Goal: Transaction & Acquisition: Purchase product/service

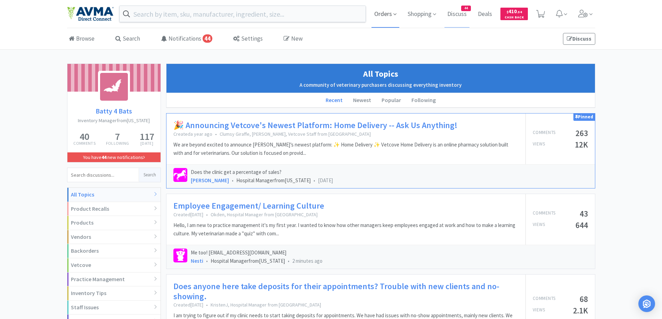
click at [391, 16] on span "Orders" at bounding box center [385, 14] width 28 height 28
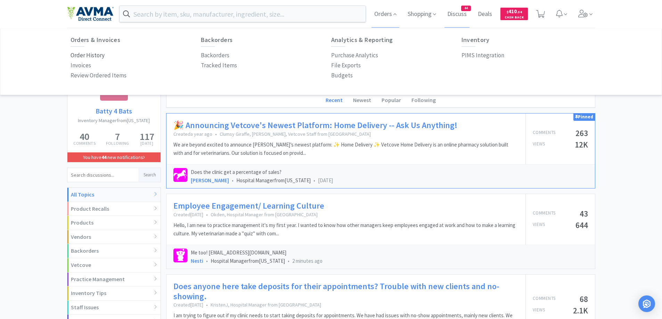
click at [82, 55] on p "Order History" at bounding box center [88, 55] width 34 height 9
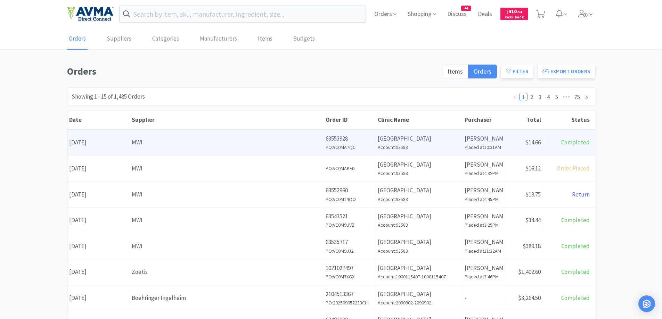
click at [470, 142] on p "[PERSON_NAME]" at bounding box center [484, 138] width 38 height 9
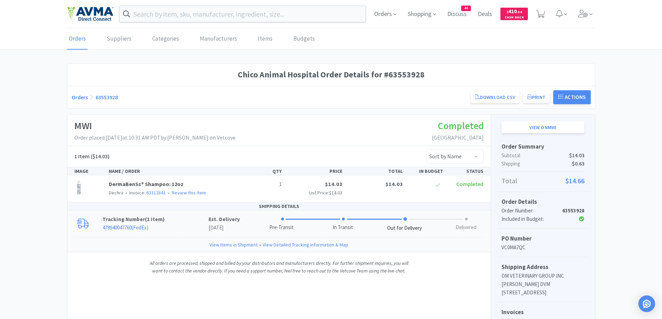
click at [174, 217] on p "Tracking Number ( 1 Item )" at bounding box center [155, 219] width 106 height 8
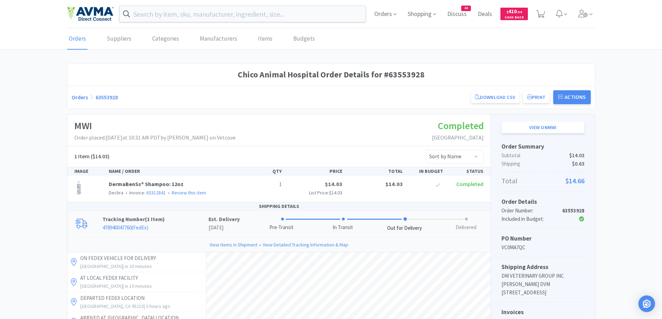
click at [87, 96] on link "Orders" at bounding box center [80, 97] width 16 height 7
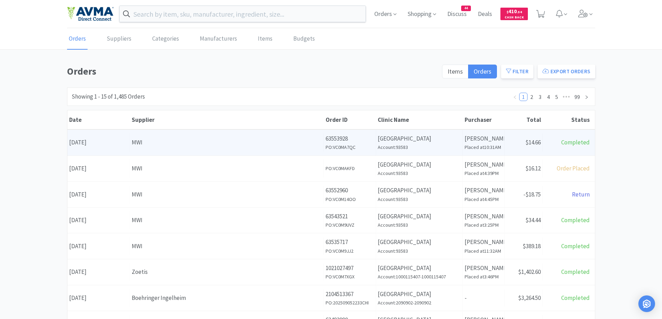
click at [259, 147] on div "MWI" at bounding box center [227, 142] width 190 height 9
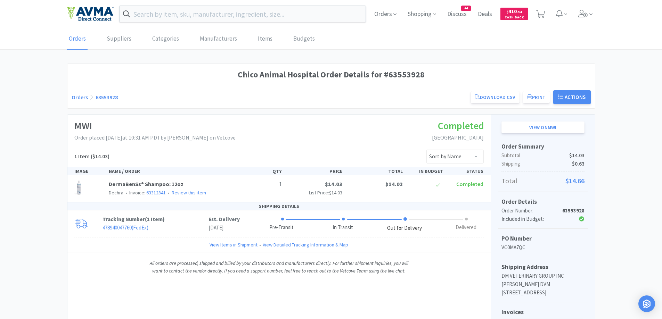
click at [84, 96] on link "Orders" at bounding box center [80, 97] width 16 height 7
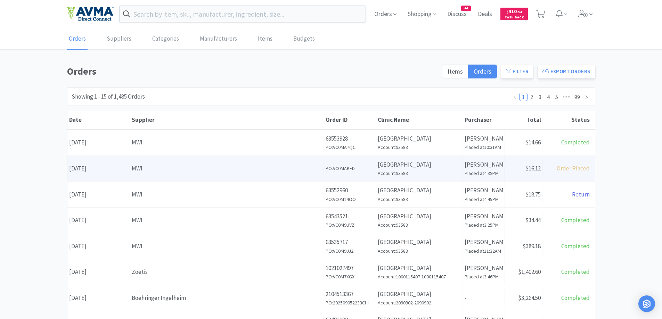
click at [230, 168] on div "MWI" at bounding box center [227, 168] width 190 height 9
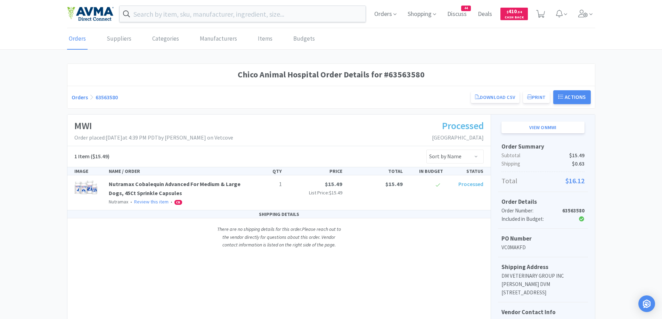
click at [56, 99] on div "Chico Animal Hospital Order Details for #63563580 Orders 63563580 Download CSV …" at bounding box center [331, 226] width 662 height 324
click at [80, 94] on link "Orders" at bounding box center [80, 97] width 16 height 7
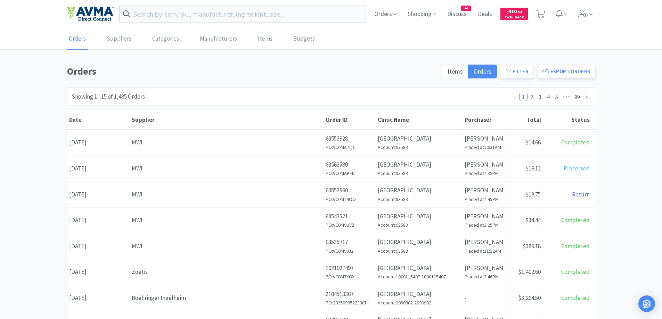
click at [338, 69] on h1 "Orders" at bounding box center [252, 72] width 371 height 16
click at [288, 54] on div "Orders Suppliers Categories Manufacturers Items Budgets Orders Items Orders Fil…" at bounding box center [331, 285] width 662 height 515
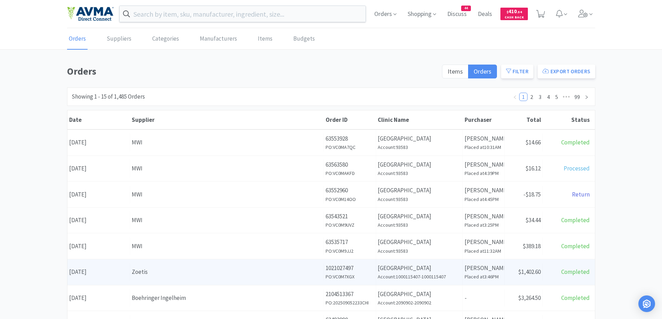
click at [212, 272] on div "Zoetis" at bounding box center [227, 272] width 190 height 9
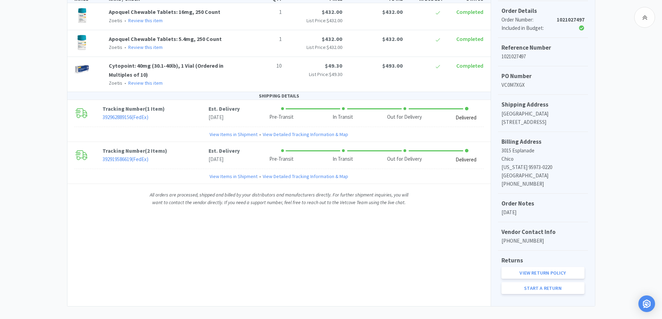
scroll to position [33, 0]
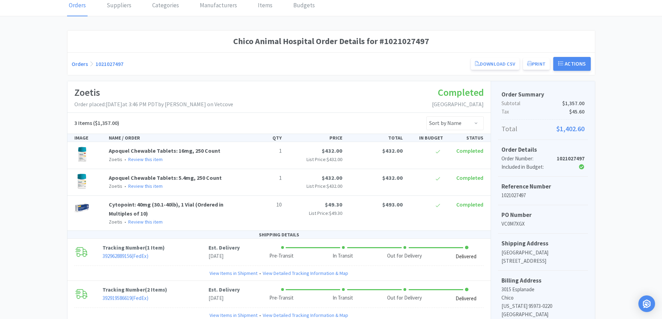
click at [76, 64] on link "Orders" at bounding box center [80, 63] width 16 height 7
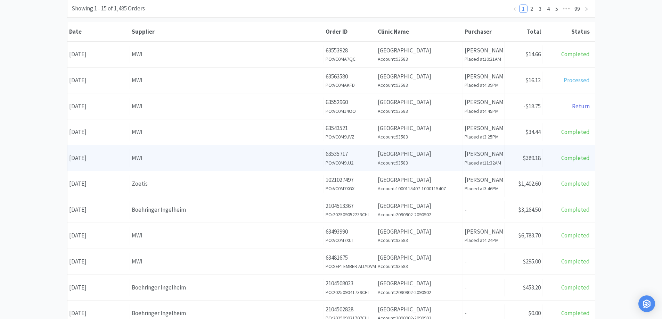
scroll to position [103, 0]
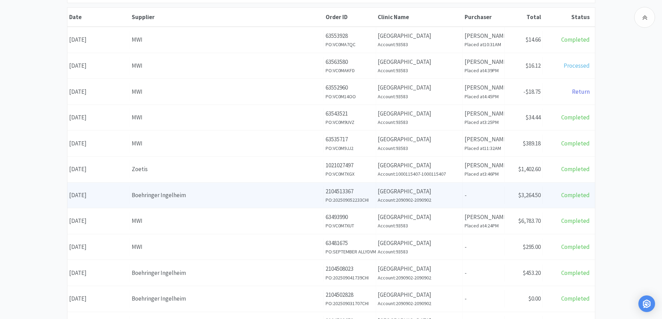
click at [266, 189] on div "Supplier Boehringer Ingelheim" at bounding box center [227, 196] width 194 height 18
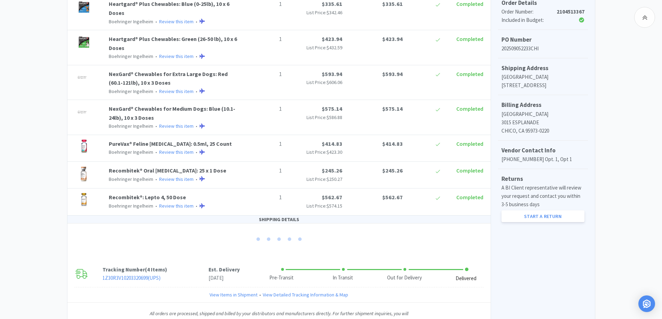
scroll to position [214, 0]
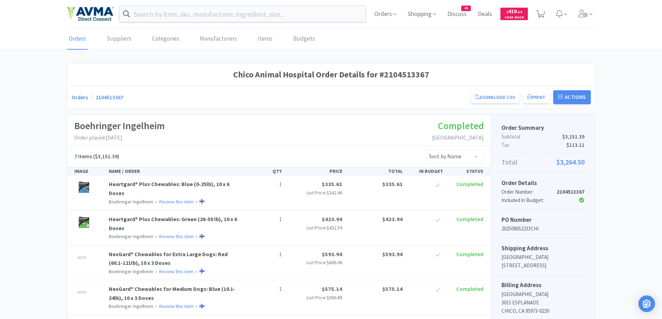
scroll to position [262, 0]
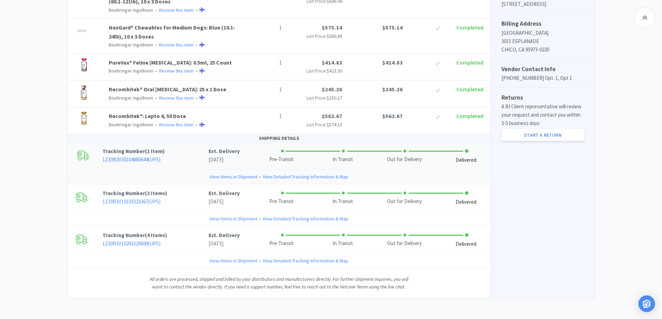
click at [92, 174] on div "View Items in Shipment • View Detailed Tracking Information & Map" at bounding box center [278, 176] width 409 height 15
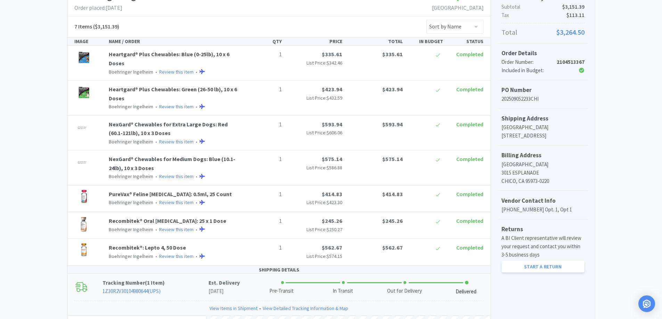
scroll to position [0, 0]
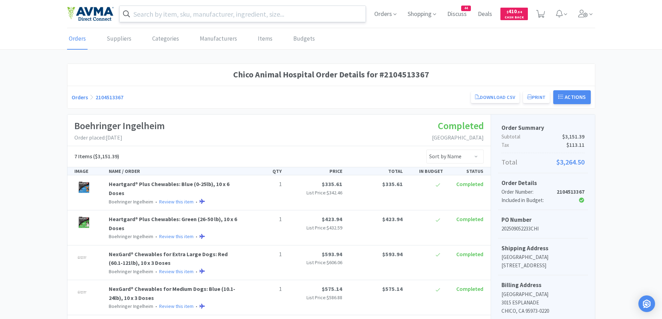
click at [231, 20] on input "text" at bounding box center [243, 14] width 246 height 16
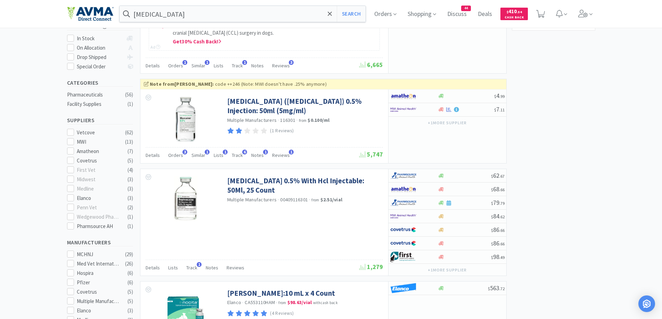
scroll to position [139, 0]
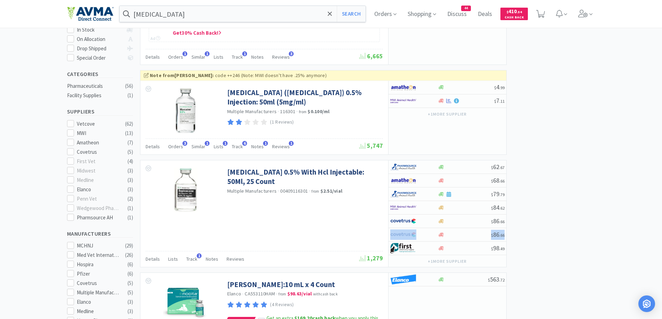
click at [278, 18] on input "[MEDICAL_DATA]" at bounding box center [243, 14] width 246 height 16
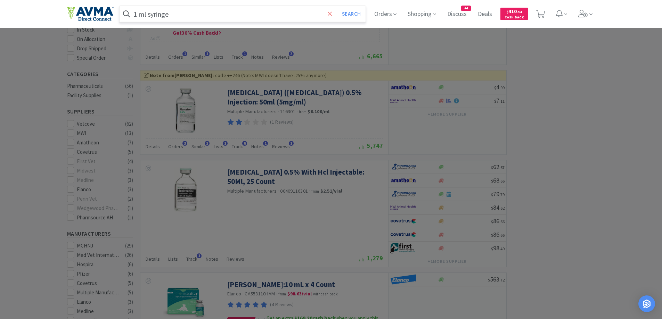
type input "1 ml syringe"
click at [337, 6] on button "Search" at bounding box center [351, 14] width 29 height 16
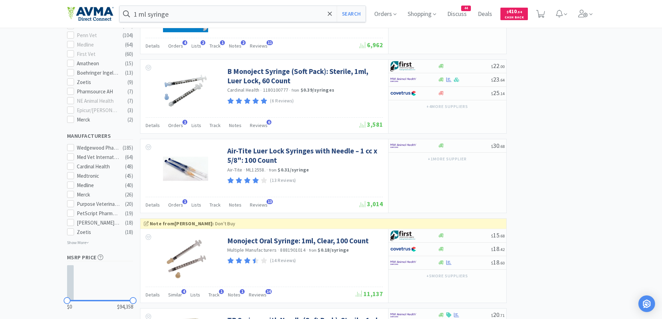
scroll to position [347, 0]
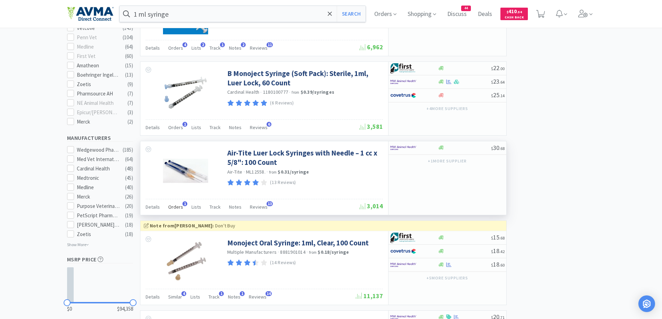
click at [181, 212] on div "Orders 1" at bounding box center [175, 208] width 15 height 13
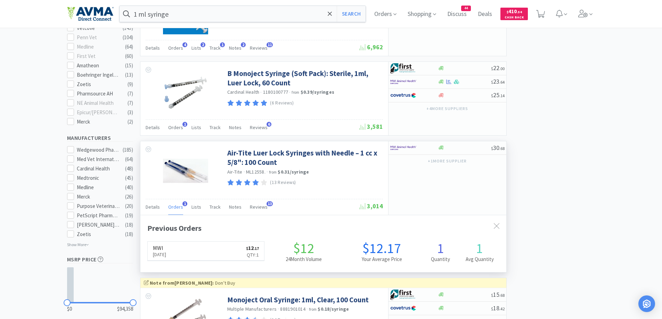
scroll to position [180, 366]
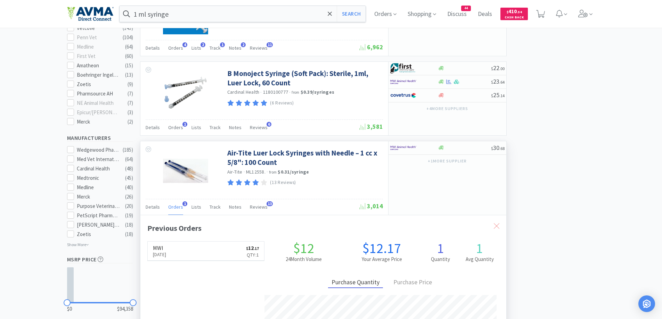
click at [495, 224] on icon at bounding box center [497, 226] width 6 height 6
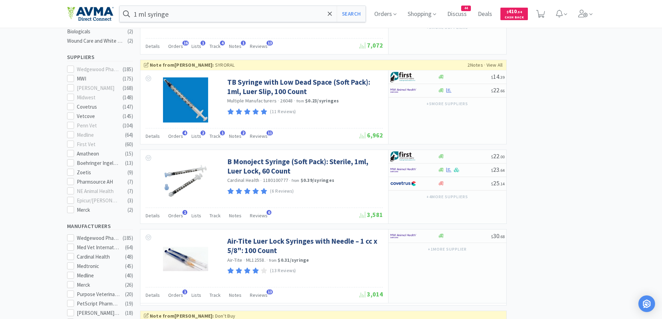
scroll to position [208, 0]
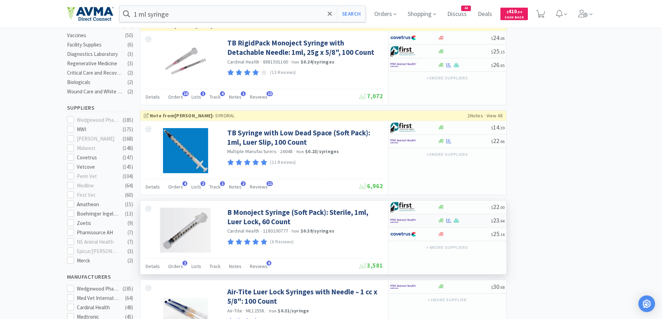
click at [432, 222] on div at bounding box center [414, 221] width 48 height 12
select select "1"
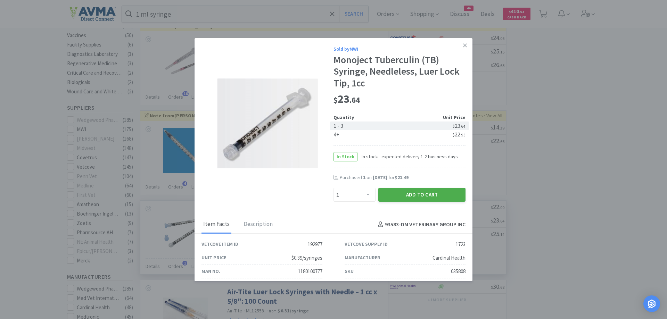
click at [412, 196] on button "Add to Cart" at bounding box center [421, 195] width 87 height 14
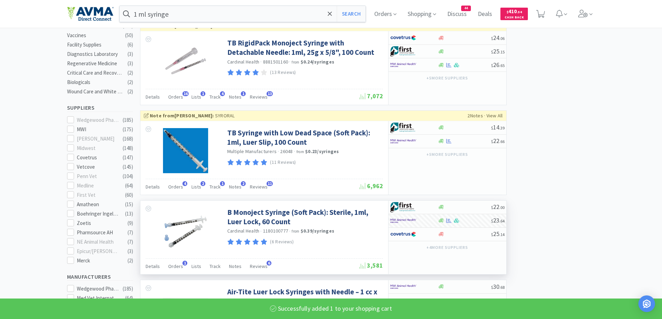
select select "1"
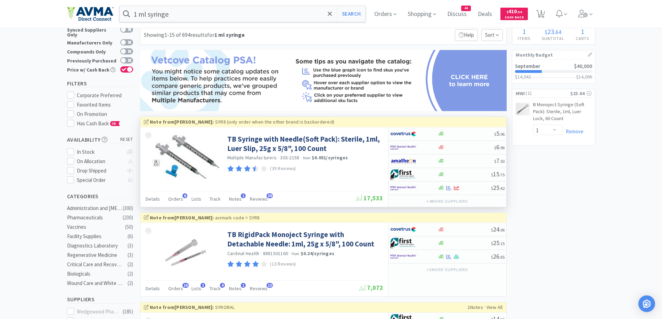
scroll to position [0, 0]
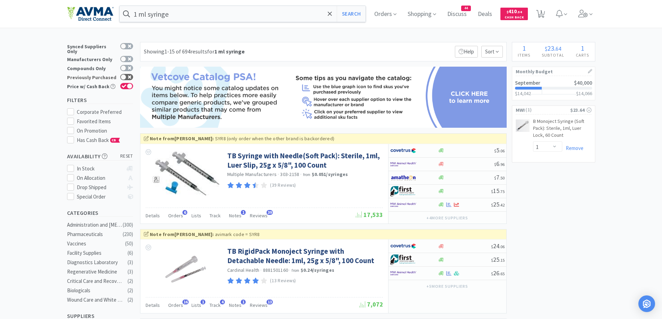
click at [131, 75] on div at bounding box center [126, 77] width 13 height 6
click at [126, 76] on div at bounding box center [126, 77] width 13 height 6
checkbox input "false"
click at [219, 19] on input "1 ml syringe" at bounding box center [243, 14] width 246 height 16
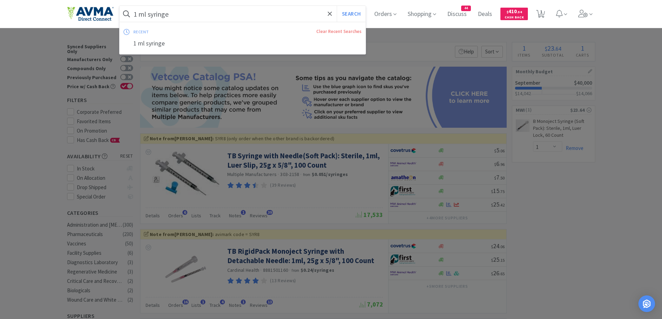
click at [219, 19] on input "1 ml syringe" at bounding box center [243, 14] width 246 height 16
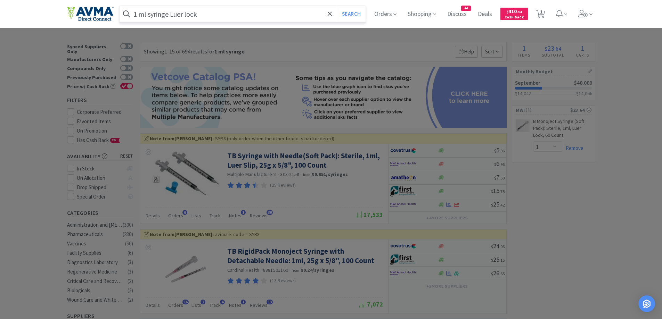
click at [337, 6] on button "Search" at bounding box center [351, 14] width 29 height 16
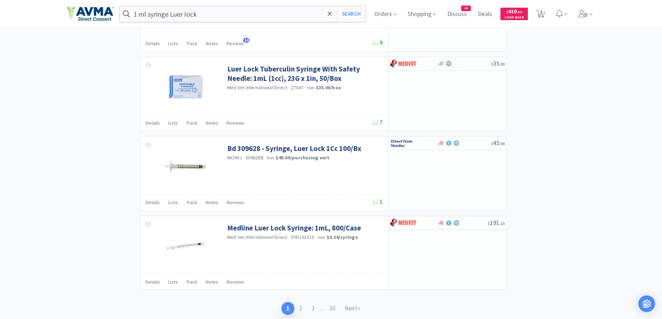
scroll to position [1063, 0]
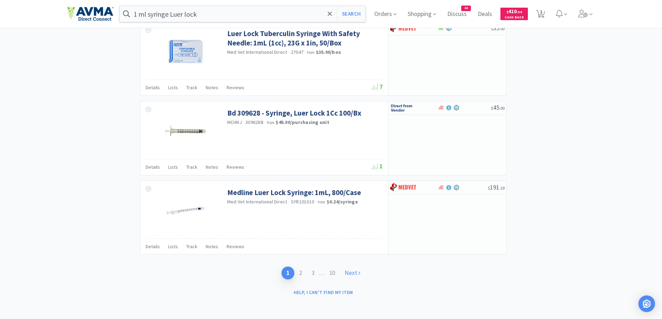
click at [359, 277] on link "Next" at bounding box center [352, 273] width 25 height 13
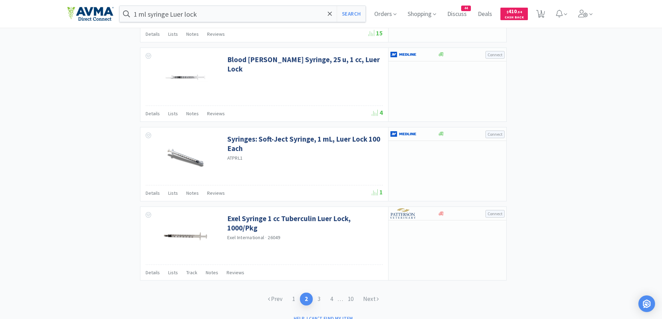
scroll to position [999, 0]
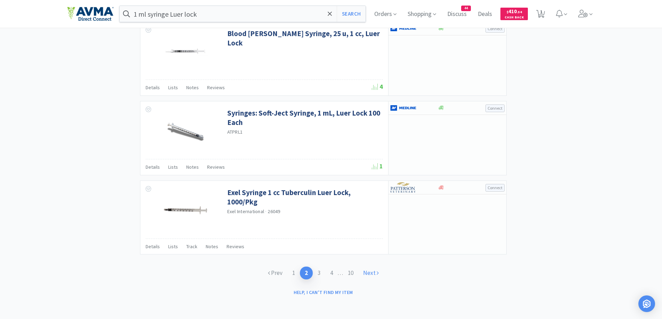
click at [384, 272] on link "Next" at bounding box center [370, 273] width 25 height 13
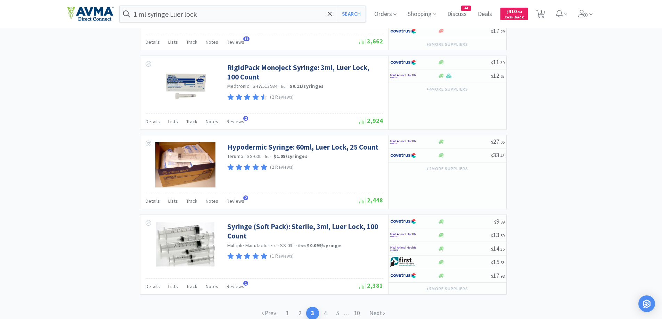
scroll to position [1083, 0]
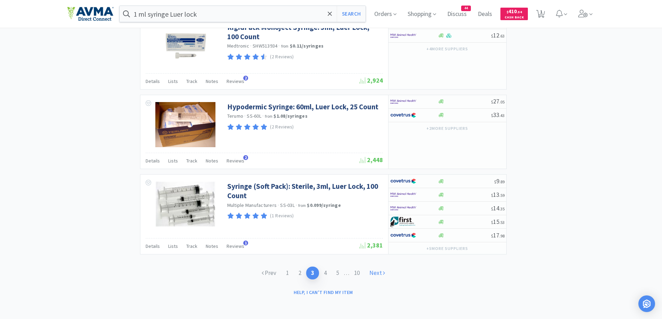
click at [371, 276] on link "Next" at bounding box center [376, 273] width 25 height 13
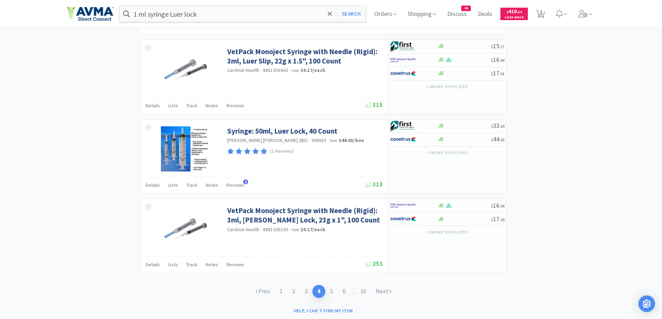
scroll to position [1091, 0]
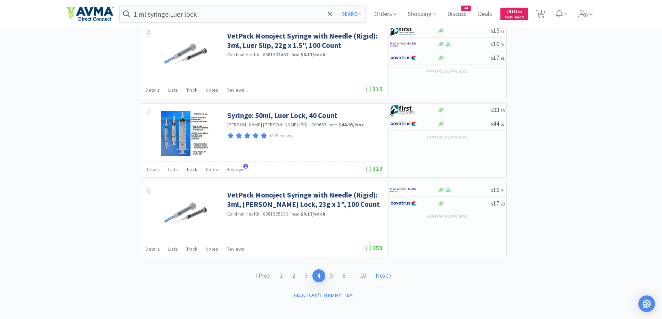
click at [394, 271] on link "Next" at bounding box center [383, 276] width 25 height 13
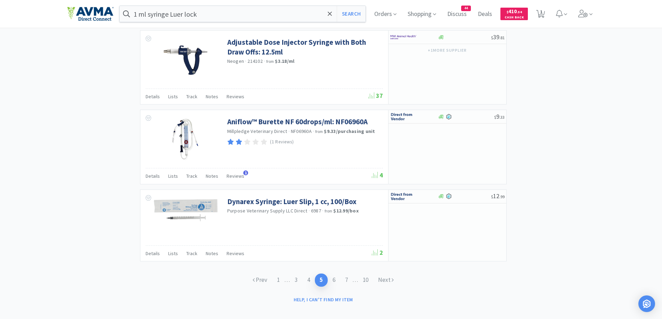
scroll to position [1007, 0]
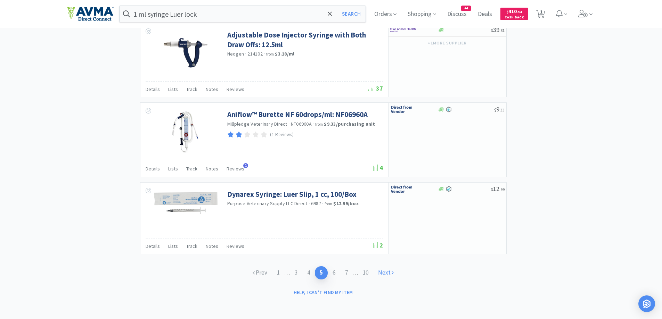
click at [397, 273] on link "Next" at bounding box center [385, 272] width 25 height 13
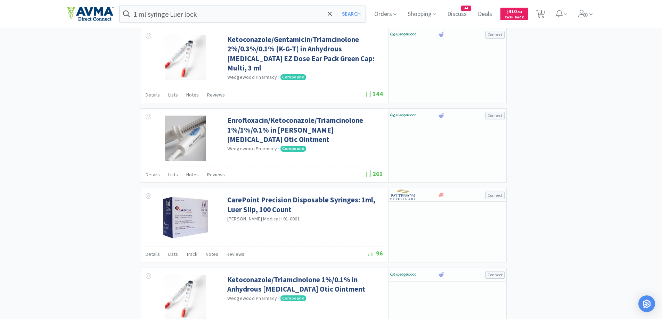
scroll to position [996, 0]
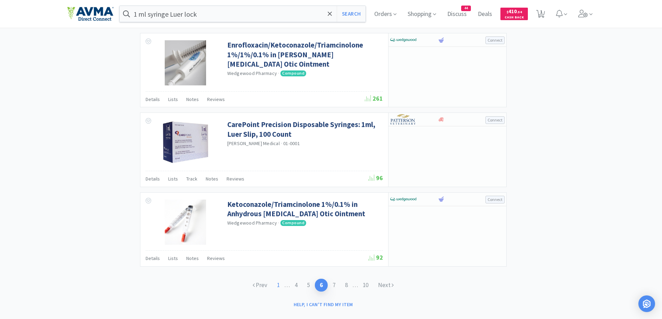
click at [274, 279] on link "1" at bounding box center [278, 285] width 13 height 13
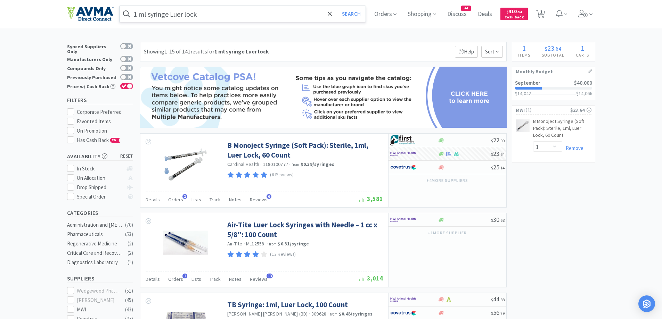
click at [226, 11] on input "1 ml syringe Luer lock" at bounding box center [243, 14] width 246 height 16
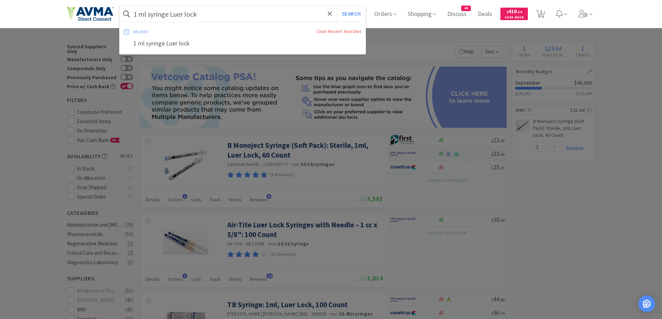
paste input "[MEDICAL_DATA]"
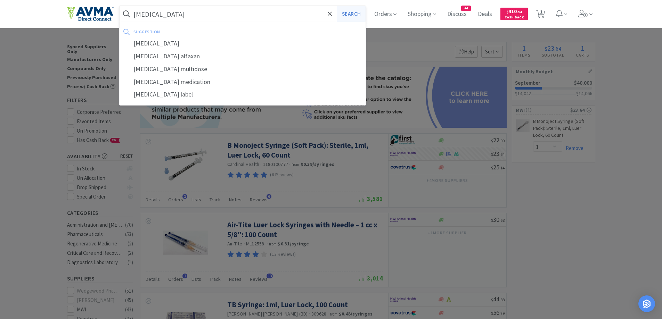
type input "[MEDICAL_DATA]"
click at [348, 14] on button "Search" at bounding box center [351, 14] width 29 height 16
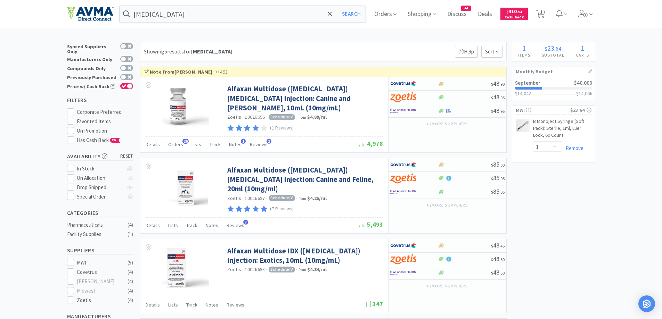
click at [421, 38] on div "[MEDICAL_DATA] Search Orders Shopping Discuss Discuss 44 Deals Deals $ 410 . 54…" at bounding box center [331, 247] width 662 height 494
click at [425, 110] on div at bounding box center [409, 111] width 38 height 12
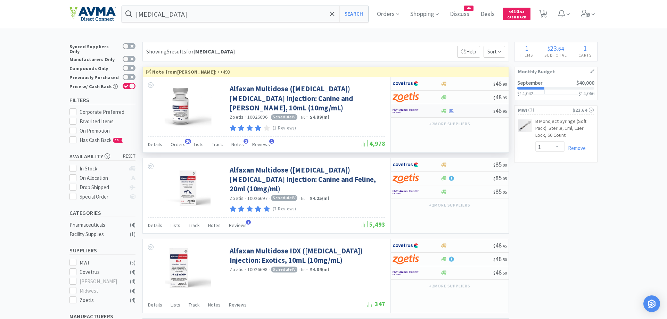
select select "1"
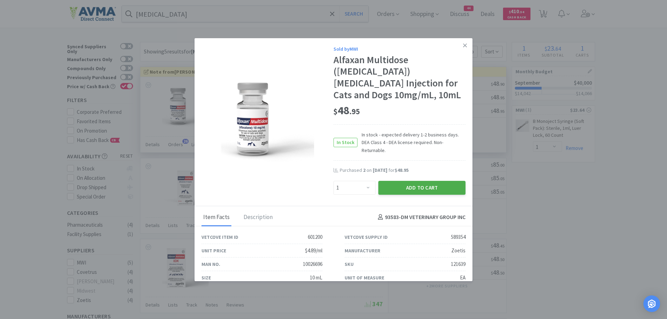
click at [415, 181] on button "Add to Cart" at bounding box center [421, 188] width 87 height 14
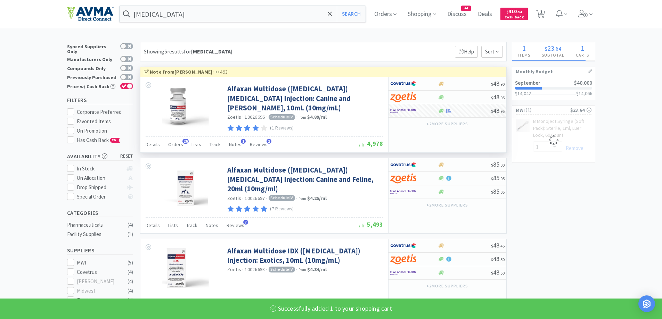
select select "1"
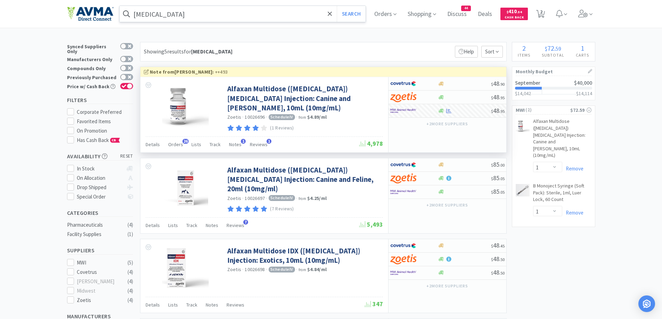
click at [185, 17] on input "[MEDICAL_DATA]" at bounding box center [243, 14] width 246 height 16
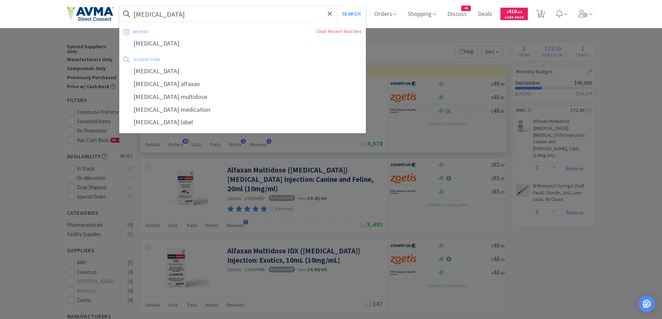
paste input "moxicillin"
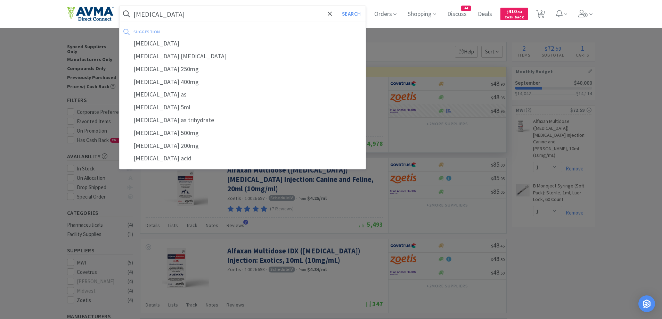
type input "[MEDICAL_DATA]"
click at [337, 6] on button "Search" at bounding box center [351, 14] width 29 height 16
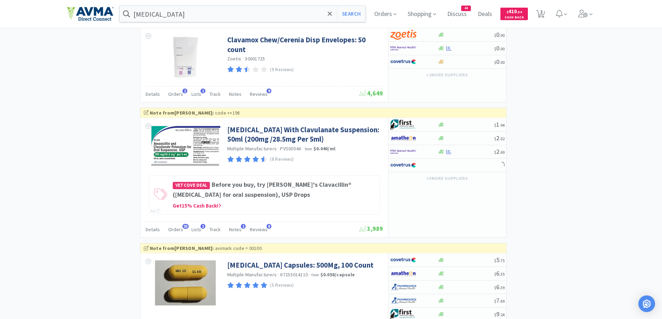
scroll to position [625, 0]
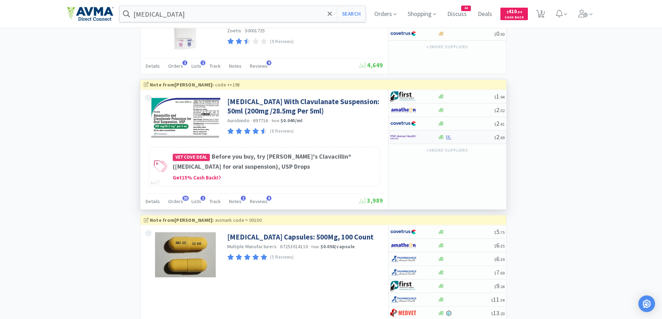
click at [437, 143] on div at bounding box center [414, 137] width 48 height 12
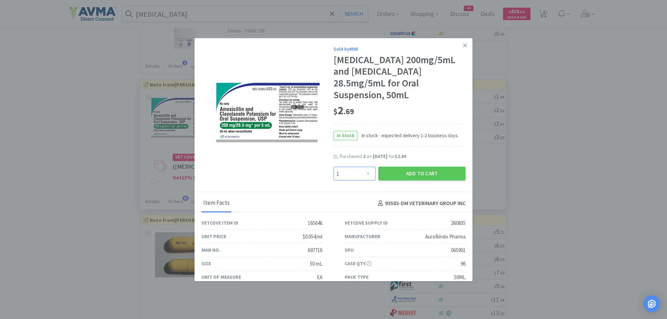
click at [359, 170] on select "Enter Quantity 1 2 3 4 5 6 7 8 9 10 11 12 13 14 15 16 17 18 19 20 Enter Quantity" at bounding box center [355, 174] width 42 height 14
select select "2"
click at [334, 167] on select "Enter Quantity 1 2 3 4 5 6 7 8 9 10 11 12 13 14 15 16 17 18 19 20 Enter Quantity" at bounding box center [355, 174] width 42 height 14
click at [415, 171] on button "Add to Cart" at bounding box center [421, 174] width 87 height 14
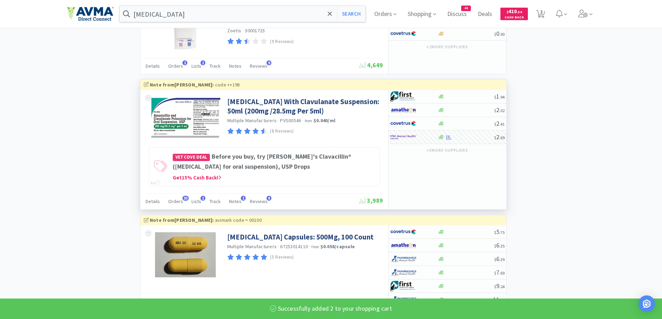
select select "2"
select select "1"
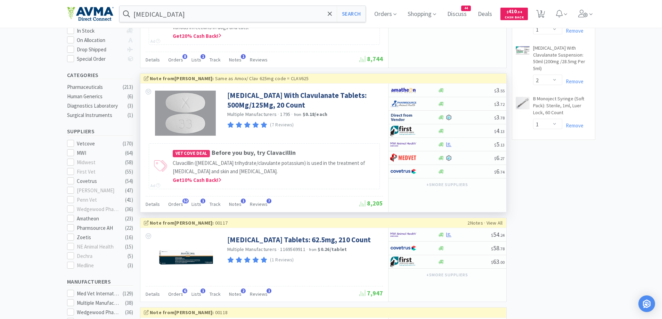
scroll to position [139, 0]
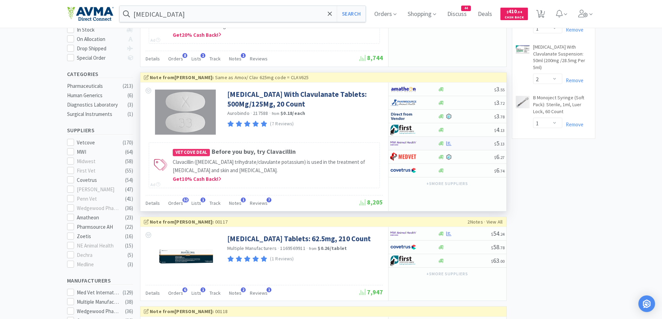
click at [436, 149] on div at bounding box center [414, 144] width 48 height 12
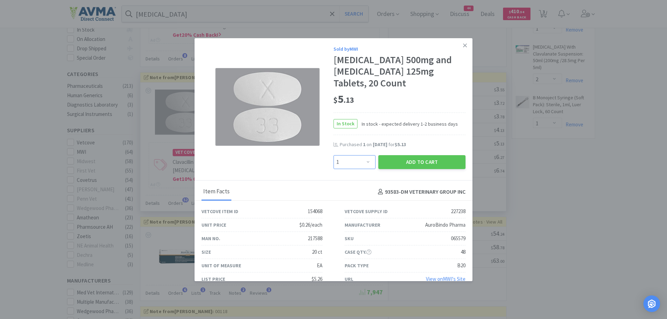
click at [353, 157] on select "Enter Quantity 1 2 3 4 5 6 7 8 9 10 11 12 13 14 15 16 17 18 19 20 Enter Quantity" at bounding box center [355, 162] width 42 height 14
select select "2"
click at [334, 155] on select "Enter Quantity 1 2 3 4 5 6 7 8 9 10 11 12 13 14 15 16 17 18 19 20 Enter Quantity" at bounding box center [355, 162] width 42 height 14
click at [407, 161] on button "Add to Cart" at bounding box center [421, 162] width 87 height 14
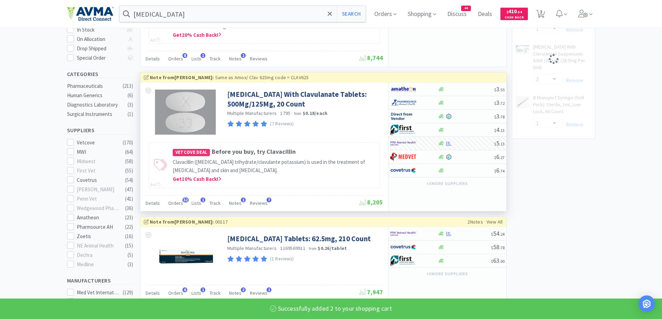
select select "2"
select select "1"
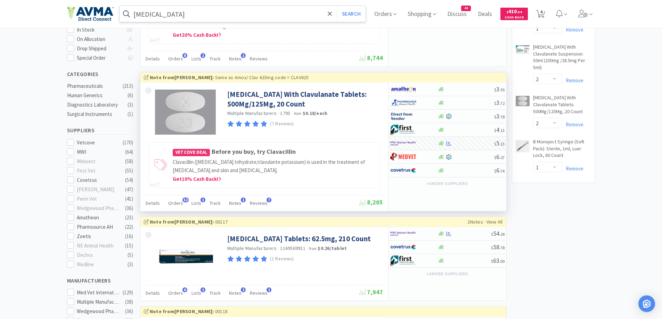
click at [169, 9] on input "[MEDICAL_DATA]" at bounding box center [243, 14] width 246 height 16
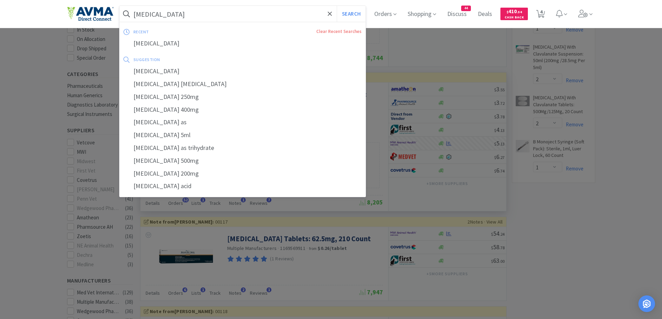
paste input "urocin"
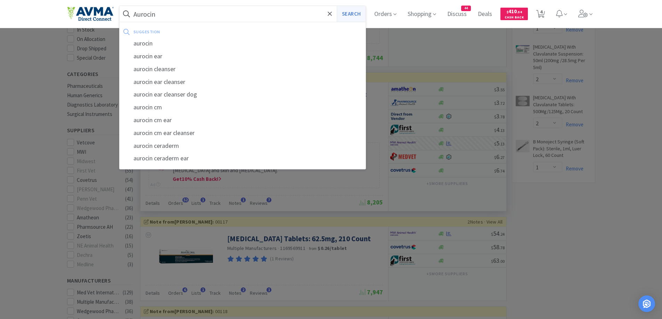
type input "Aurocin"
click at [351, 11] on button "Search" at bounding box center [351, 14] width 29 height 16
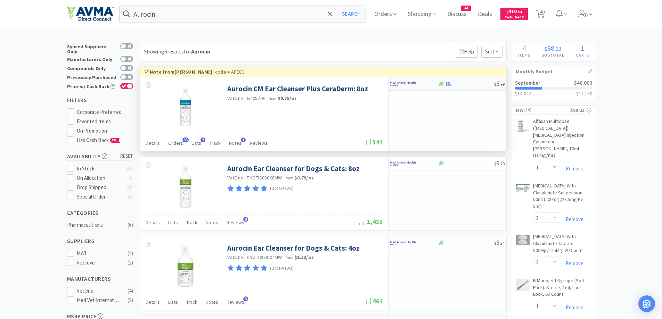
click at [432, 81] on div at bounding box center [414, 84] width 48 height 12
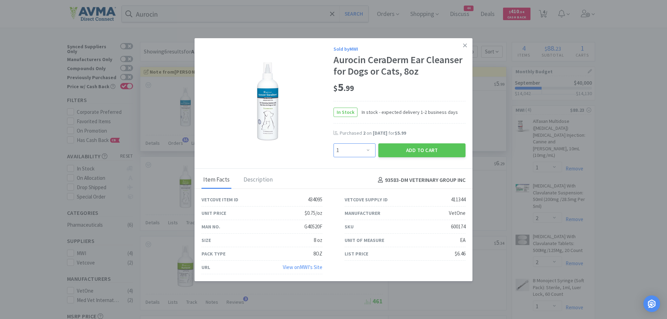
click at [352, 150] on select "Enter Quantity 1 2 3 4 5 6 7 8 9 10 11 12 13 14 15 16 17 18 19 20 Enter Quantity" at bounding box center [355, 150] width 42 height 14
select select "2"
click at [334, 143] on select "Enter Quantity 1 2 3 4 5 6 7 8 9 10 11 12 13 14 15 16 17 18 19 20 Enter Quantity" at bounding box center [355, 150] width 42 height 14
click at [406, 147] on button "Add to Cart" at bounding box center [421, 150] width 87 height 14
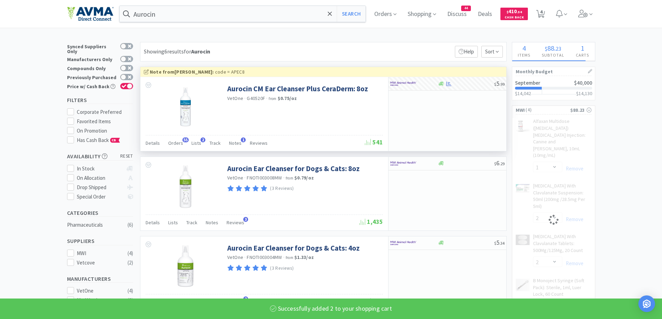
select select "2"
select select "1"
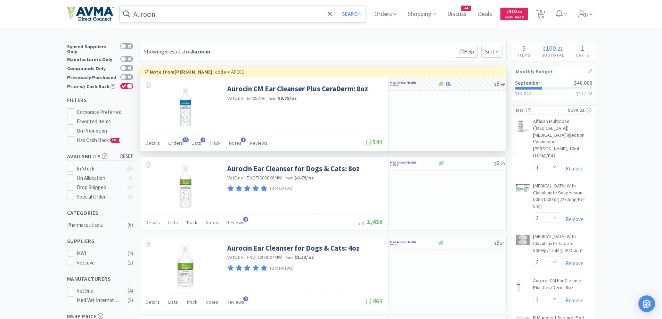
click at [240, 13] on input "Aurocin" at bounding box center [243, 14] width 246 height 16
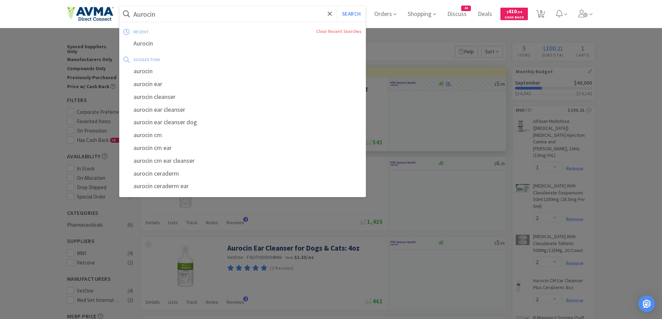
paste input "[MEDICAL_DATA]"
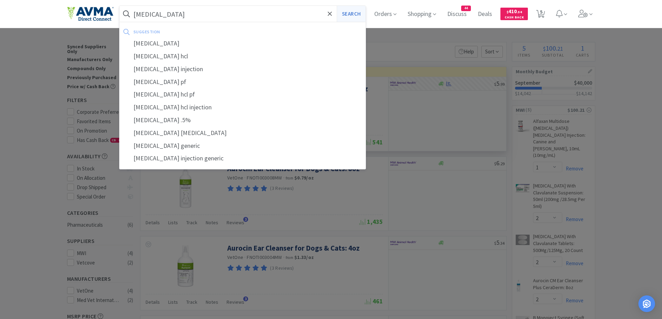
type input "[MEDICAL_DATA]"
click at [347, 15] on button "Search" at bounding box center [351, 14] width 29 height 16
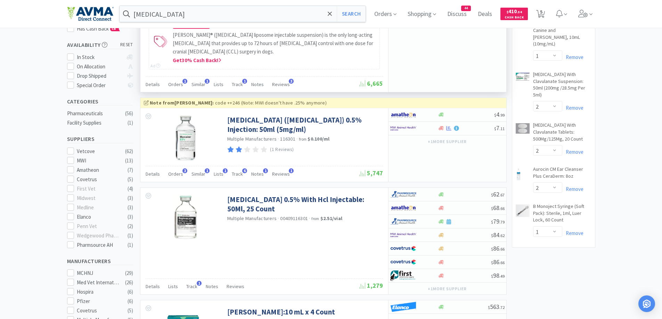
scroll to position [139, 0]
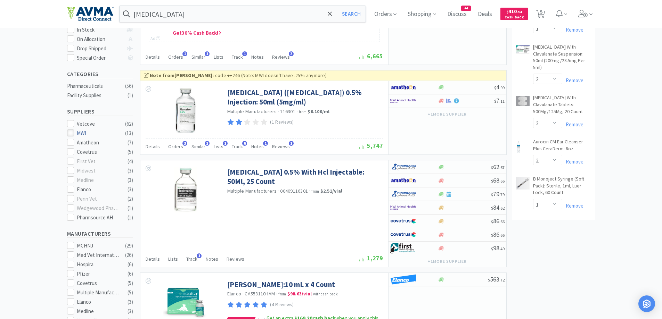
click at [67, 130] on div at bounding box center [70, 133] width 7 height 7
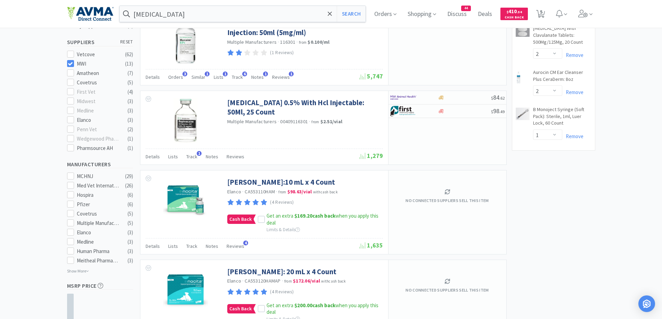
scroll to position [278, 0]
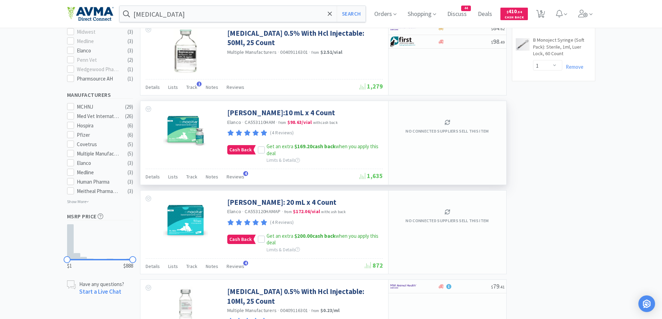
click at [449, 123] on icon at bounding box center [447, 122] width 5 height 5
click at [444, 129] on p "No connected suppliers sell this item" at bounding box center [446, 131] width 83 height 7
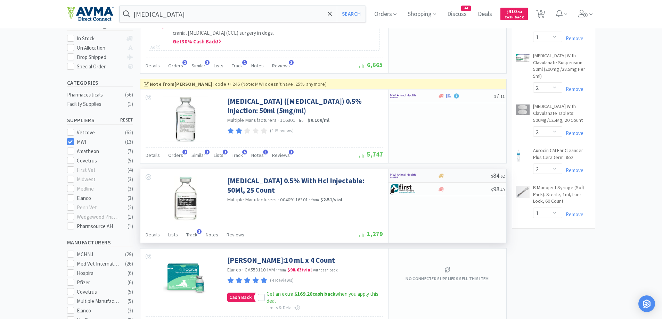
scroll to position [139, 0]
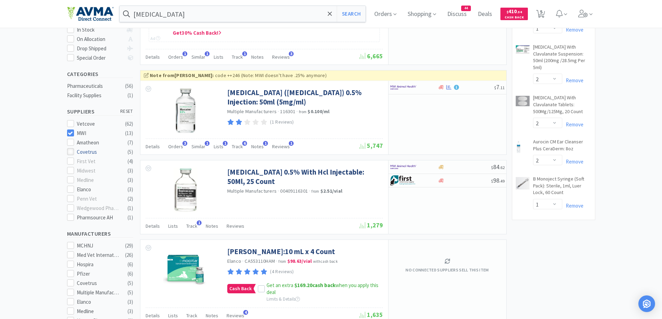
click at [70, 149] on icon at bounding box center [70, 151] width 5 height 5
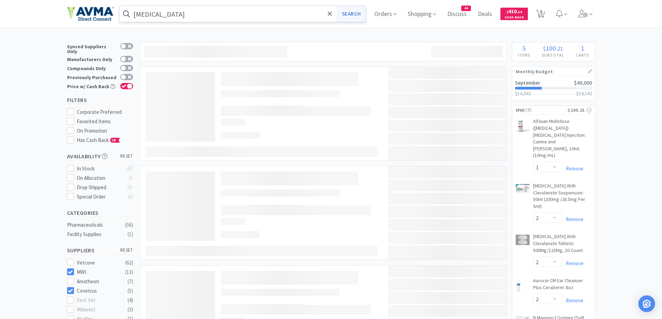
click at [351, 21] on button "Search" at bounding box center [351, 14] width 29 height 16
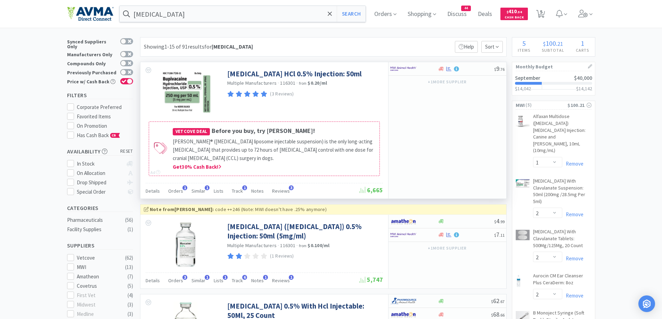
scroll to position [139, 0]
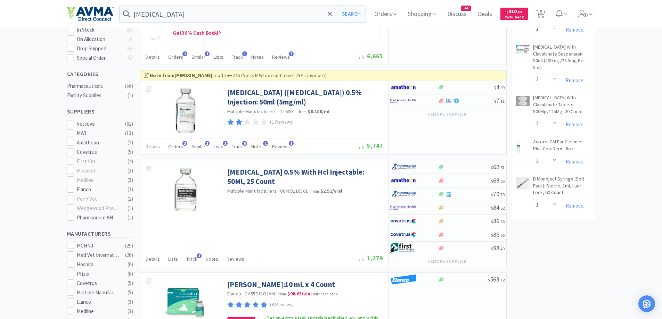
click at [68, 150] on icon at bounding box center [70, 151] width 5 height 5
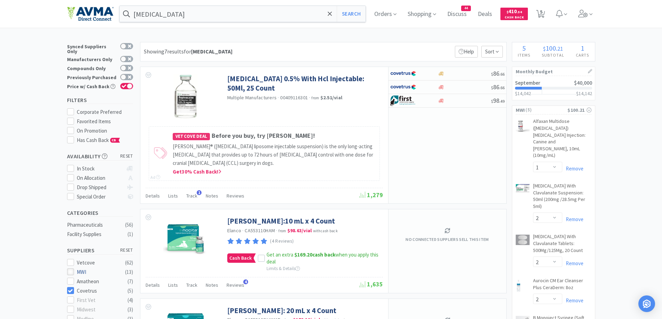
click at [71, 271] on div at bounding box center [70, 272] width 7 height 7
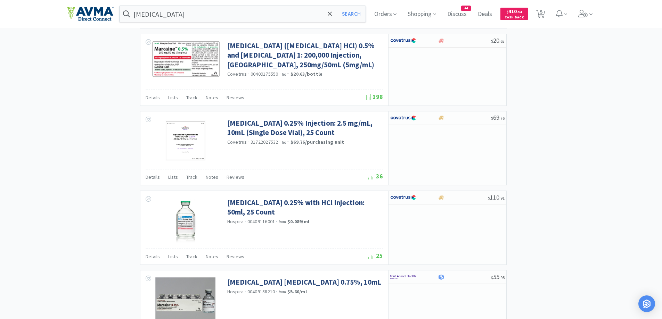
scroll to position [1112, 0]
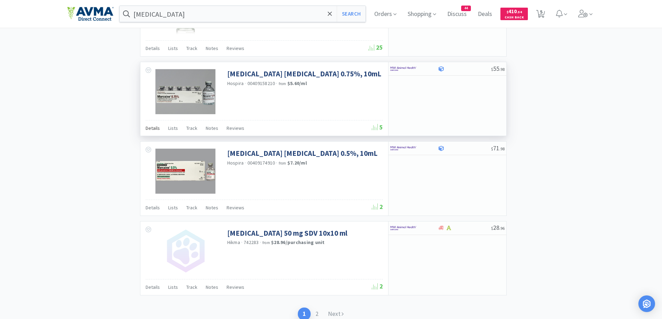
click at [150, 131] on span "Details" at bounding box center [153, 128] width 14 height 6
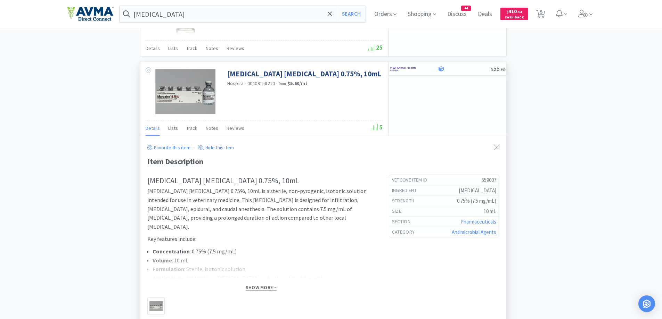
click at [252, 288] on span "Show More" at bounding box center [261, 288] width 31 height 7
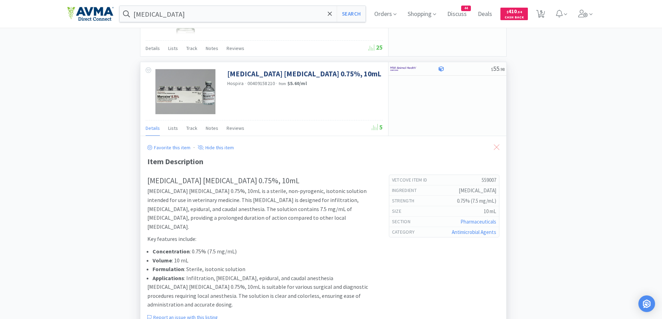
click at [494, 145] on icon at bounding box center [497, 148] width 6 height 6
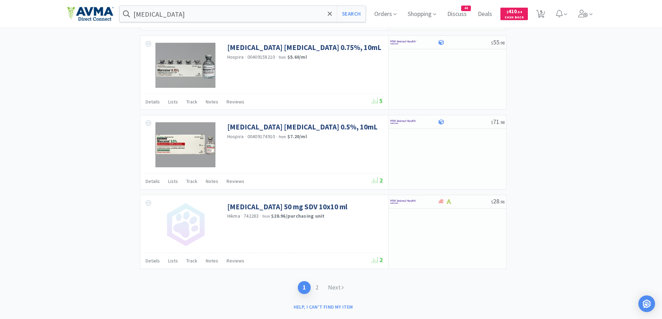
scroll to position [1153, 0]
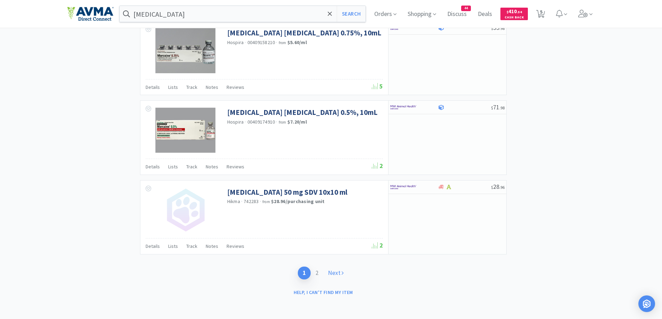
click at [342, 275] on icon at bounding box center [343, 273] width 2 height 6
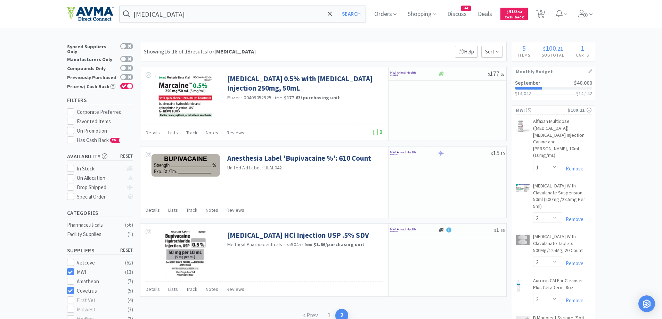
click at [400, 56] on div "Showing 16-18 of 18 results for [MEDICAL_DATA] Filters 1 Help Sort" at bounding box center [323, 51] width 367 height 19
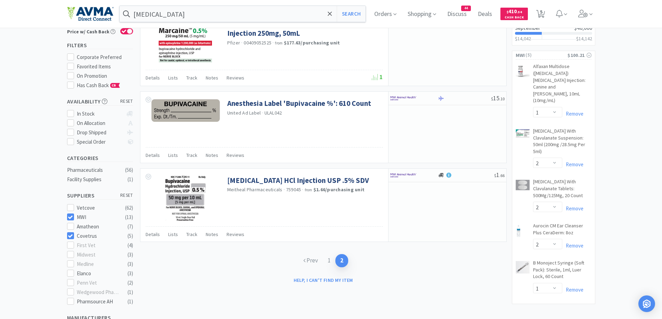
scroll to position [69, 0]
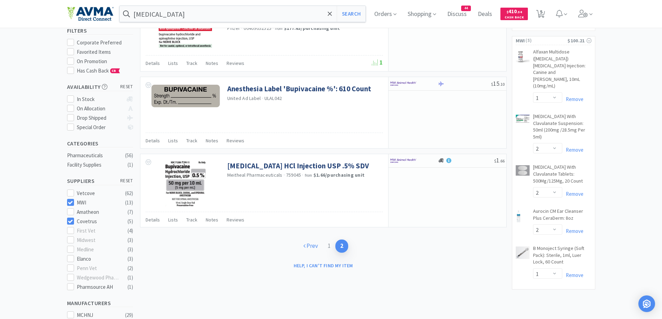
click at [312, 246] on link "Prev" at bounding box center [310, 246] width 24 height 13
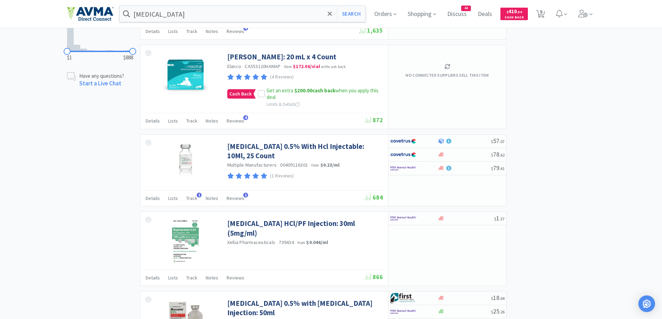
scroll to position [417, 0]
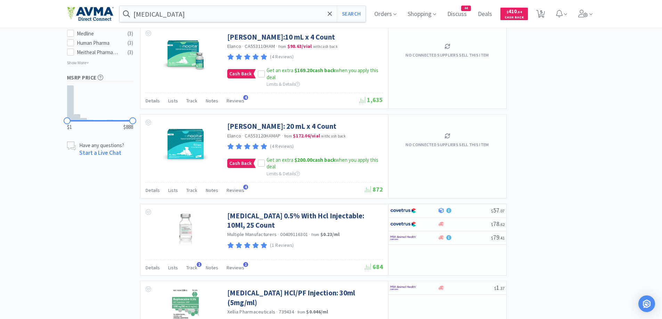
click at [193, 270] on span "Track" at bounding box center [191, 268] width 11 height 6
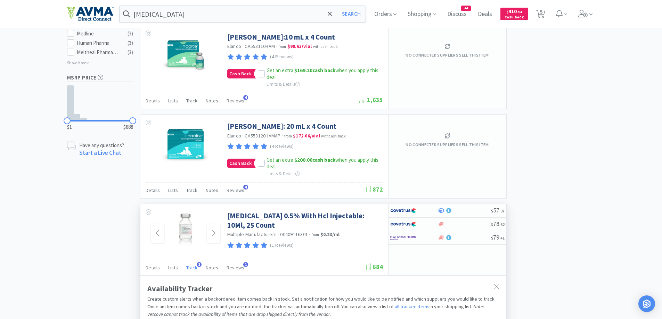
scroll to position [556, 0]
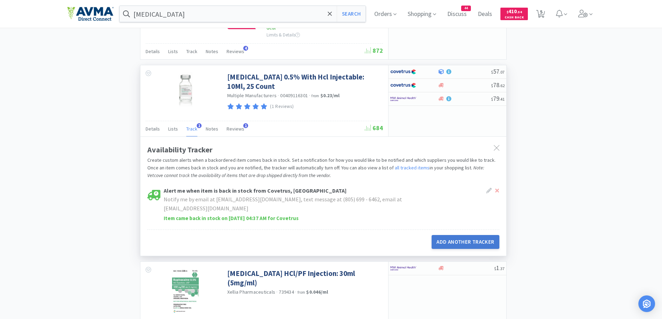
click at [463, 242] on button "Add Another Tracker" at bounding box center [465, 242] width 67 height 14
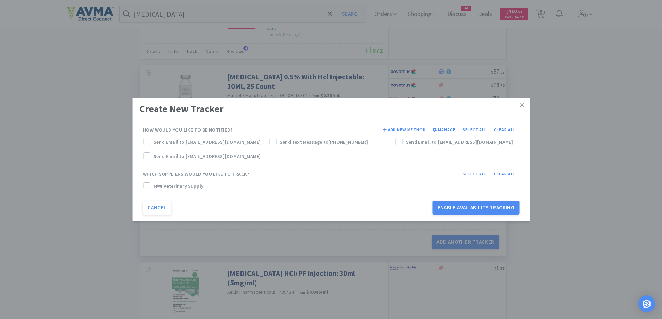
click at [150, 182] on label "MWI Veterinary Supply" at bounding box center [189, 186] width 92 height 8
click at [144, 142] on div at bounding box center [146, 141] width 7 height 7
click at [452, 206] on button "Enable Availability Tracking" at bounding box center [476, 208] width 87 height 14
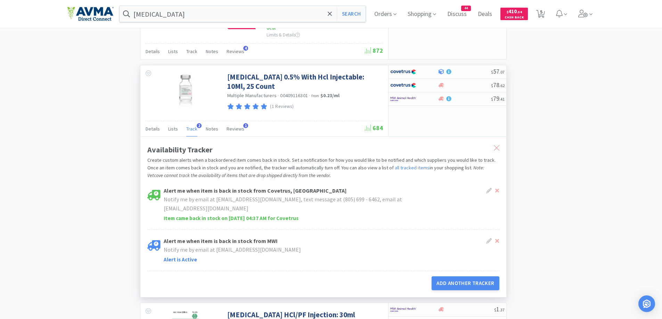
click at [496, 148] on icon at bounding box center [497, 148] width 6 height 6
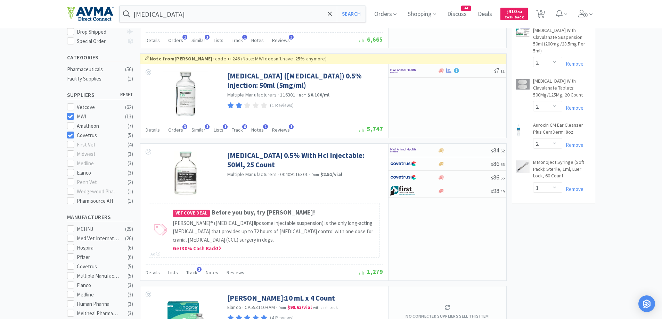
scroll to position [139, 0]
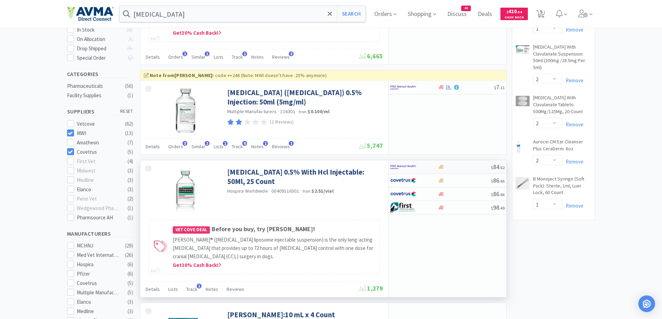
click at [434, 167] on div at bounding box center [414, 167] width 48 height 12
select select "1"
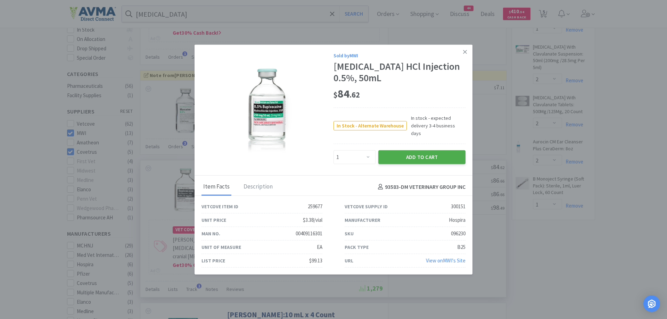
click at [425, 151] on button "Add to Cart" at bounding box center [421, 157] width 87 height 14
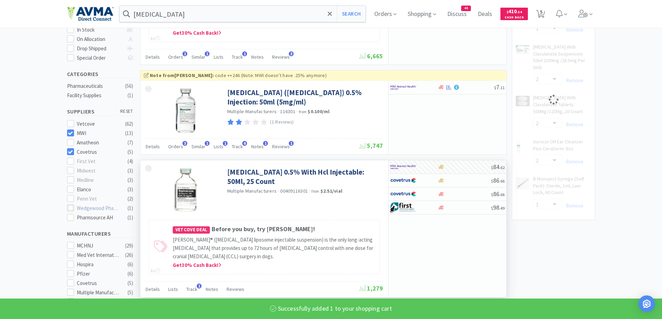
scroll to position [0, 0]
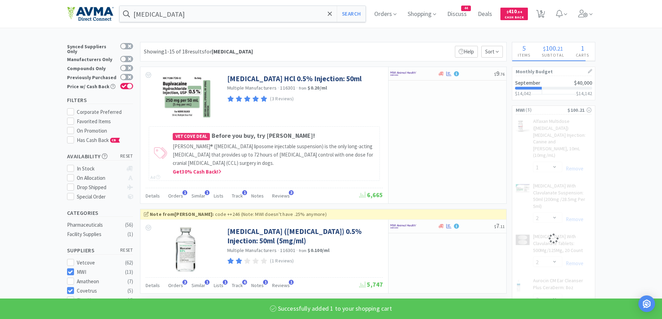
select select "1"
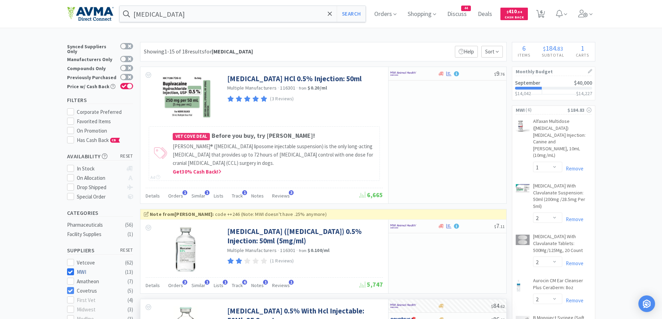
click at [72, 270] on icon at bounding box center [70, 272] width 5 height 5
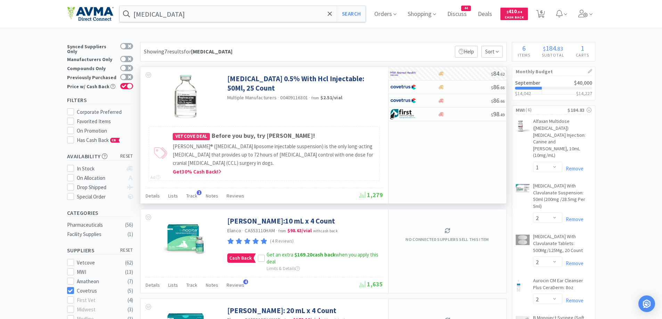
click at [72, 282] on div "Amatheon ( 7 )" at bounding box center [100, 282] width 66 height 9
click at [70, 288] on icon at bounding box center [70, 290] width 5 height 5
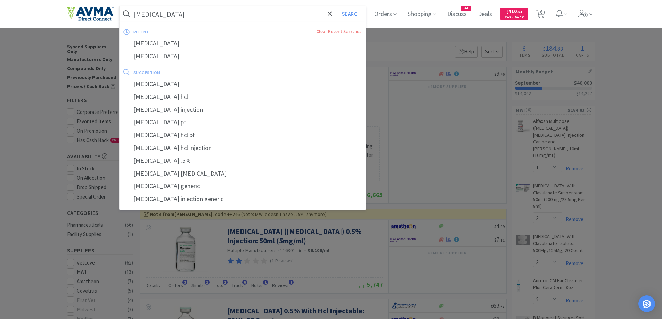
click at [285, 16] on input "[MEDICAL_DATA]" at bounding box center [243, 14] width 246 height 16
paste input "[MEDICAL_DATA] 100mg"
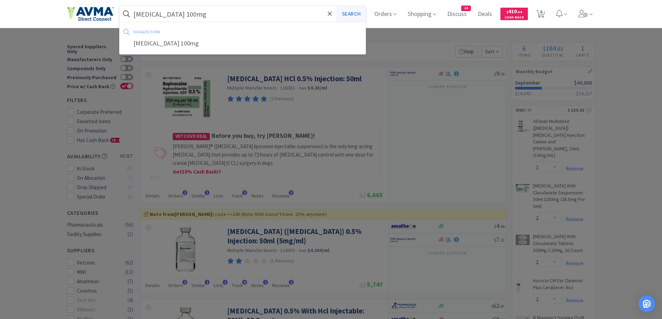
type input "[MEDICAL_DATA] 100mg"
click at [358, 16] on button "Search" at bounding box center [351, 14] width 29 height 16
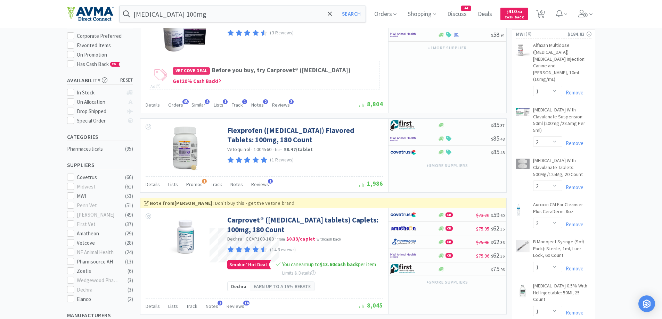
scroll to position [139, 0]
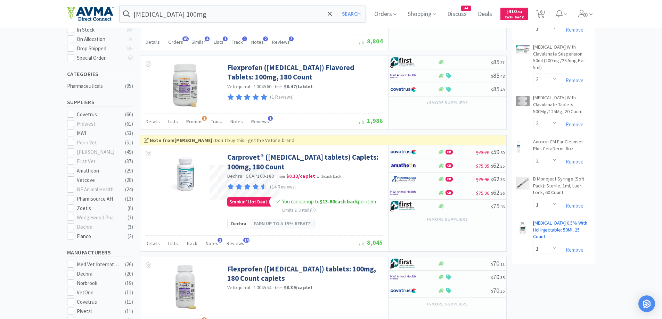
click at [552, 220] on link "[MEDICAL_DATA] 0.5% With Hcl Injectable: 50Ml, 25 Count CB" at bounding box center [562, 231] width 58 height 23
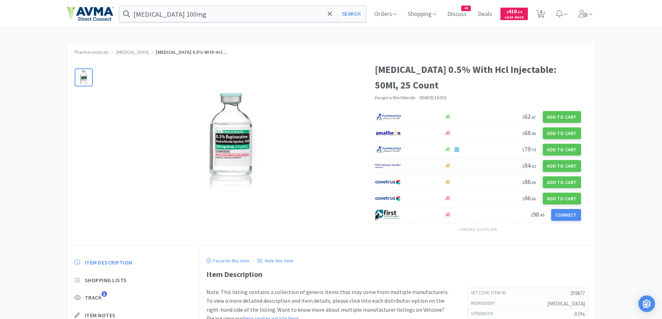
click at [440, 163] on div at bounding box center [409, 166] width 69 height 12
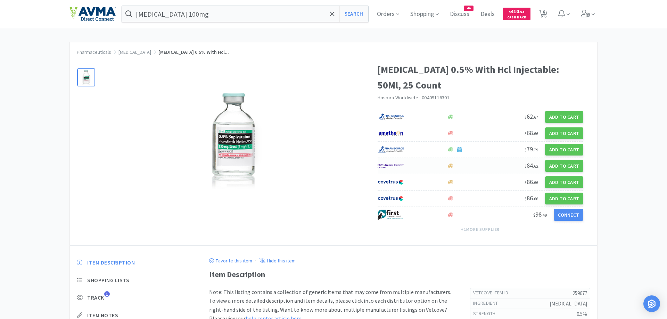
select select "1"
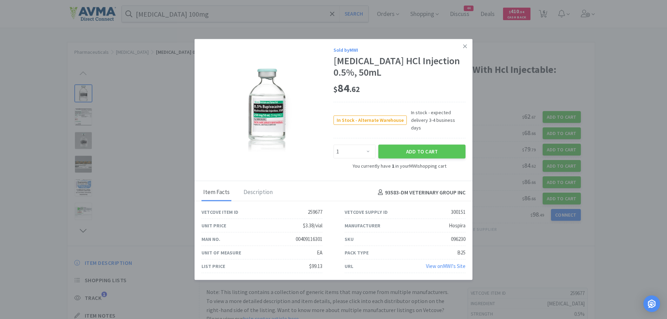
drag, startPoint x: 468, startPoint y: 52, endPoint x: 464, endPoint y: 52, distance: 4.2
click at [468, 52] on link at bounding box center [465, 46] width 12 height 15
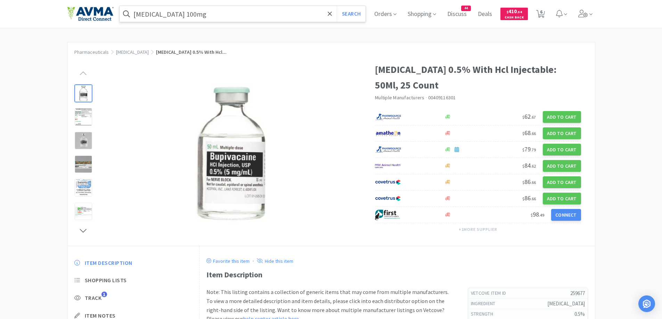
click at [250, 17] on input "[MEDICAL_DATA] 100mg" at bounding box center [243, 14] width 246 height 16
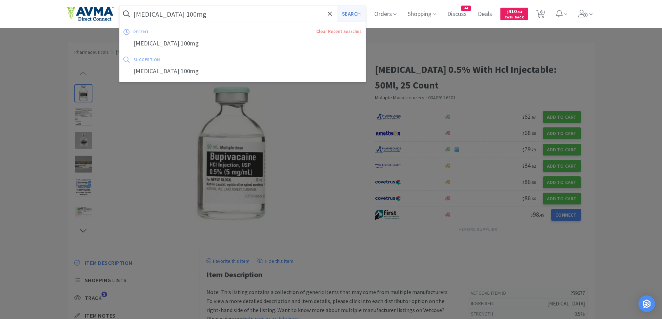
click at [355, 14] on button "Search" at bounding box center [351, 14] width 29 height 16
select select "1"
select select "2"
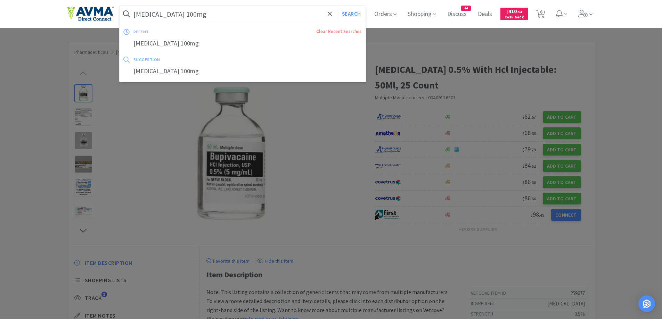
select select "1"
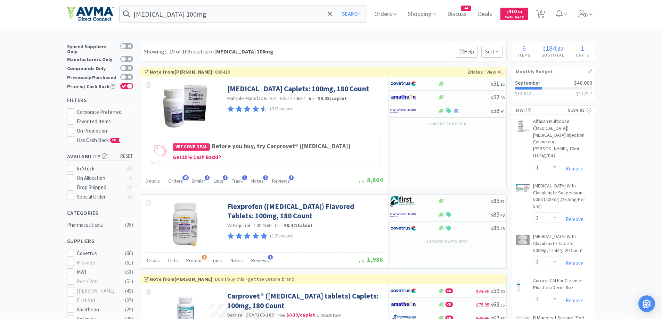
click at [424, 112] on div at bounding box center [409, 111] width 38 height 12
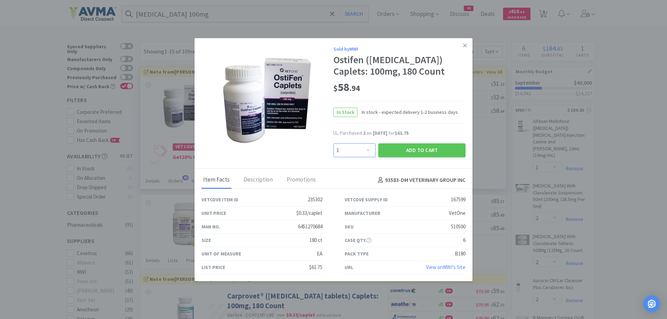
click at [361, 149] on select "Enter Quantity 1 2 3 4 5 6 7 8 9 10 11 12 13 14 15 16 17 18 19 20 Enter Quantity" at bounding box center [355, 150] width 42 height 14
select select "2"
click at [334, 143] on select "Enter Quantity 1 2 3 4 5 6 7 8 9 10 11 12 13 14 15 16 17 18 19 20 Enter Quantity" at bounding box center [355, 150] width 42 height 14
click at [402, 148] on button "Add to Cart" at bounding box center [421, 150] width 87 height 14
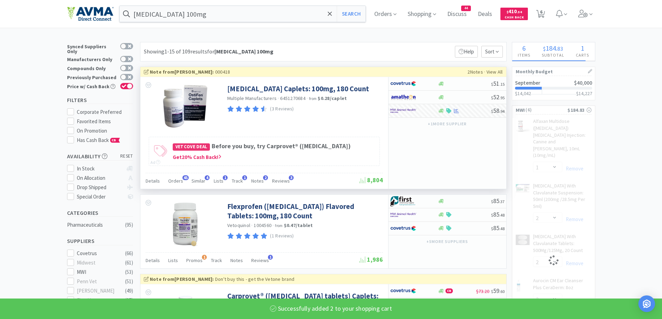
select select "2"
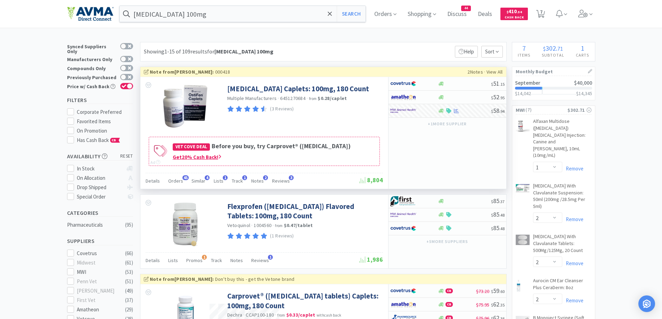
drag, startPoint x: 174, startPoint y: 180, endPoint x: 199, endPoint y: 154, distance: 35.9
click at [174, 180] on span "Orders" at bounding box center [175, 181] width 15 height 6
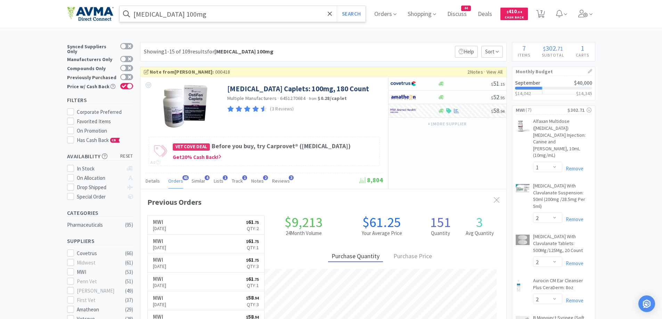
click at [203, 12] on input "[MEDICAL_DATA] 100mg" at bounding box center [243, 14] width 246 height 16
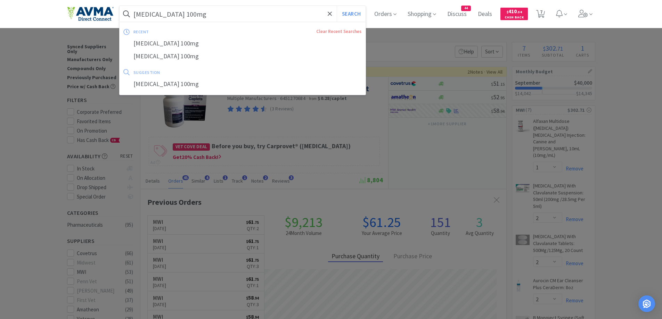
paste input "eftazidime"
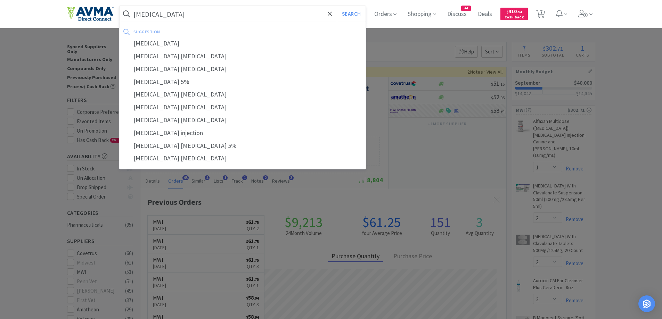
click at [337, 6] on button "Search" at bounding box center [351, 14] width 29 height 16
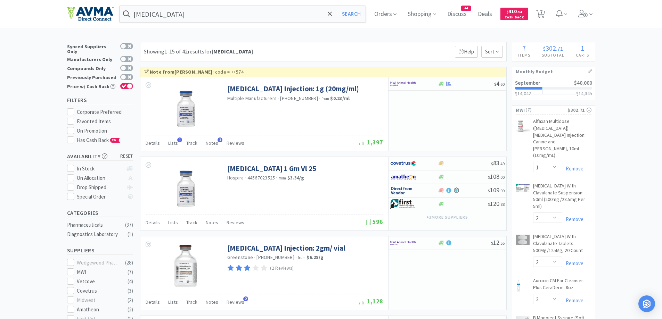
click at [334, 43] on div "Showing 1-15 of 42 results for [MEDICAL_DATA] Filters Help Sort" at bounding box center [323, 51] width 367 height 19
click at [199, 15] on input "[MEDICAL_DATA]" at bounding box center [243, 14] width 246 height 16
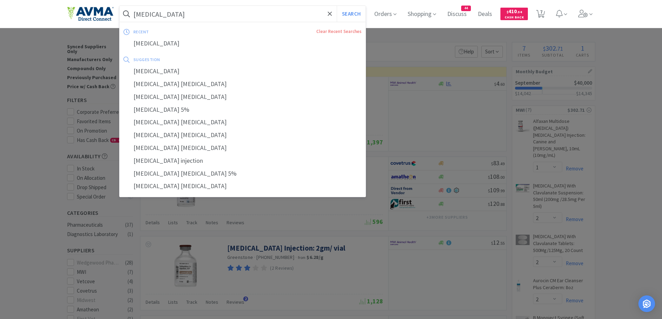
paste input "azolin 1g"
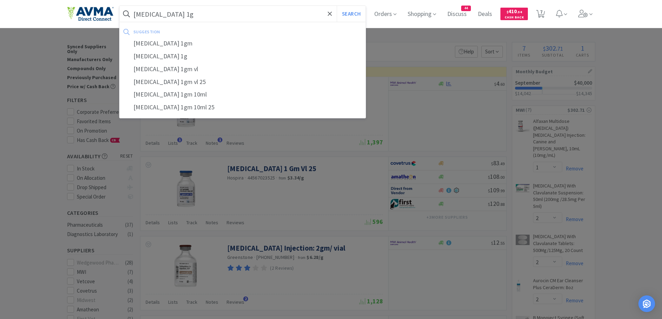
type input "[MEDICAL_DATA] 1g"
click at [337, 6] on button "Search" at bounding box center [351, 14] width 29 height 16
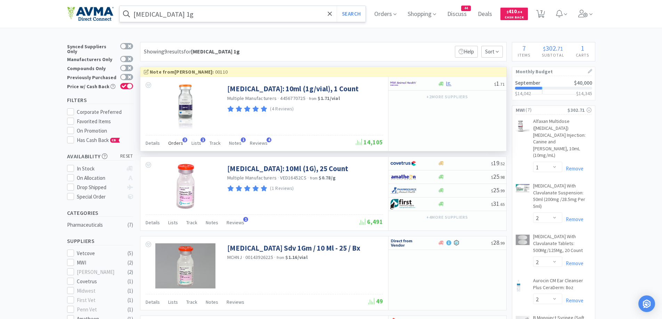
click at [181, 148] on div "Orders 3" at bounding box center [175, 144] width 15 height 13
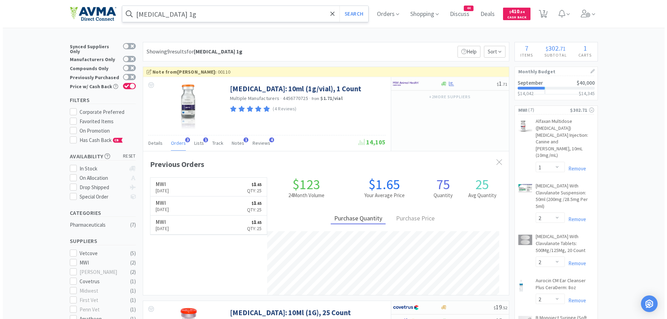
scroll to position [180, 366]
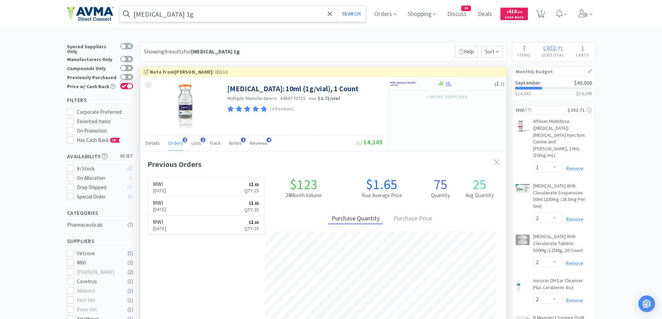
click at [504, 161] on div "Previous Orders MWI [DATE] $ 1 . 65 Qty: 25 MWI [DATE] $ 1 . 65 Qty: 25 MWI [DA…" at bounding box center [323, 241] width 366 height 180
click at [426, 84] on div at bounding box center [409, 84] width 38 height 12
select select "1"
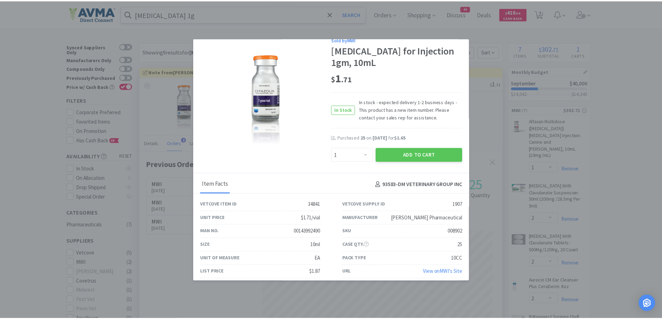
scroll to position [14, 0]
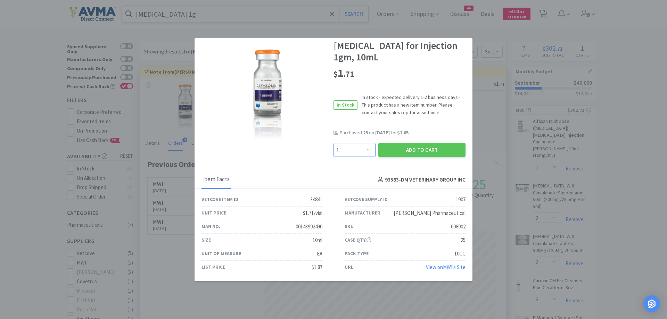
click at [361, 145] on select "Enter Quantity 1 2 3 4 5 6 7 8 9 10 11 12 13 14 15 16 17 18 19 20 Enter Quantity" at bounding box center [355, 150] width 42 height 14
type input "25"
click at [400, 149] on button "Add to Cart" at bounding box center [421, 150] width 87 height 14
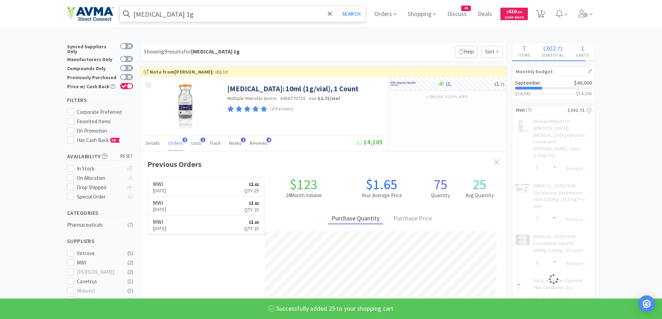
select select "25"
select select "2"
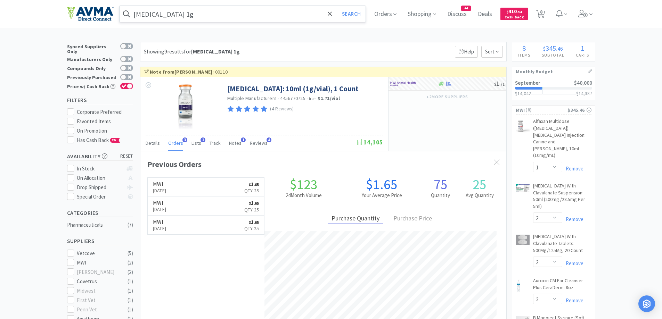
click at [188, 14] on input "[MEDICAL_DATA] 1g" at bounding box center [243, 14] width 246 height 16
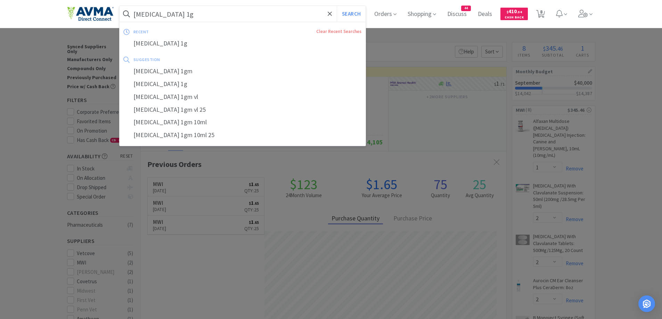
paste input "Maropitant Citrate 16m"
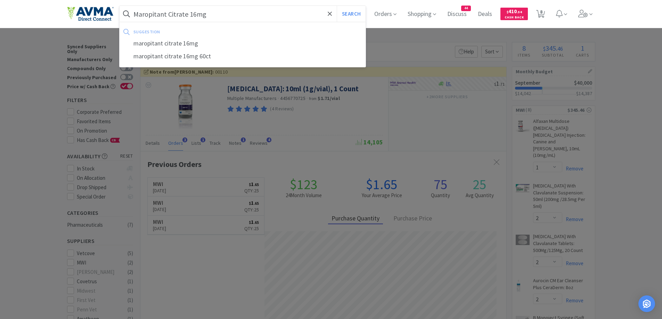
type input "Maropitant Citrate 16mg"
click at [337, 6] on button "Search" at bounding box center [351, 14] width 29 height 16
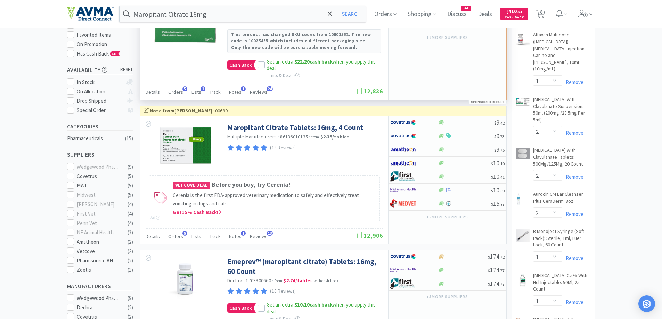
scroll to position [69, 0]
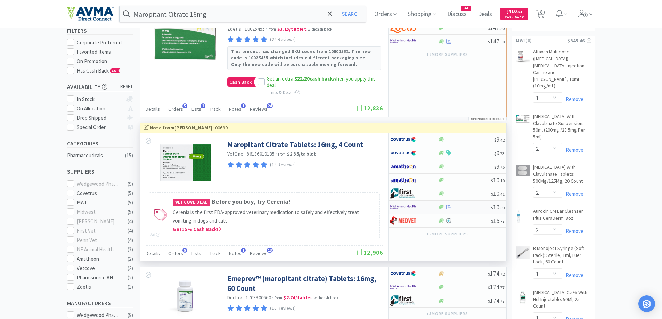
click at [437, 206] on div at bounding box center [414, 208] width 48 height 12
select select "1"
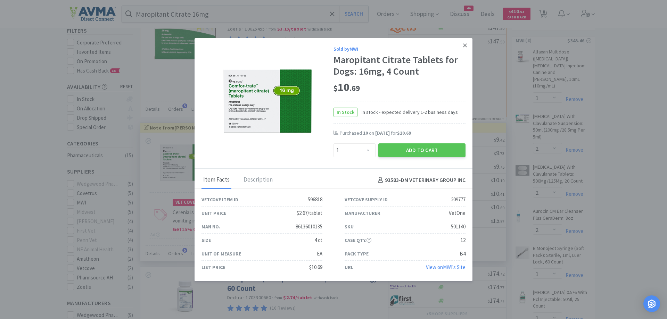
click at [463, 46] on link at bounding box center [465, 45] width 12 height 15
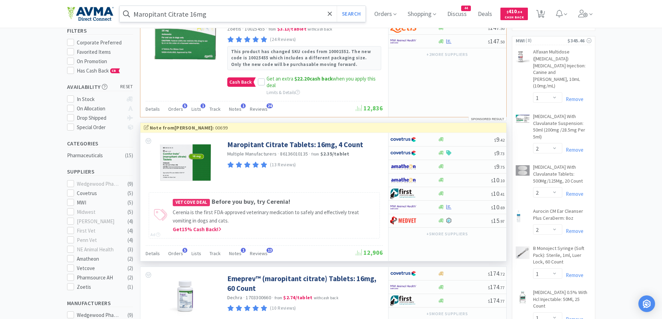
click at [271, 16] on input "Maropitant Citrate 16mg" at bounding box center [243, 14] width 246 height 16
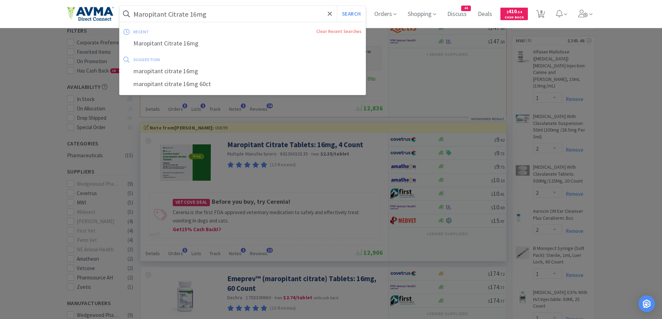
paste input "Depo-[MEDICAL_DATA]"
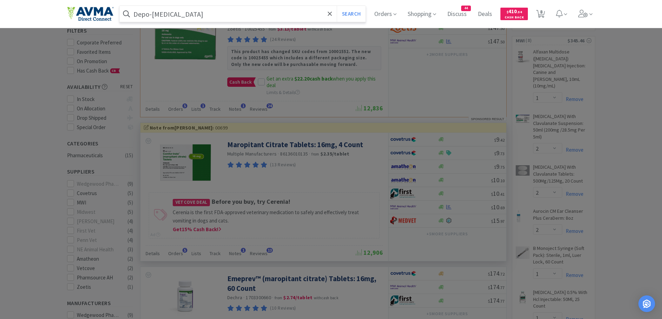
type input "Depo-[MEDICAL_DATA]"
click at [337, 6] on button "Search" at bounding box center [351, 14] width 29 height 16
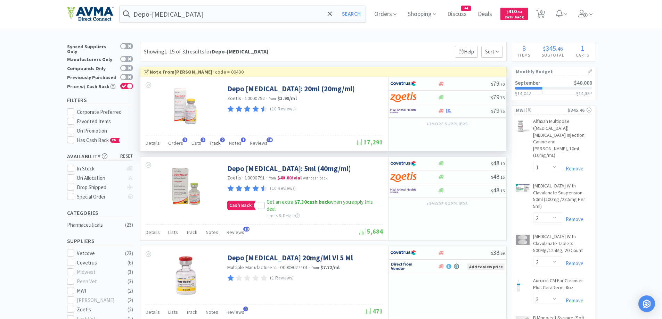
click at [211, 145] on span "Track" at bounding box center [215, 143] width 11 height 6
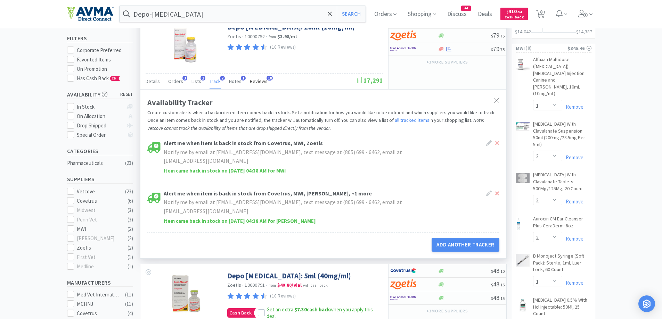
scroll to position [139, 0]
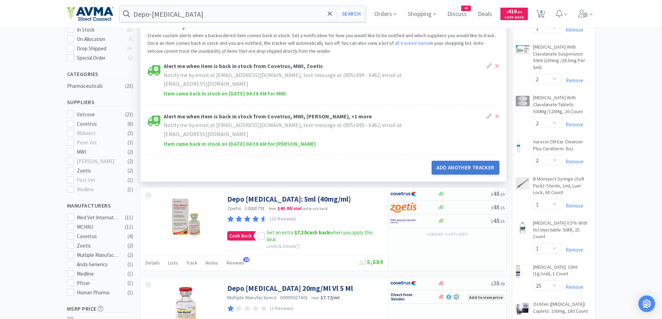
click at [451, 170] on button "Add Another Tracker" at bounding box center [465, 168] width 67 height 14
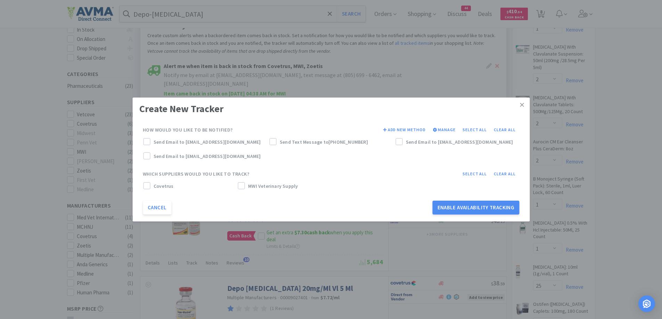
click at [248, 186] on label "MWI Veterinary Supply" at bounding box center [284, 186] width 92 height 8
click at [148, 185] on icon at bounding box center [147, 185] width 5 height 3
click at [147, 145] on span at bounding box center [146, 142] width 5 height 6
click at [403, 143] on label "Send Email to [EMAIL_ADDRESS][DOMAIN_NAME]" at bounding box center [456, 142] width 123 height 8
click at [486, 207] on button "Enable Availability Tracking" at bounding box center [476, 208] width 87 height 14
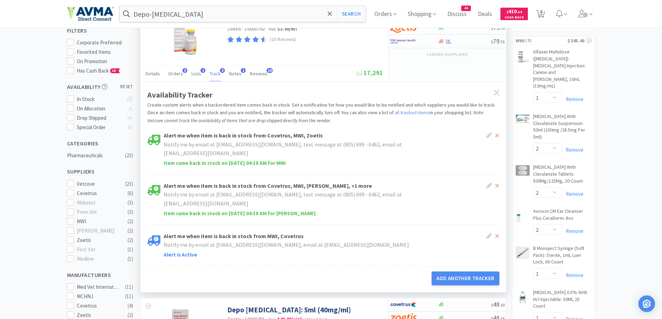
scroll to position [0, 0]
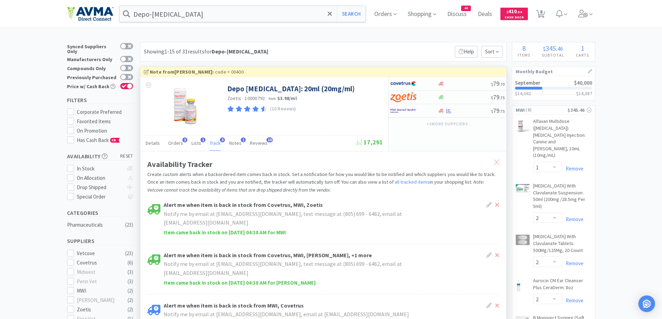
click at [494, 167] on div at bounding box center [496, 163] width 13 height 16
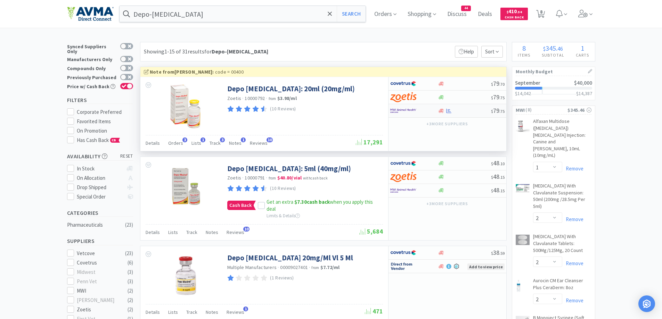
click at [427, 110] on div at bounding box center [409, 111] width 38 height 12
select select "1"
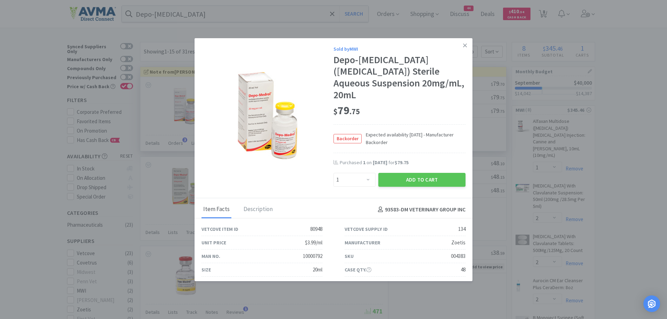
click at [421, 172] on div "Add to Cart" at bounding box center [422, 180] width 90 height 17
click at [420, 180] on button "Add to Cart" at bounding box center [421, 180] width 87 height 14
select select "1"
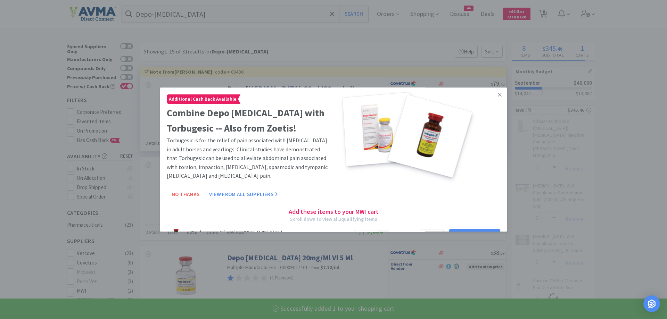
select select "1"
select select "2"
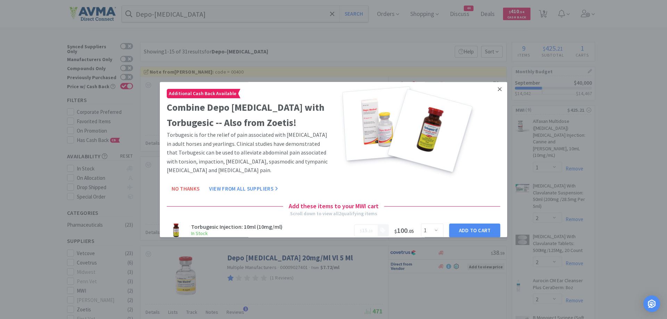
click at [498, 91] on icon at bounding box center [500, 89] width 4 height 6
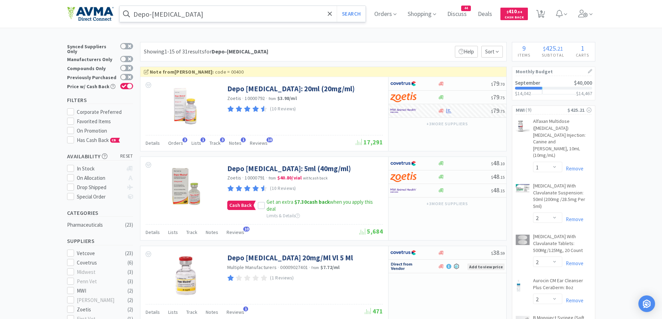
click at [212, 19] on input "Depo-[MEDICAL_DATA]" at bounding box center [243, 14] width 246 height 16
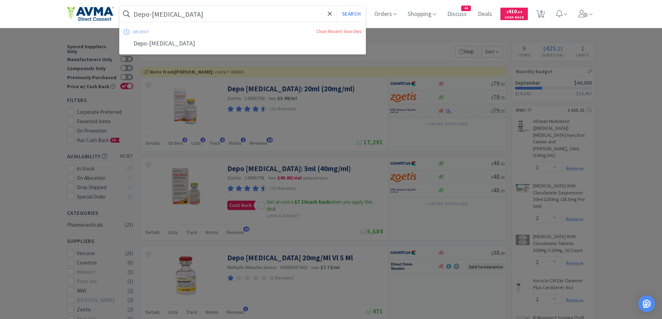
paste input "Elizabethan collar 25cm"
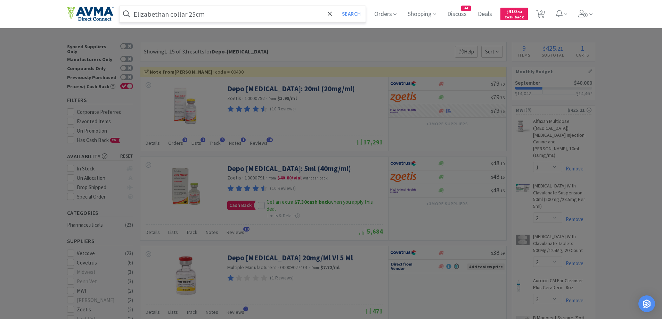
type input "Elizabethan collar 25cm"
click at [337, 6] on button "Search" at bounding box center [351, 14] width 29 height 16
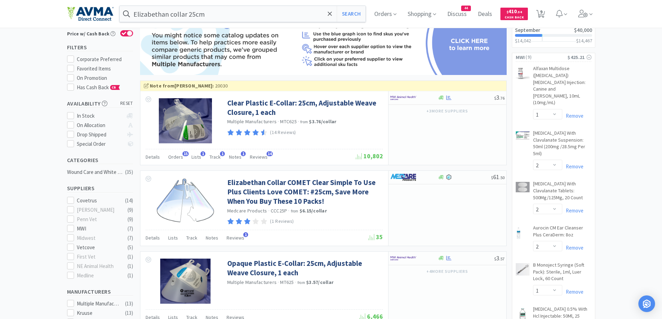
scroll to position [69, 0]
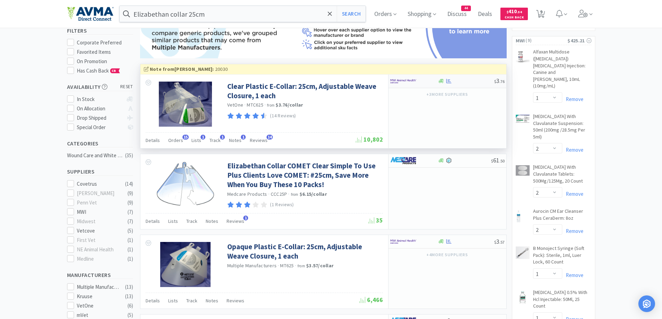
click at [423, 82] on div at bounding box center [409, 81] width 38 height 12
select select "10"
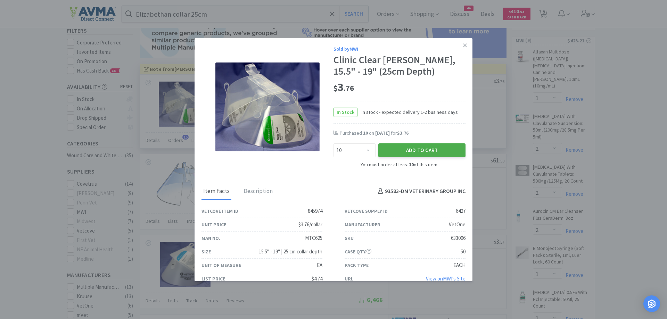
click at [421, 150] on button "Add to Cart" at bounding box center [421, 150] width 87 height 14
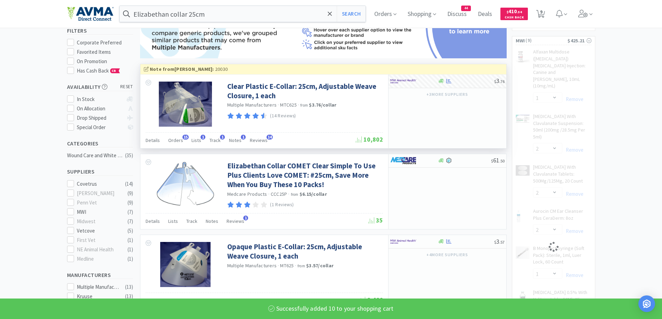
select select "10"
select select "1"
select select "2"
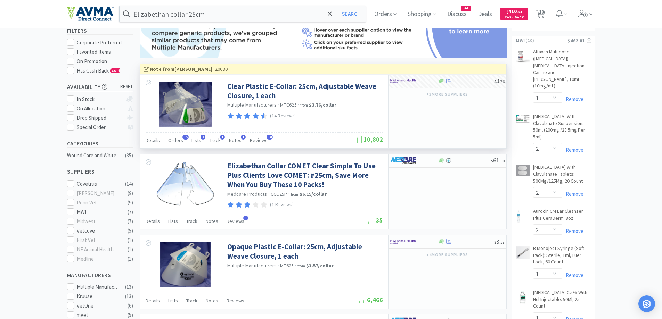
click at [228, 23] on div "Elizabethan collar 25cm Search Orders Shopping Discuss Discuss 44 Deals Deals $…" at bounding box center [331, 14] width 528 height 28
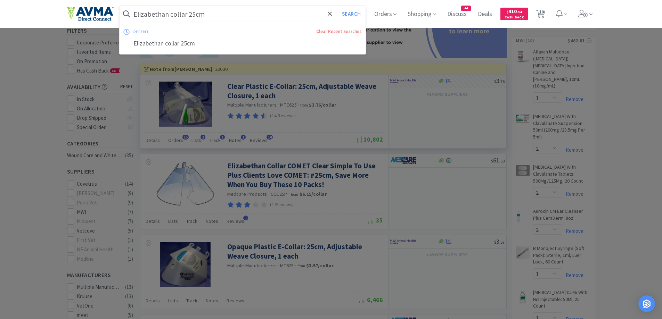
click at [232, 18] on input "Elizabethan collar 25cm" at bounding box center [243, 14] width 246 height 16
paste input "Soft 14"
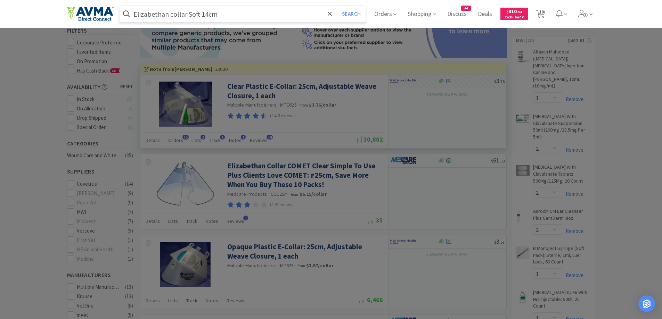
type input "Elizabethan collar Soft 14cm"
click at [337, 6] on button "Search" at bounding box center [351, 14] width 29 height 16
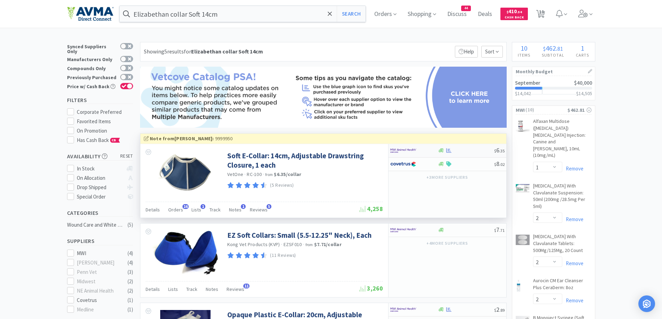
click at [434, 149] on div at bounding box center [414, 151] width 48 height 12
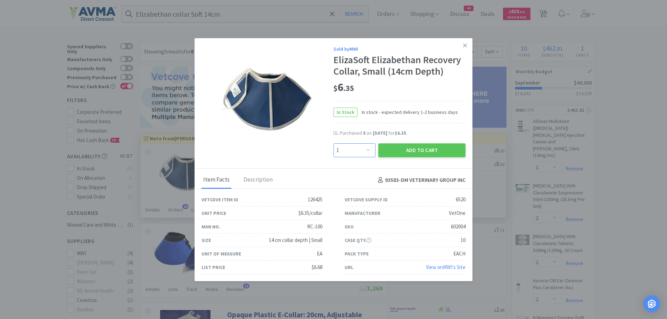
click at [371, 148] on select "Enter Quantity 1 2 3 4 5 6 7 8 9 10 11 12 13 14 15 16 17 18 19 20 Enter Quantity" at bounding box center [355, 150] width 42 height 14
click at [334, 143] on select "Enter Quantity 1 2 3 4 5 6 7 8 9 10 11 12 13 14 15 16 17 18 19 20 Enter Quantity" at bounding box center [355, 150] width 42 height 14
click at [349, 155] on select "Enter Quantity 1 2 3 4 5 6 7 8 9 10 11 12 13 14 15 16 17 18 19 20 Enter Quantity" at bounding box center [355, 150] width 42 height 14
select select "5"
click at [334, 143] on select "Enter Quantity 1 2 3 4 5 6 7 8 9 10 11 12 13 14 15 16 17 18 19 20 Enter Quantity" at bounding box center [355, 150] width 42 height 14
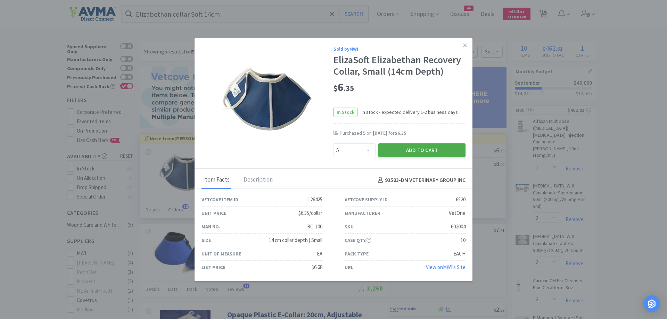
click at [407, 151] on button "Add to Cart" at bounding box center [421, 150] width 87 height 14
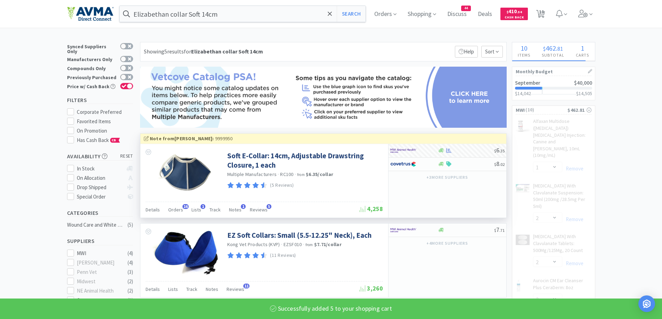
select select "5"
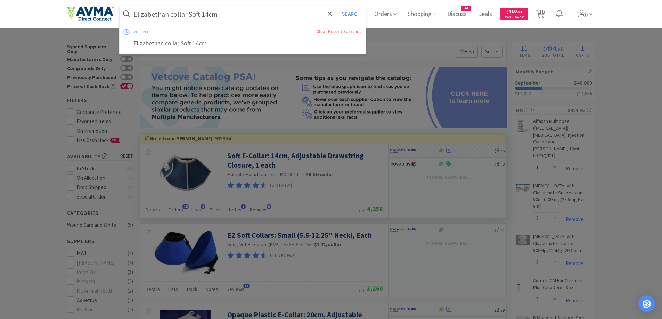
click at [264, 19] on input "Elizabethan collar Soft 14cm" at bounding box center [243, 14] width 246 height 16
paste input "Animax"
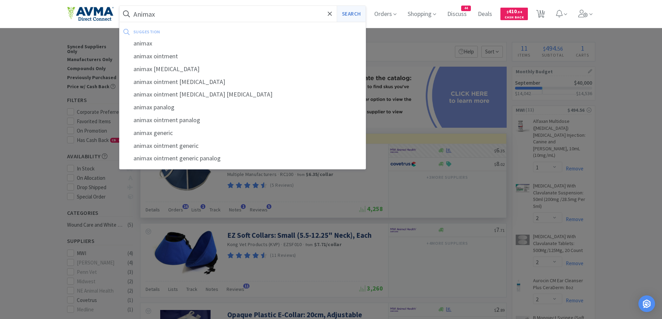
type input "Animax"
click at [342, 14] on button "Search" at bounding box center [351, 14] width 29 height 16
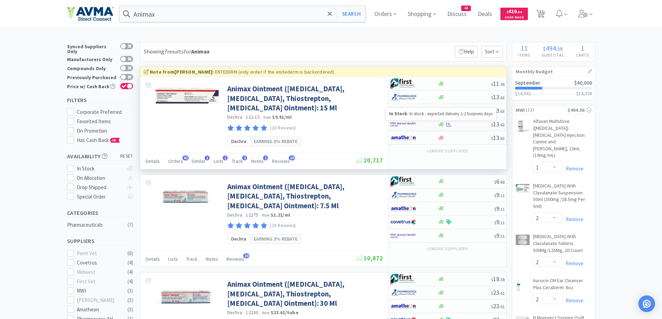
click at [441, 123] on icon at bounding box center [440, 124] width 5 height 4
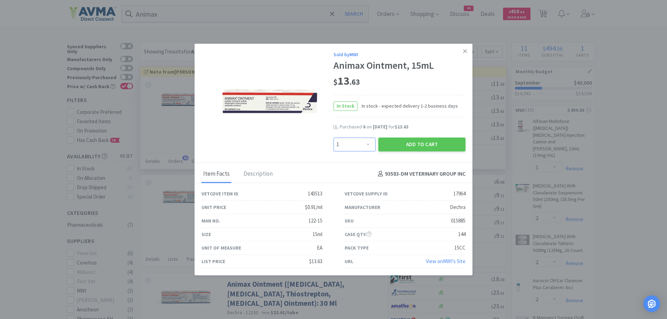
drag, startPoint x: 369, startPoint y: 146, endPoint x: 368, endPoint y: 141, distance: 5.7
click at [369, 146] on select "Enter Quantity 1 2 3 4 5 6 7 8 9 10 11 12 13 14 15 16 17 18 19 20 Enter Quantity" at bounding box center [355, 145] width 42 height 14
select select "2"
click at [334, 138] on select "Enter Quantity 1 2 3 4 5 6 7 8 9 10 11 12 13 14 15 16 17 18 19 20 Enter Quantity" at bounding box center [355, 145] width 42 height 14
click at [438, 146] on button "Add to Cart" at bounding box center [421, 145] width 87 height 14
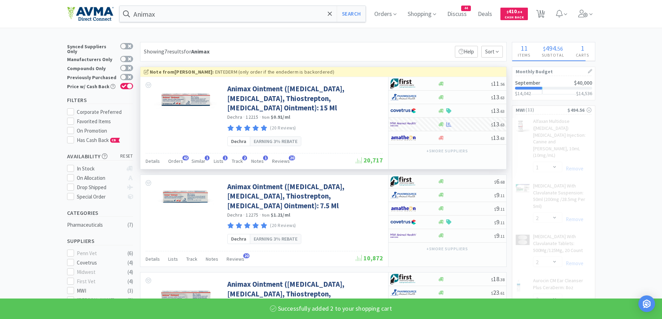
select select "2"
select select "1"
select select "10"
select select "1"
select select "2"
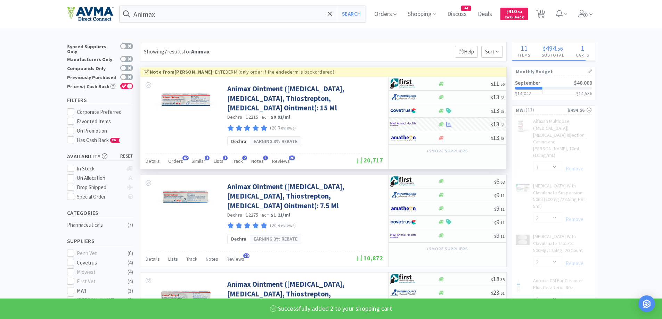
select select "25"
select select "5"
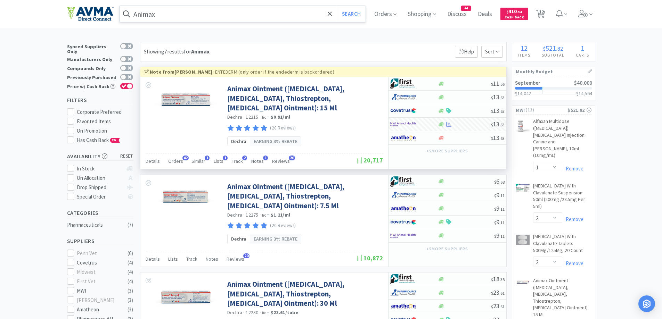
click at [175, 11] on input "Animax" at bounding box center [243, 14] width 246 height 16
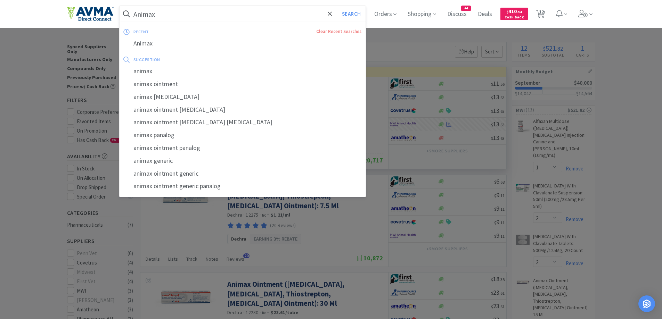
paste input "Euthanasia Solution"
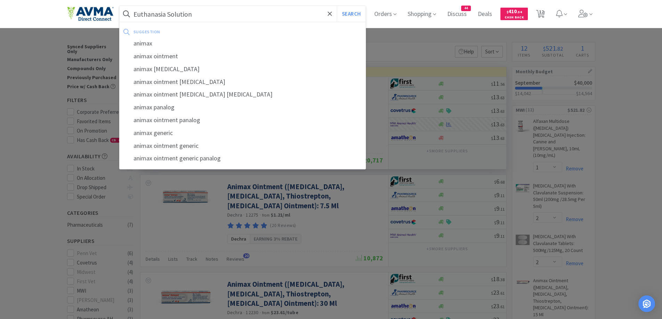
type input "Euthanasia Solution"
click at [337, 6] on button "Search" at bounding box center [351, 14] width 29 height 16
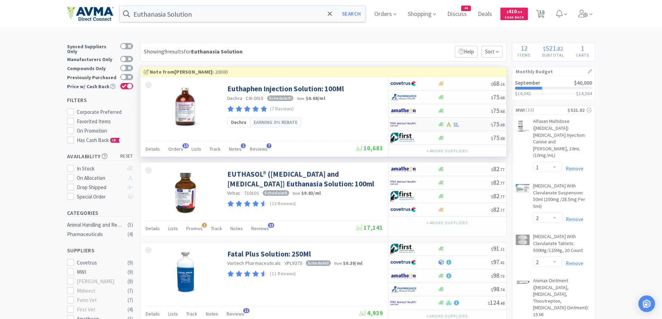
click at [437, 121] on div at bounding box center [414, 124] width 48 height 12
select select "1"
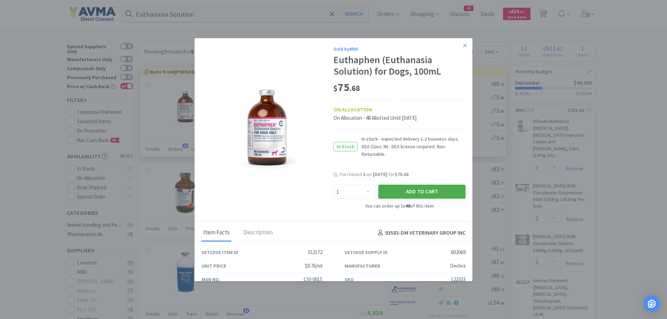
click at [408, 187] on button "Add to Cart" at bounding box center [421, 192] width 87 height 14
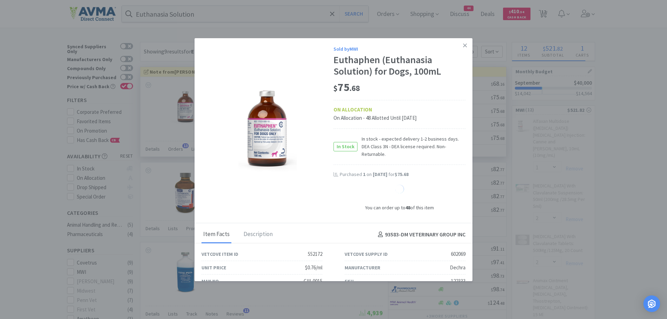
select select "1"
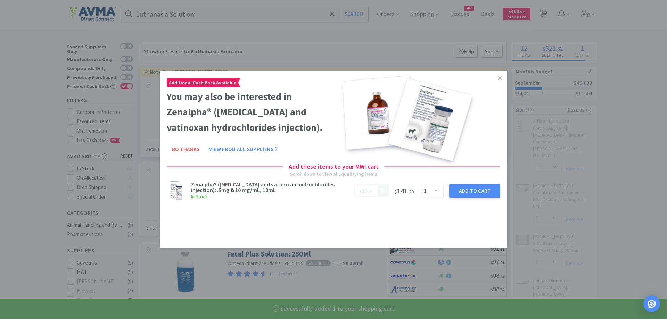
select select "1"
select select "2"
select select "5"
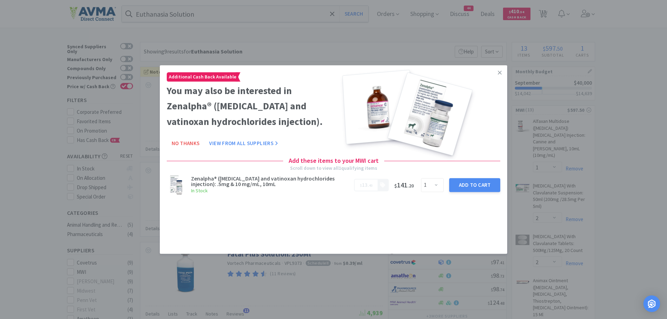
drag, startPoint x: 501, startPoint y: 73, endPoint x: 481, endPoint y: 62, distance: 22.2
click at [501, 73] on icon at bounding box center [500, 72] width 4 height 6
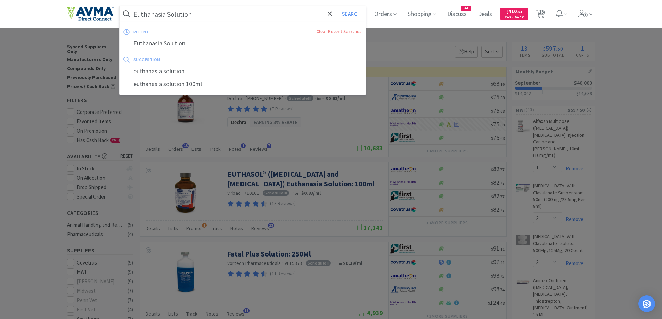
click at [206, 13] on input "Euthanasia Solution" at bounding box center [243, 14] width 246 height 16
paste input "[MEDICAL_DATA] 10mg tablet"
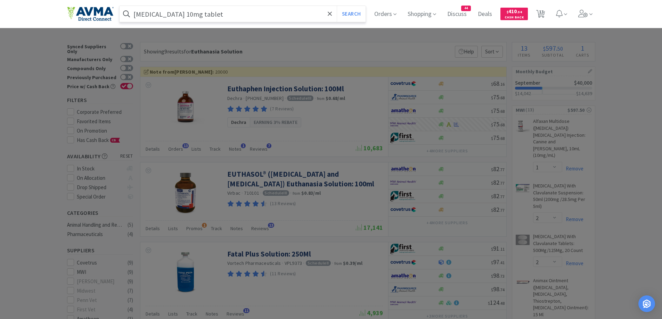
type input "[MEDICAL_DATA] 10mg tablet"
click at [337, 6] on button "Search" at bounding box center [351, 14] width 29 height 16
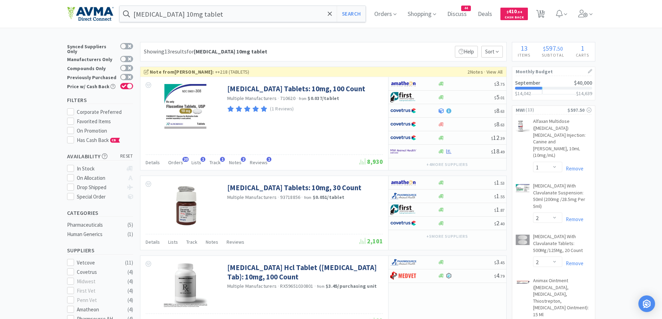
click at [375, 47] on div "Showing 13 results for [MEDICAL_DATA] 10mg tablet Filters Help Sort" at bounding box center [323, 51] width 367 height 19
click at [419, 147] on div at bounding box center [409, 152] width 38 height 12
select select "1"
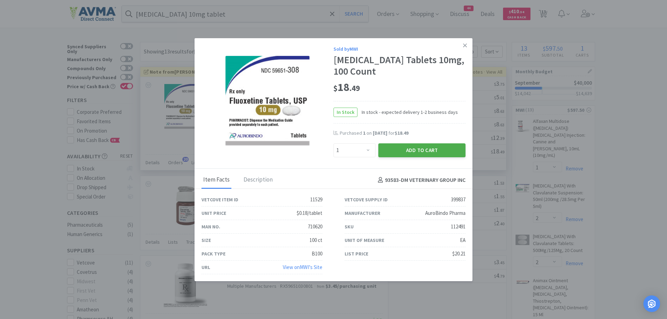
click at [438, 153] on button "Add to Cart" at bounding box center [421, 150] width 87 height 14
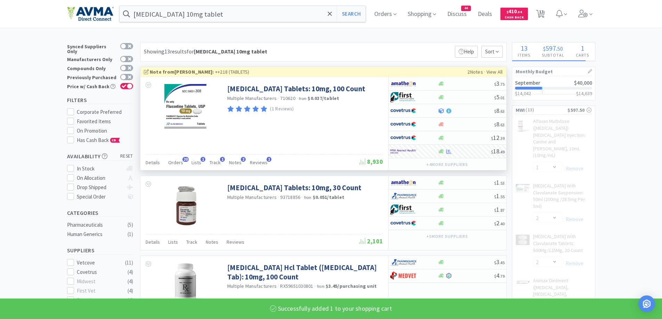
select select "1"
select select "2"
select select "5"
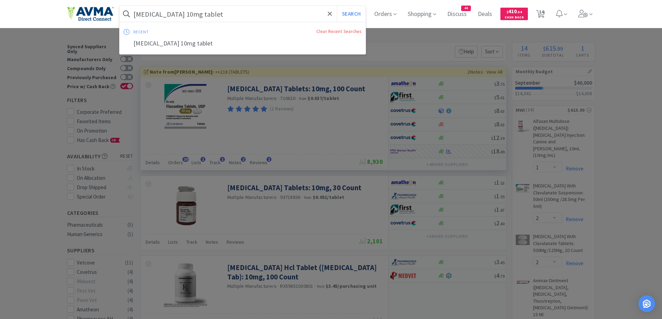
click at [226, 20] on input "[MEDICAL_DATA] 10mg tablet" at bounding box center [243, 14] width 246 height 16
paste input "[MEDICAL_DATA] 600mg"
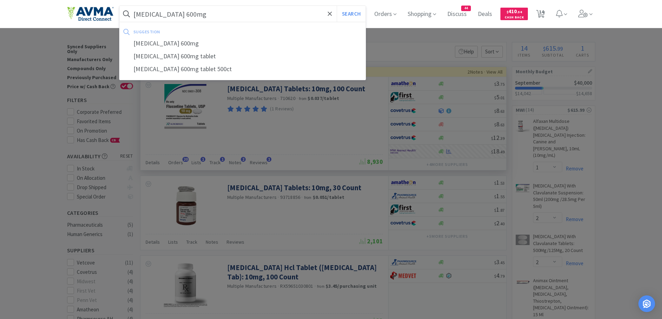
type input "[MEDICAL_DATA] 600mg"
click at [337, 6] on button "Search" at bounding box center [351, 14] width 29 height 16
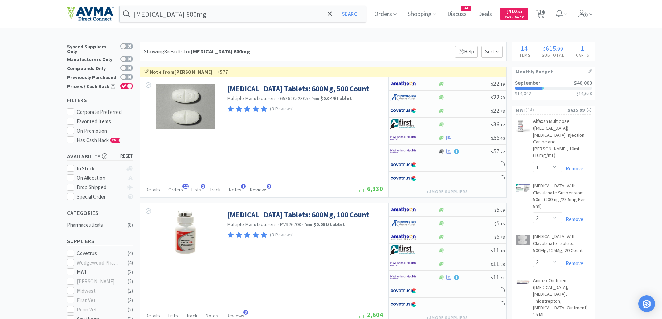
click at [340, 48] on div "Showing 8 results for [MEDICAL_DATA] 600mg Filters Help Sort" at bounding box center [323, 51] width 367 height 19
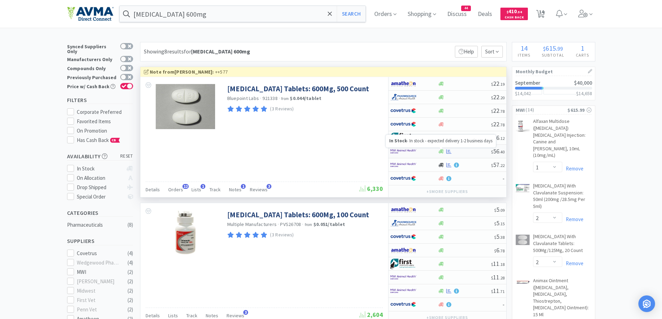
click at [440, 149] on icon at bounding box center [440, 151] width 5 height 5
select select "1"
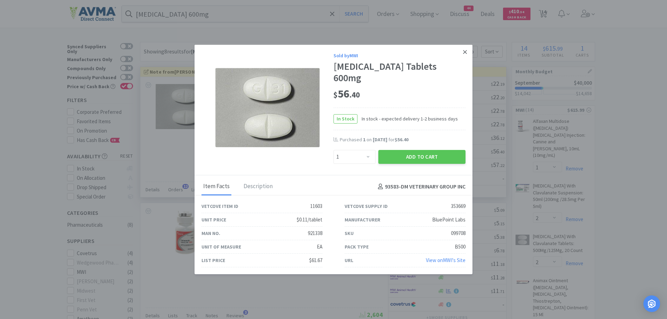
click at [465, 55] on icon at bounding box center [465, 52] width 4 height 6
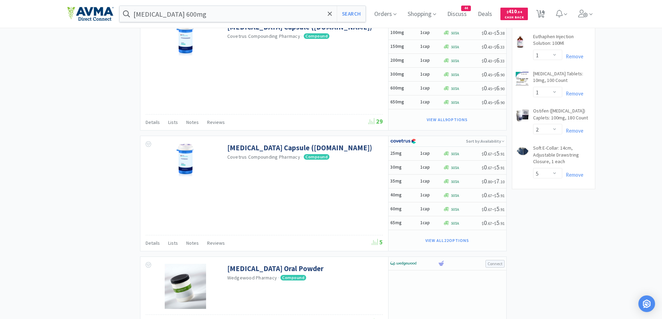
scroll to position [540, 0]
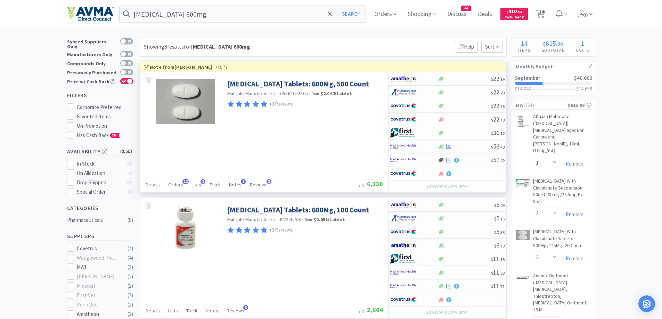
scroll to position [0, 0]
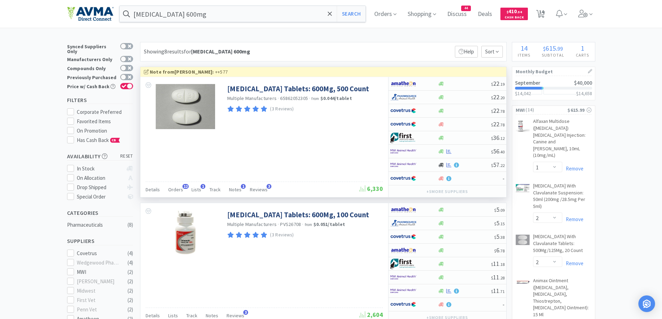
click at [391, 44] on div "Showing 8 results for [MEDICAL_DATA] 600mg Filters Help Sort" at bounding box center [323, 51] width 367 height 19
click at [445, 147] on div "In Stock - In stock - expected delivery 1-2 business days" at bounding box center [441, 141] width 110 height 13
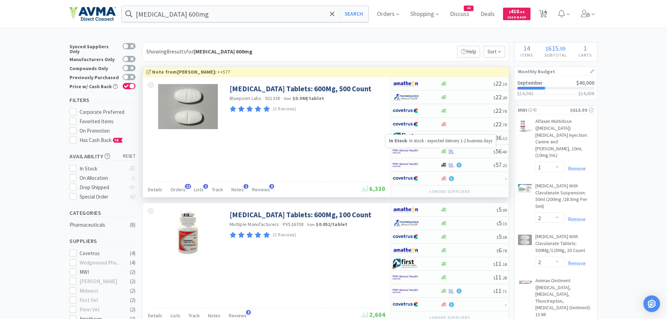
select select "1"
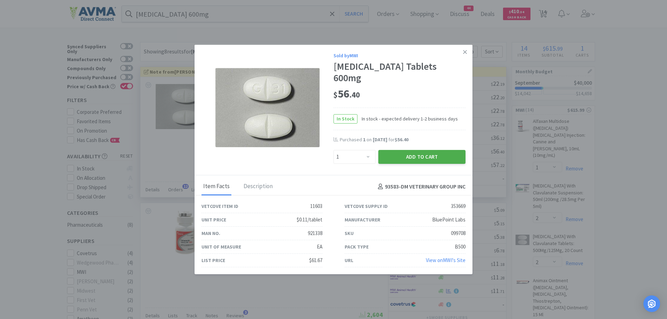
click at [401, 150] on button "Add to Cart" at bounding box center [421, 157] width 87 height 14
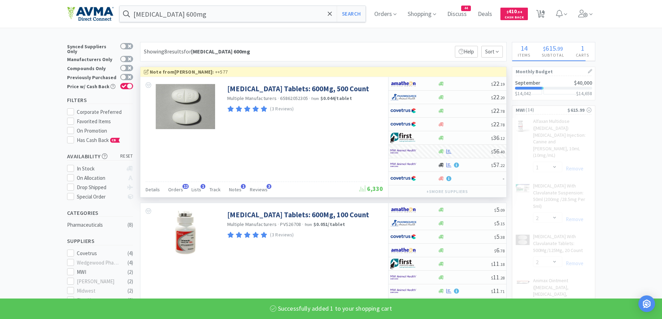
select select "1"
select select "2"
select select "5"
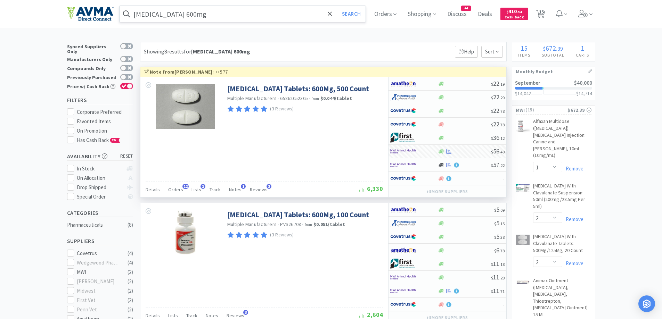
click at [228, 17] on input "[MEDICAL_DATA] 600mg" at bounding box center [243, 14] width 246 height 16
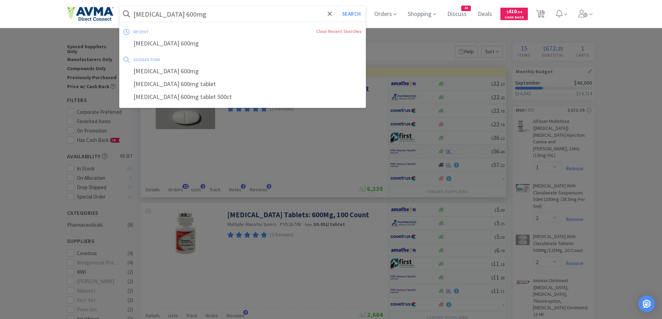
paste input "enOne"
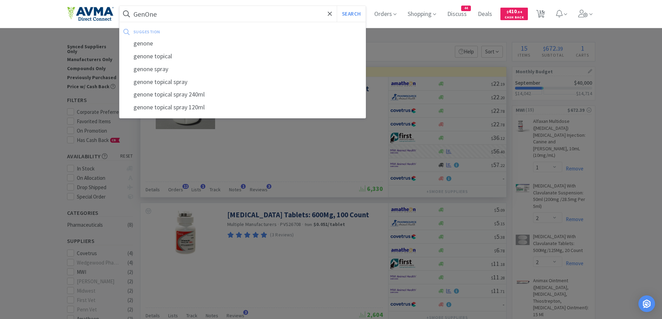
type input "GenOne"
click at [337, 6] on button "Search" at bounding box center [351, 14] width 29 height 16
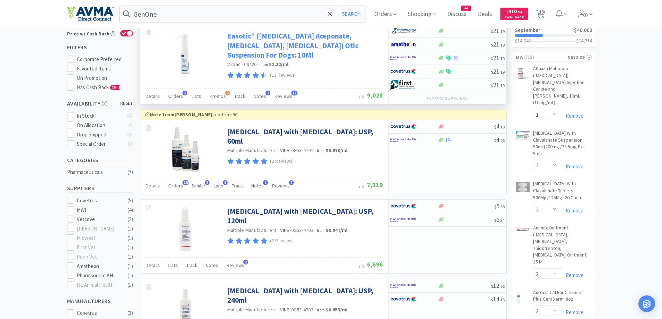
scroll to position [69, 0]
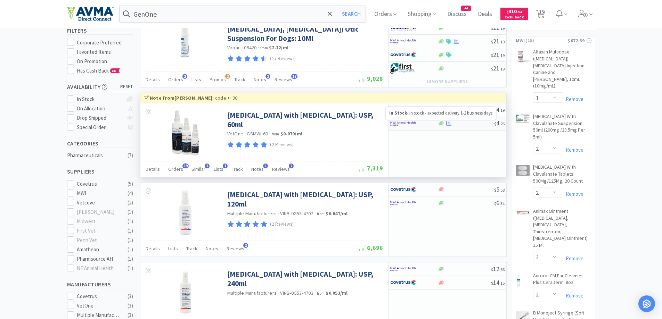
click at [440, 124] on icon at bounding box center [440, 124] width 5 height 4
select select "1"
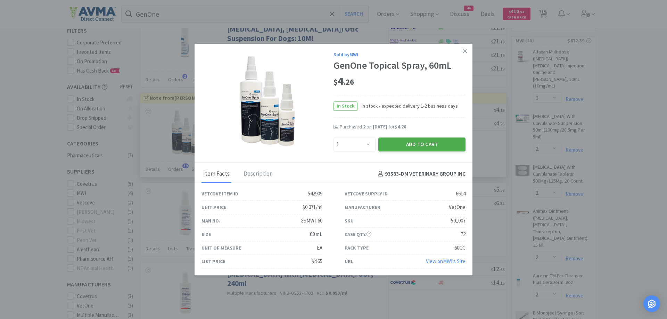
click at [416, 144] on button "Add to Cart" at bounding box center [421, 145] width 87 height 14
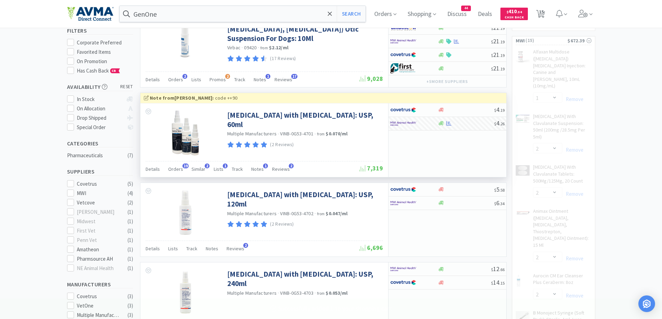
select select "1"
select select "2"
select select "5"
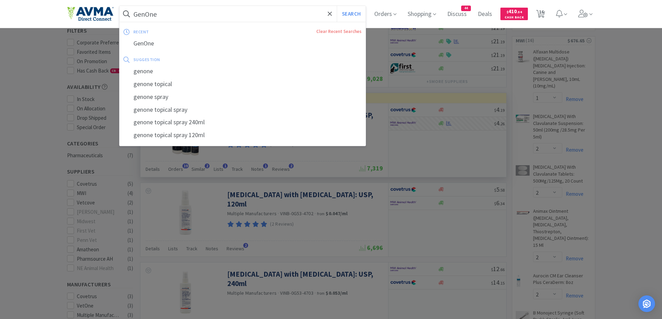
click at [164, 18] on input "GenOne" at bounding box center [243, 14] width 246 height 16
paste input "Lubricating Jelly Pack Steril"
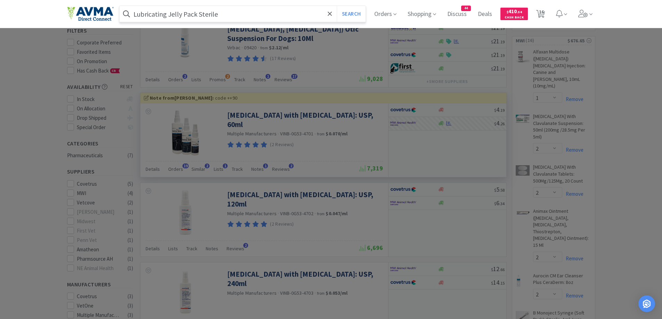
type input "Lubricating Jelly Pack Sterile"
click at [337, 6] on button "Search" at bounding box center [351, 14] width 29 height 16
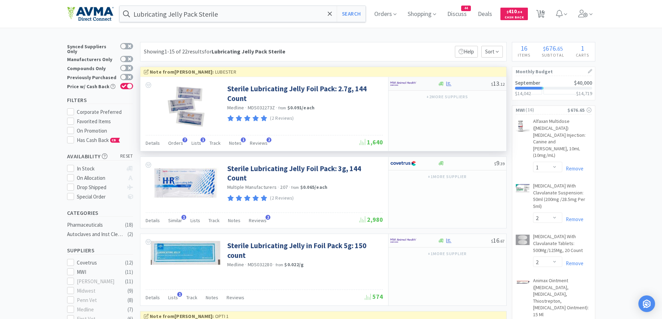
click at [428, 82] on div at bounding box center [409, 84] width 38 height 12
select select "1"
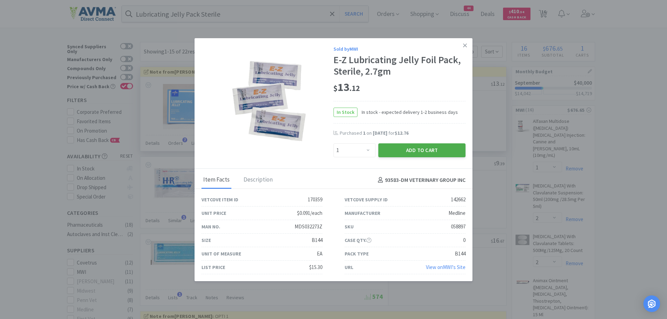
click at [400, 148] on button "Add to Cart" at bounding box center [421, 150] width 87 height 14
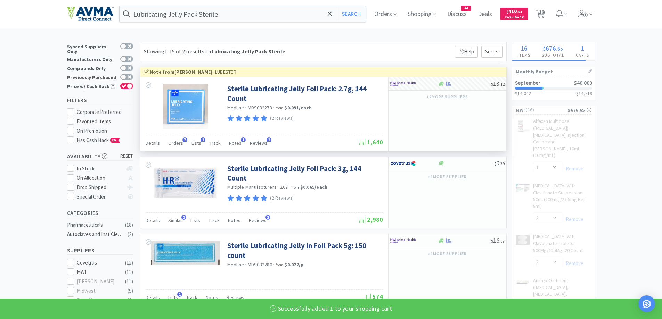
select select "1"
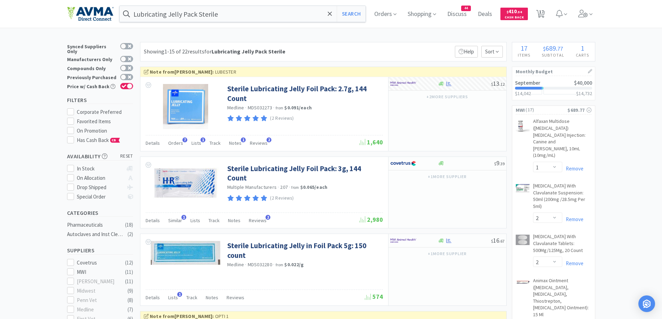
click at [262, 24] on div "Lubricating Jelly Pack Sterile Search Orders Shopping Discuss Discuss 44 Deals …" at bounding box center [331, 14] width 528 height 28
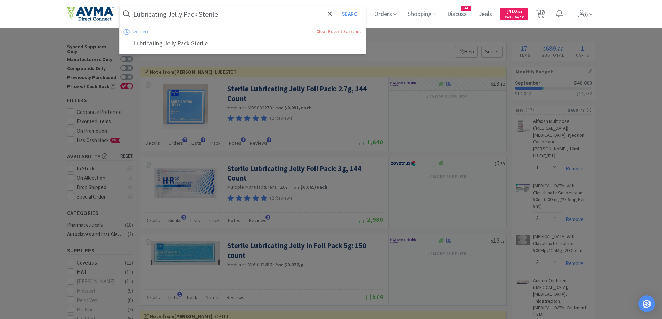
click at [267, 13] on input "Lubricating Jelly Pack Sterile" at bounding box center [243, 14] width 246 height 16
paste input "[MEDICAL_DATA]"
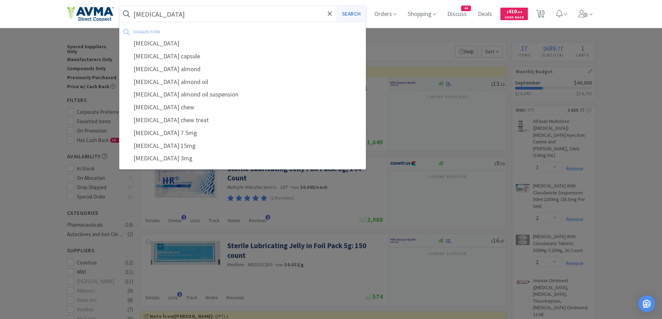
type input "[MEDICAL_DATA]"
click at [359, 18] on button "Search" at bounding box center [351, 14] width 29 height 16
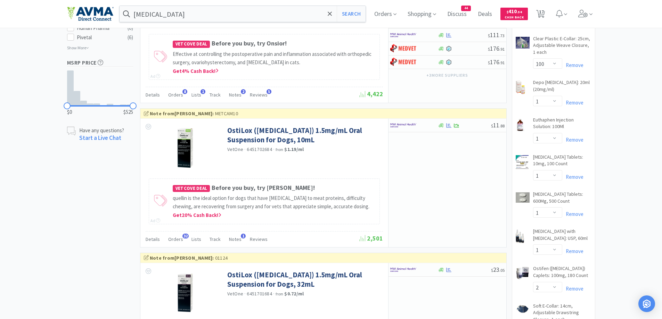
scroll to position [486, 0]
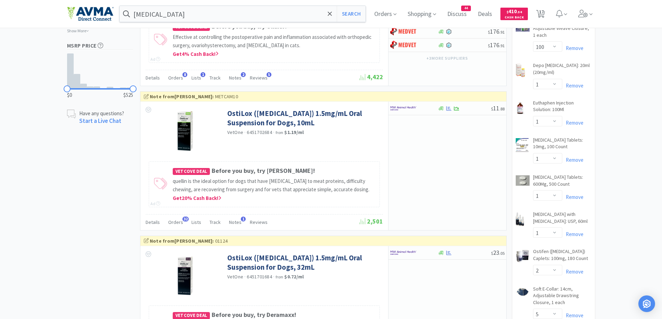
click at [424, 108] on div at bounding box center [409, 108] width 38 height 12
select select "1"
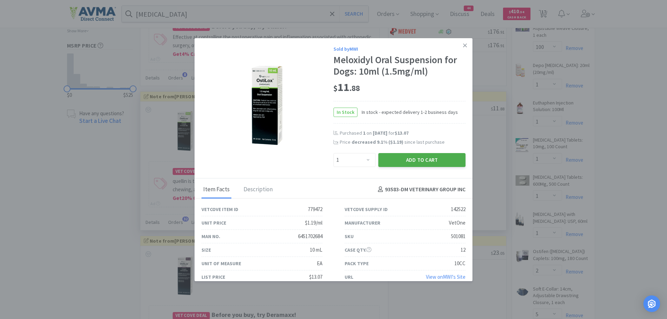
click at [455, 159] on button "Add to Cart" at bounding box center [421, 160] width 87 height 14
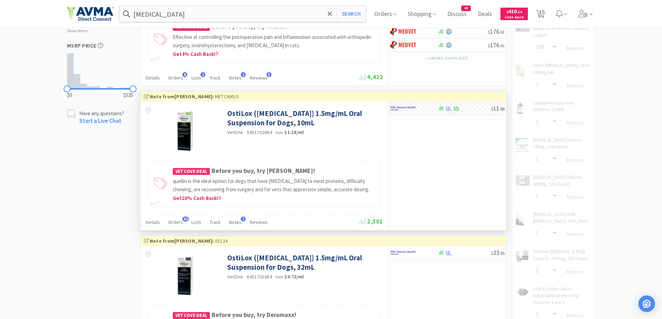
select select "1"
select select "2"
select select "5"
select select "1"
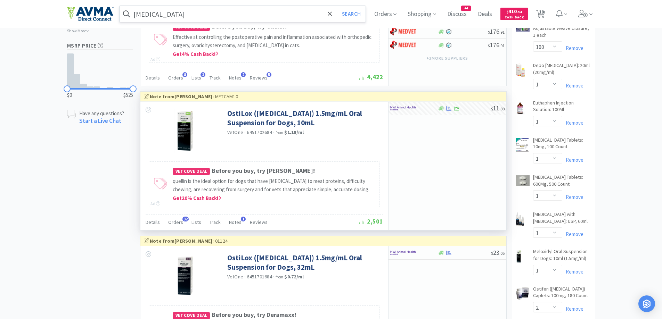
click at [182, 15] on input "[MEDICAL_DATA]" at bounding box center [243, 14] width 246 height 16
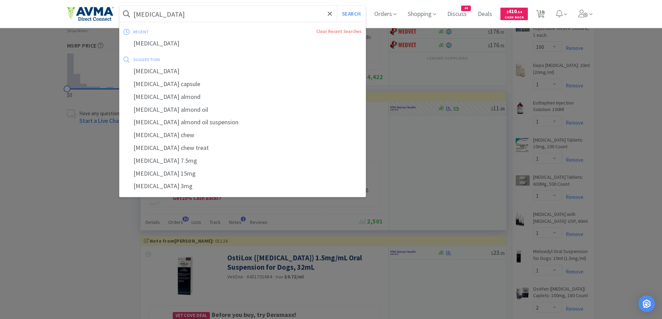
paste input "irtazapine"
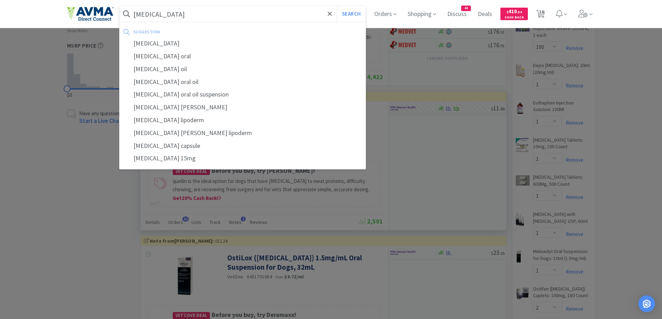
type input "[MEDICAL_DATA]"
click at [337, 6] on button "Search" at bounding box center [351, 14] width 29 height 16
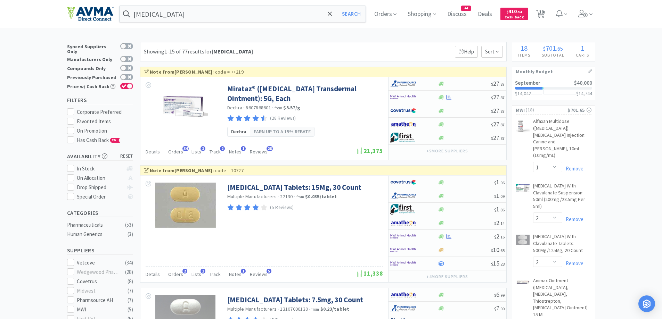
click at [323, 46] on div "Showing 1-15 of 77 results for [MEDICAL_DATA] Filters Help Sort" at bounding box center [323, 51] width 367 height 19
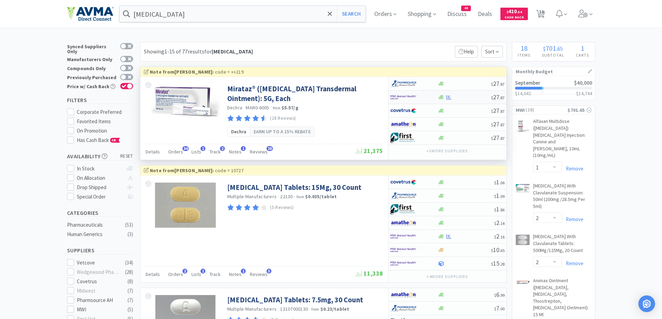
click at [433, 98] on div at bounding box center [414, 97] width 48 height 12
select select "1"
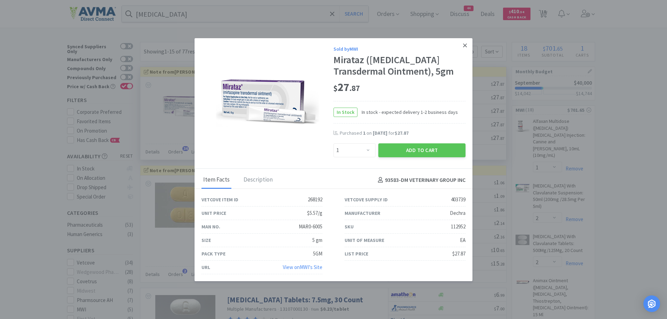
click at [463, 42] on icon at bounding box center [465, 45] width 4 height 6
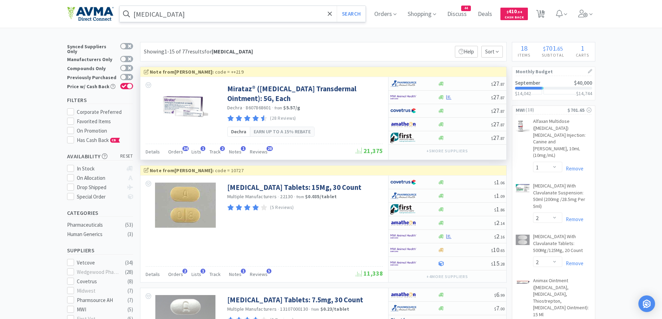
click at [205, 16] on input "[MEDICAL_DATA]" at bounding box center [243, 14] width 246 height 16
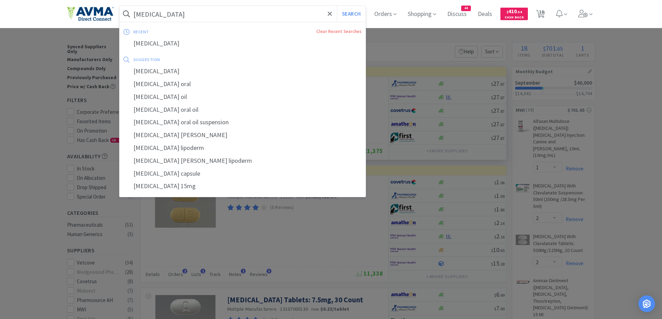
paste input "otazol"
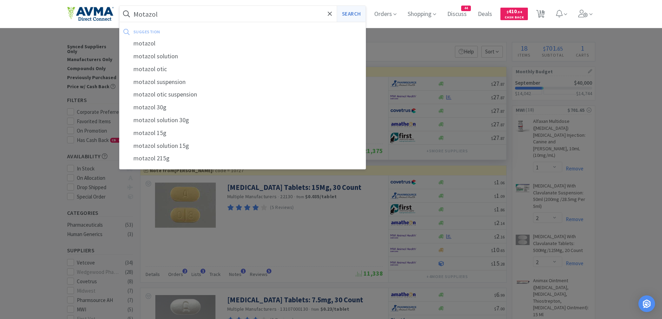
type input "Motazol"
click at [352, 9] on button "Search" at bounding box center [351, 14] width 29 height 16
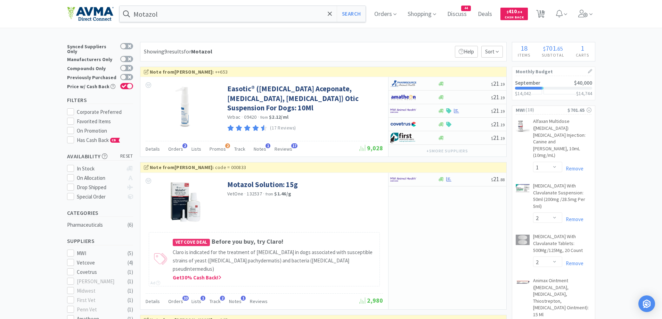
click at [329, 50] on div "Showing 9 results for Motazol Filters Help Sort" at bounding box center [323, 51] width 367 height 19
click at [427, 180] on div at bounding box center [409, 180] width 38 height 12
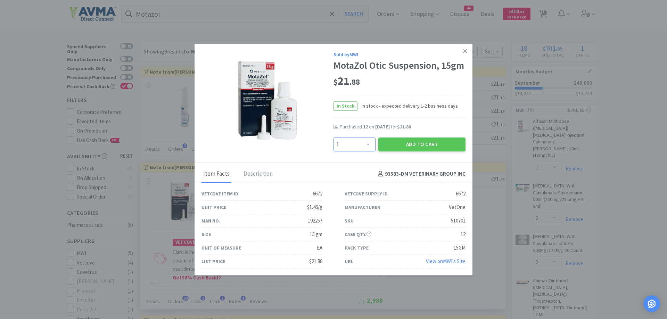
click at [363, 139] on select "Enter Quantity 1 2 3 4 5 6 7 8 9 10 11 12 13 14 15 16 17 18 19 20 Enter Quantity" at bounding box center [355, 145] width 42 height 14
select select "12"
click at [334, 138] on select "Enter Quantity 1 2 3 4 5 6 7 8 9 10 11 12 13 14 15 16 17 18 19 20 Enter Quantity" at bounding box center [355, 145] width 42 height 14
click at [412, 164] on div "Item Facts Description 93583 - DM VETERINARY GROUP INC" at bounding box center [334, 173] width 278 height 20
click at [417, 145] on button "Add to Cart" at bounding box center [421, 145] width 87 height 14
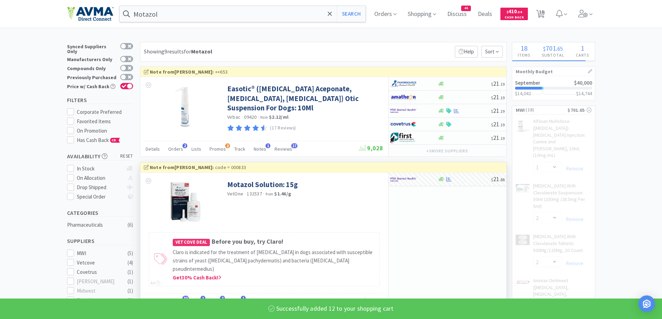
select select "12"
select select "2"
select select "5"
select select "1"
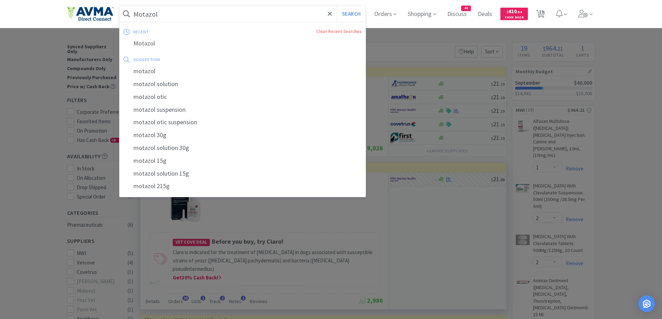
click at [226, 14] on input "Motazol" at bounding box center [243, 14] width 246 height 16
paste input "Neo Poly"
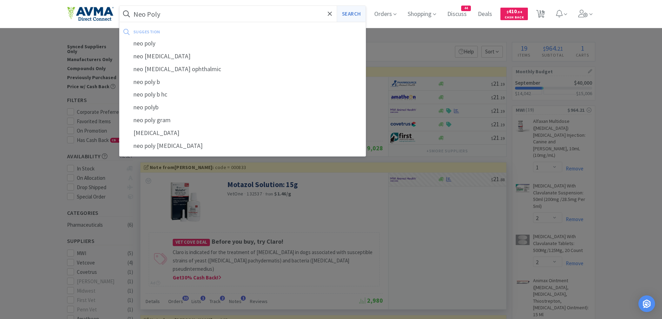
click at [349, 11] on button "Search" at bounding box center [351, 14] width 29 height 16
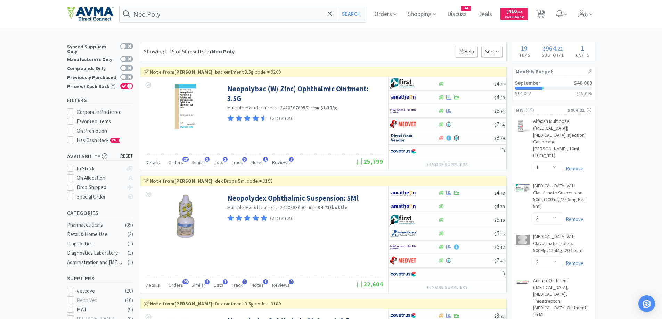
click at [289, 45] on div "Showing 1-15 of 50 results for Neo Poly Filters Help Sort" at bounding box center [323, 51] width 367 height 19
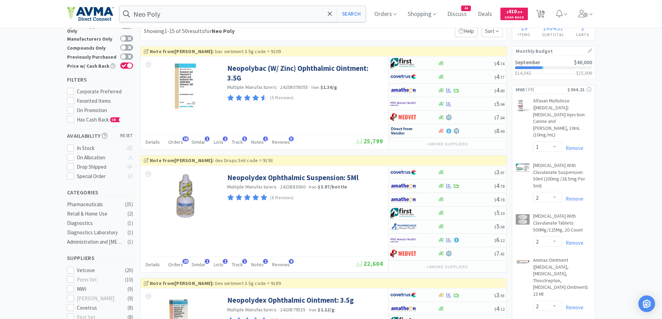
scroll to position [69, 0]
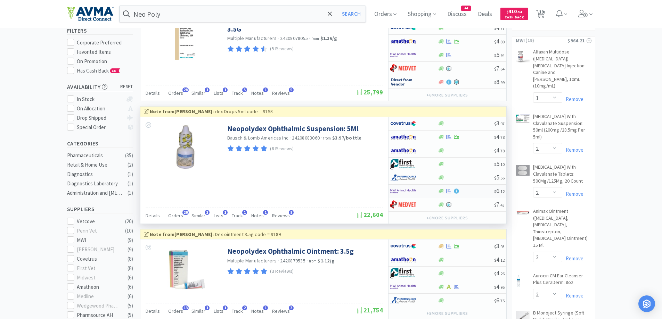
click at [424, 190] on div at bounding box center [409, 192] width 38 height 12
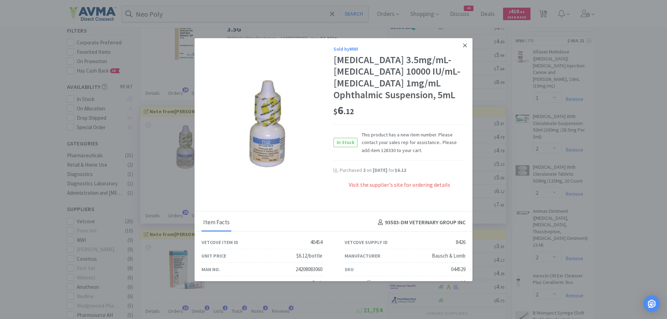
click at [462, 50] on link at bounding box center [465, 45] width 12 height 15
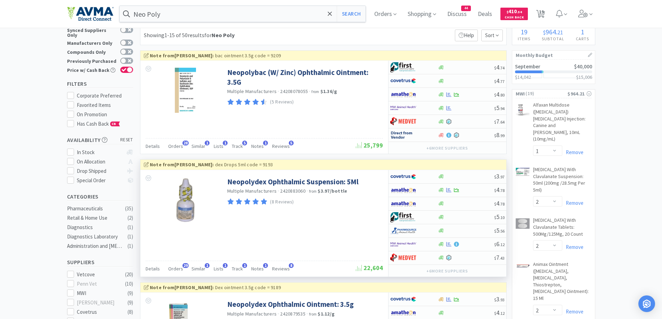
scroll to position [0, 0]
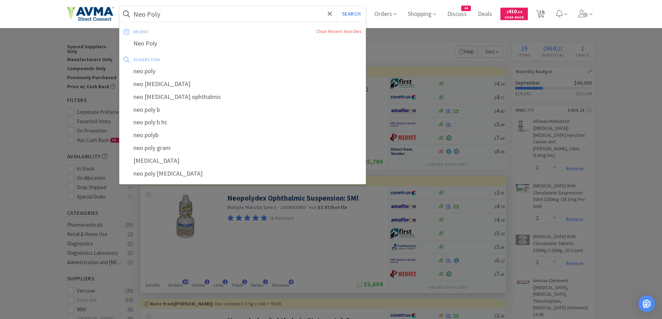
click at [174, 18] on input "Neo Poly" at bounding box center [243, 14] width 246 height 16
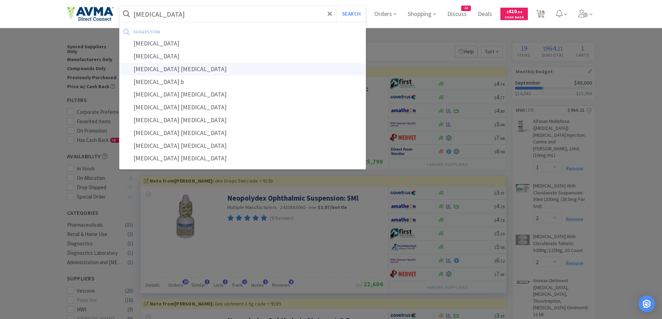
click at [158, 64] on div "[MEDICAL_DATA] [MEDICAL_DATA]" at bounding box center [243, 69] width 246 height 13
type input "[MEDICAL_DATA] [MEDICAL_DATA]"
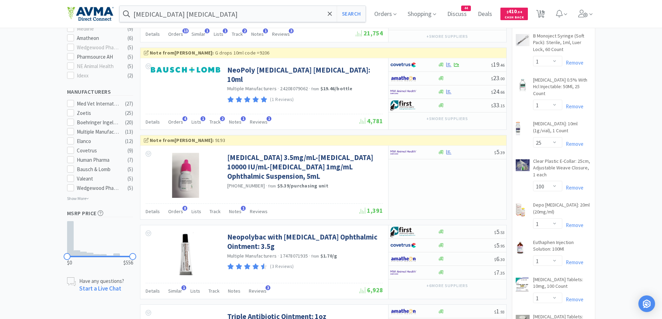
scroll to position [347, 0]
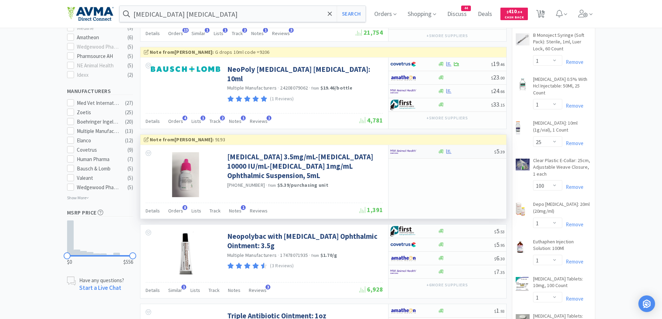
click at [436, 149] on div at bounding box center [414, 152] width 48 height 12
select select "1"
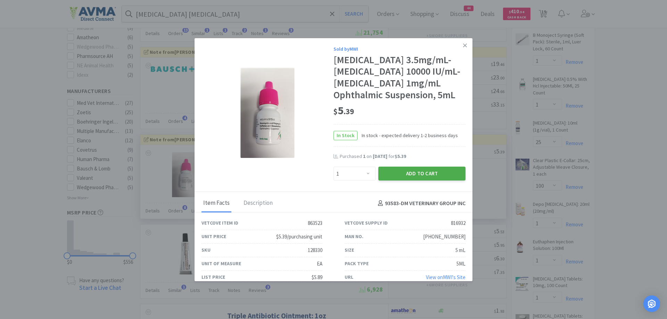
click at [416, 181] on button "Add to Cart" at bounding box center [421, 174] width 87 height 14
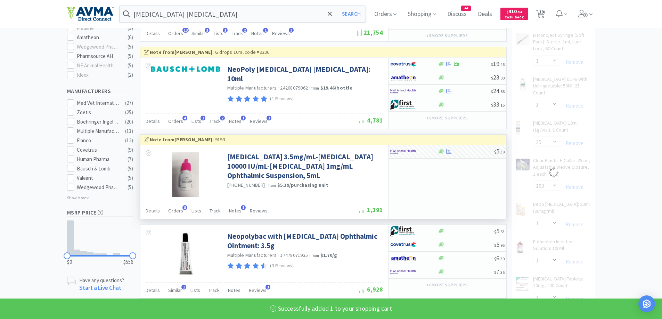
select select "1"
select select "2"
select select "5"
select select "1"
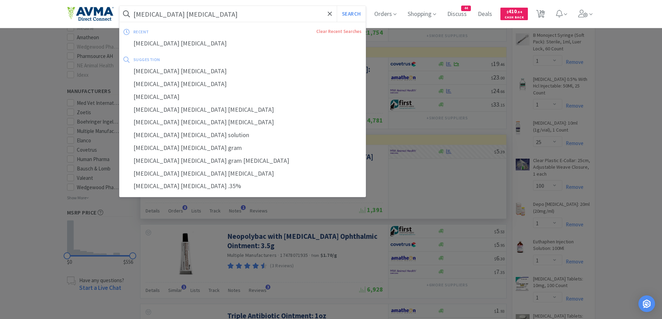
click at [204, 18] on input "[MEDICAL_DATA] [MEDICAL_DATA]" at bounding box center [243, 14] width 246 height 16
paste input "ONEDOX"
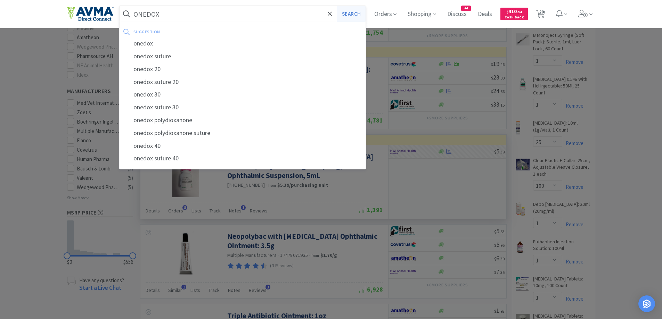
type input "ONEDOX"
click at [353, 15] on button "Search" at bounding box center [351, 14] width 29 height 16
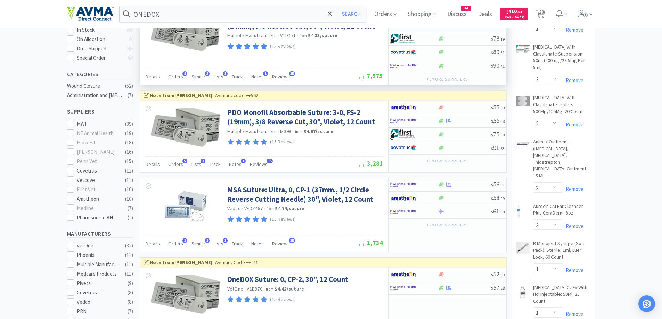
scroll to position [69, 0]
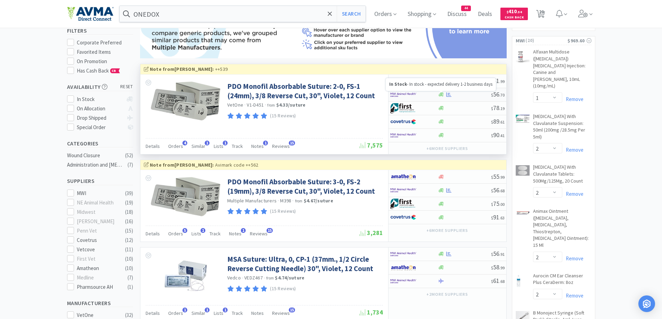
click at [439, 97] on icon at bounding box center [440, 94] width 5 height 5
select select "1"
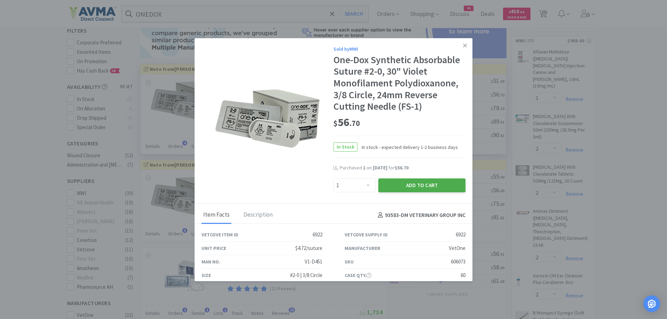
click at [407, 187] on button "Add to Cart" at bounding box center [421, 186] width 87 height 14
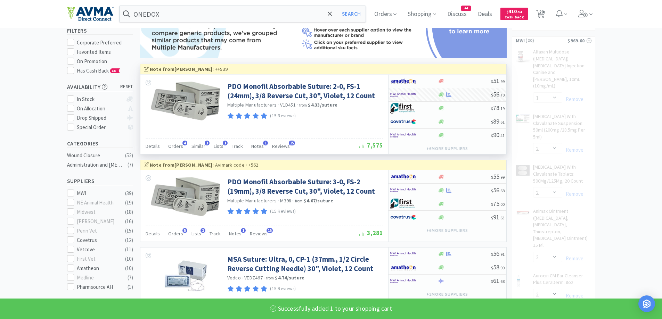
select select "1"
select select "5"
select select "1"
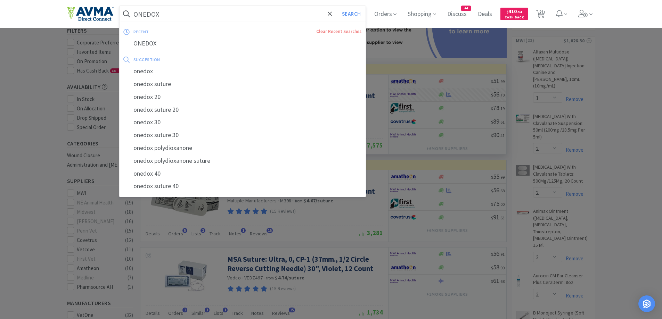
click at [192, 18] on input "ONEDOX" at bounding box center [243, 14] width 246 height 16
paste input "ptixcare"
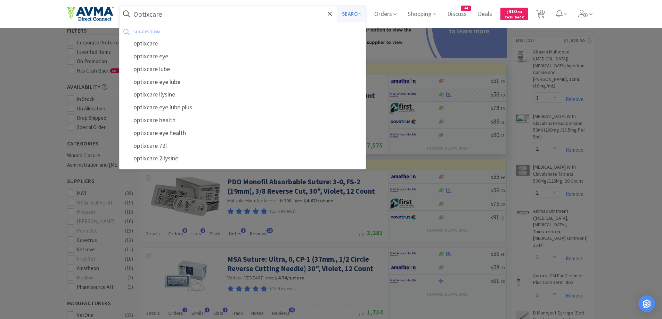
type input "Optixcare"
click at [345, 11] on button "Search" at bounding box center [351, 14] width 29 height 16
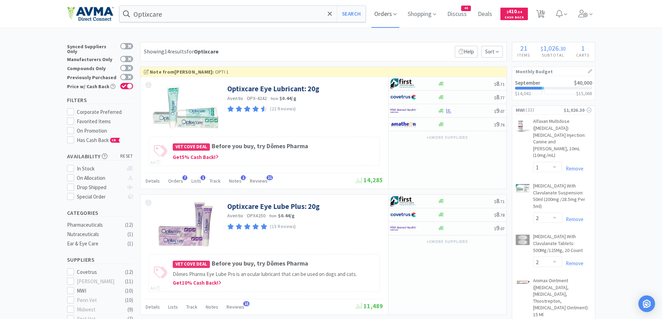
click at [391, 24] on span "Orders" at bounding box center [385, 14] width 28 height 28
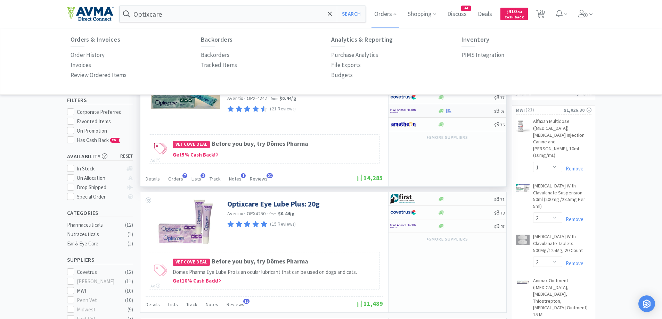
click at [436, 110] on div at bounding box center [414, 111] width 48 height 12
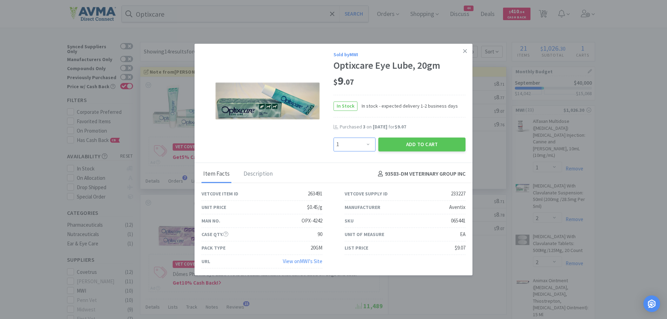
click at [366, 149] on select "Enter Quantity 1 2 3 4 5 6 7 8 9 10 11 12 13 14 15 16 17 18 19 20 Enter Quantity" at bounding box center [355, 145] width 42 height 14
select select "2"
click at [334, 138] on select "Enter Quantity 1 2 3 4 5 6 7 8 9 10 11 12 13 14 15 16 17 18 19 20 Enter Quantity" at bounding box center [355, 145] width 42 height 14
click at [401, 135] on div "Purchased 3 on [DATE] for $9.07" at bounding box center [400, 131] width 132 height 14
click at [406, 156] on div "Sold by MWI Optixcare Eye Lube, 20gm $ 9 . 07 In Stock In stock - expected deli…" at bounding box center [334, 103] width 278 height 119
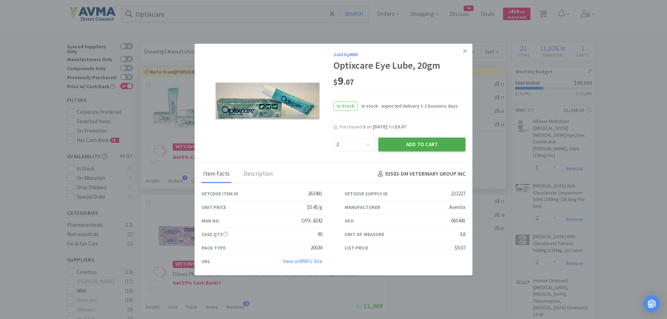
click at [412, 145] on button "Add to Cart" at bounding box center [421, 145] width 87 height 14
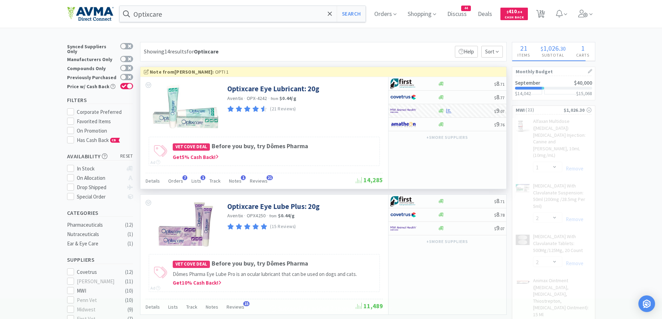
select select "2"
select select "1"
select select "5"
select select "1"
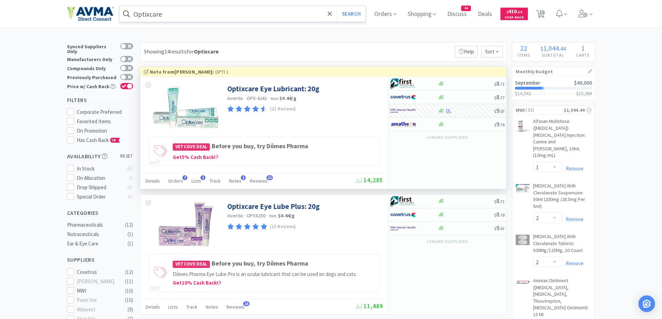
click at [253, 16] on input "Optixcare" at bounding box center [243, 14] width 246 height 16
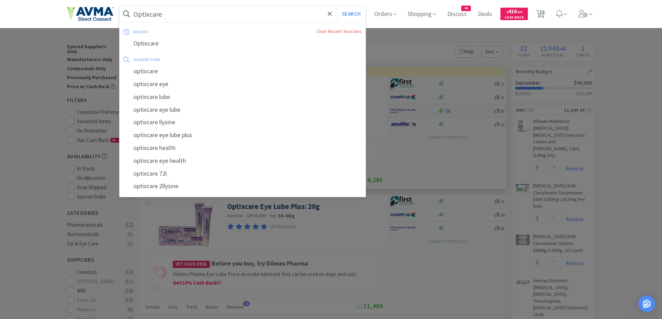
paste input "[MEDICAL_DATA] 20mg"
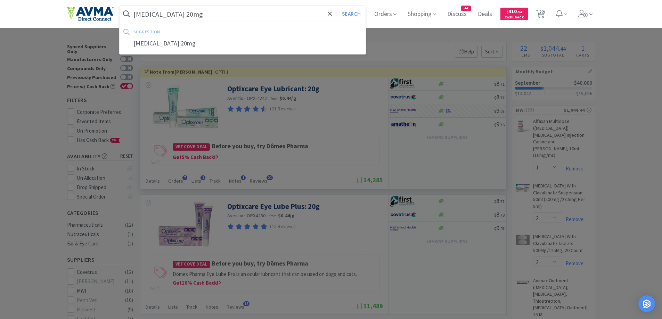
type input "[MEDICAL_DATA] 20mg"
click at [337, 6] on button "Search" at bounding box center [351, 14] width 29 height 16
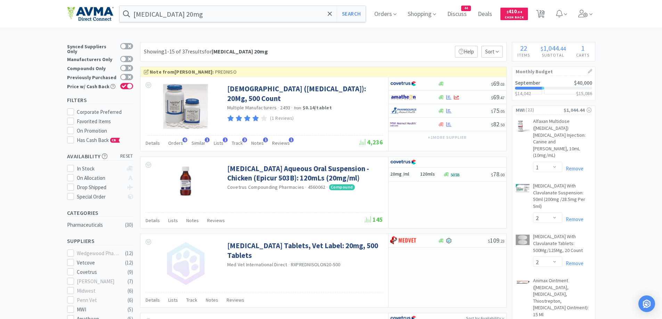
click at [436, 46] on div "Showing 1-15 of 37 results for [MEDICAL_DATA] 20mg Filters Help Sort" at bounding box center [323, 51] width 367 height 19
click at [235, 144] on span "Track" at bounding box center [237, 143] width 11 height 6
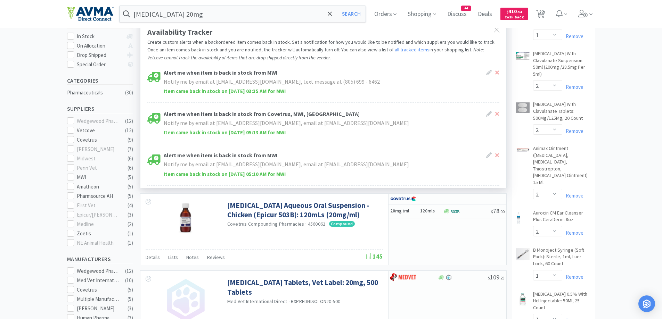
scroll to position [139, 0]
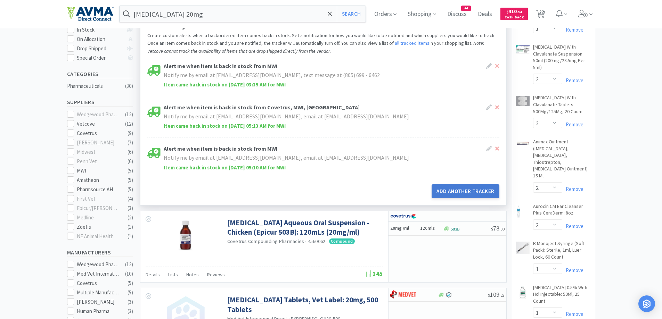
click at [444, 188] on button "Add Another Tracker" at bounding box center [465, 191] width 67 height 14
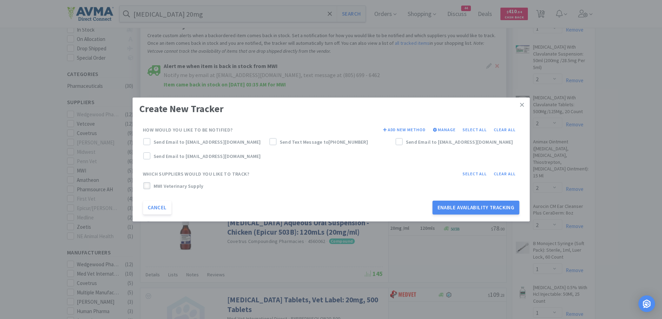
click at [145, 187] on icon at bounding box center [147, 185] width 5 height 3
drag, startPoint x: 148, startPoint y: 145, endPoint x: 152, endPoint y: 142, distance: 4.2
click at [149, 145] on span at bounding box center [146, 142] width 5 height 6
click at [465, 214] on button "Enable Availability Tracking" at bounding box center [476, 208] width 87 height 14
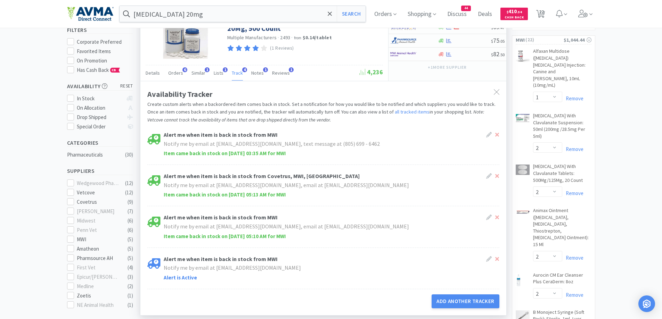
scroll to position [69, 0]
click at [495, 92] on icon at bounding box center [497, 93] width 6 height 6
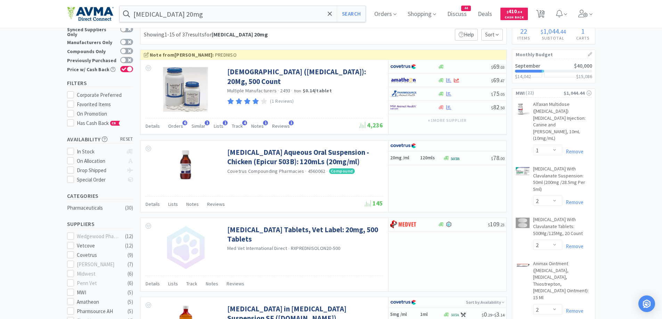
scroll to position [0, 0]
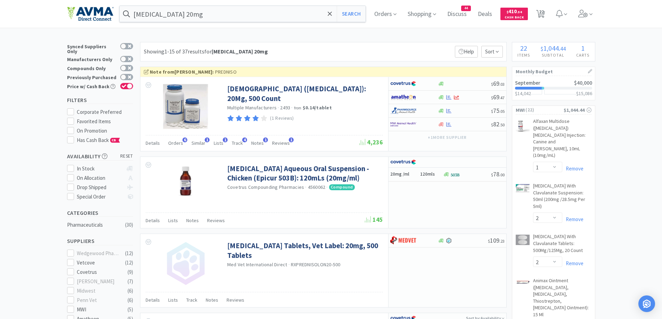
click at [411, 48] on div "Showing 1-15 of 37 results for [MEDICAL_DATA] 20mg Filters Help Sort" at bounding box center [323, 51] width 367 height 19
click at [421, 125] on div at bounding box center [409, 124] width 38 height 12
select select "1"
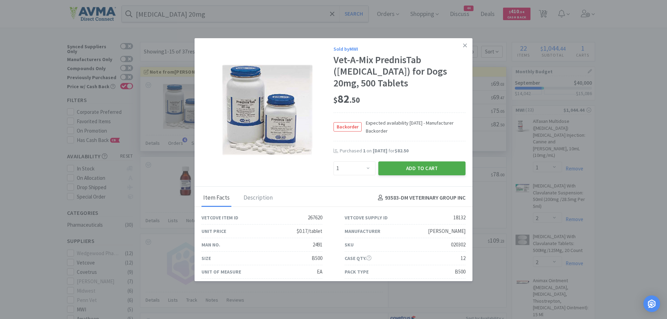
click at [419, 170] on button "Add to Cart" at bounding box center [421, 169] width 87 height 14
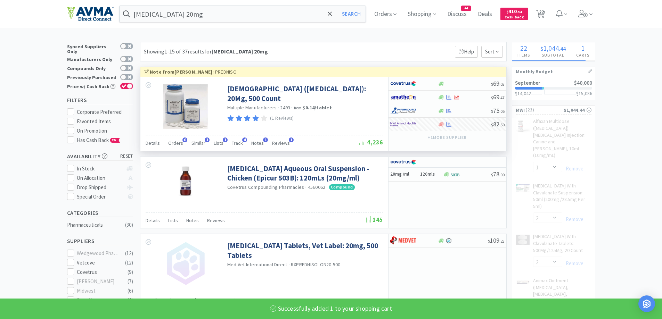
select select "1"
select select "5"
select select "1"
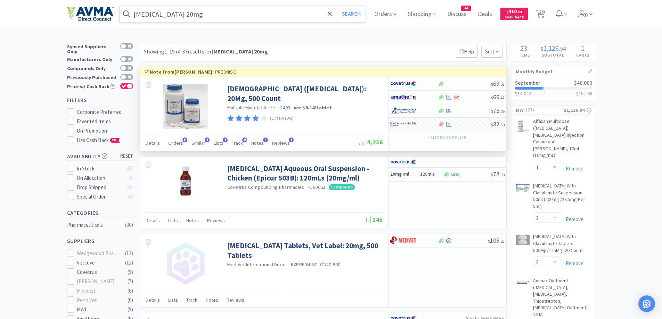
drag, startPoint x: 295, startPoint y: 23, endPoint x: 301, endPoint y: 18, distance: 6.9
click at [298, 21] on div "[MEDICAL_DATA] 20mg Search Orders Shopping Discuss Discuss 44 Deals Deals $ 410…" at bounding box center [331, 14] width 528 height 28
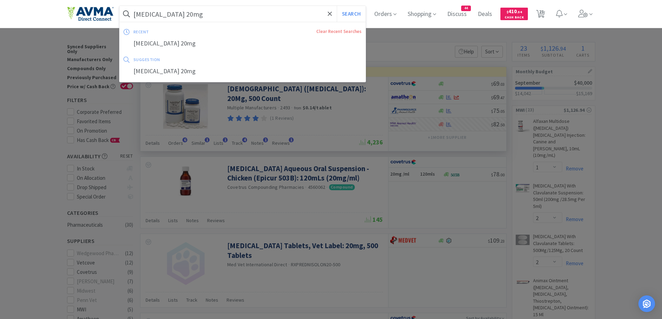
click at [301, 18] on input "[MEDICAL_DATA] 20mg" at bounding box center [243, 14] width 246 height 16
paste input "Selarid"
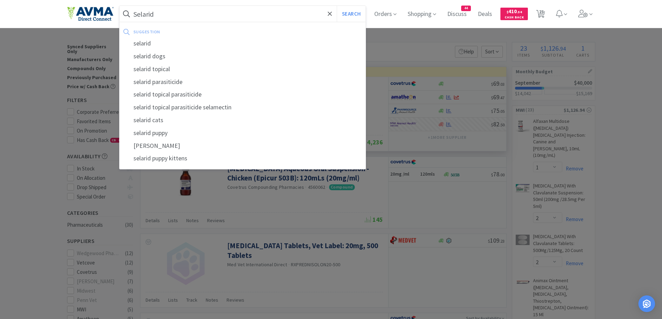
type input "Selarid"
click at [337, 6] on button "Search" at bounding box center [351, 14] width 29 height 16
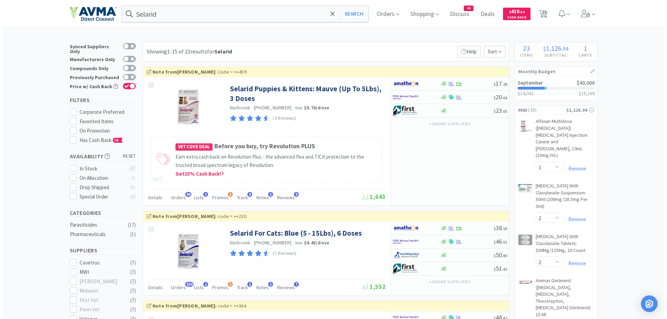
scroll to position [69, 0]
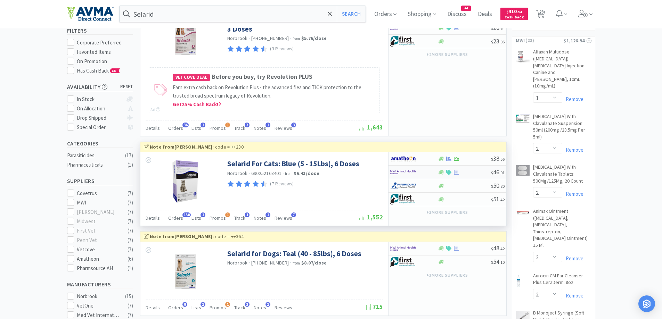
click at [437, 174] on div at bounding box center [414, 172] width 48 height 12
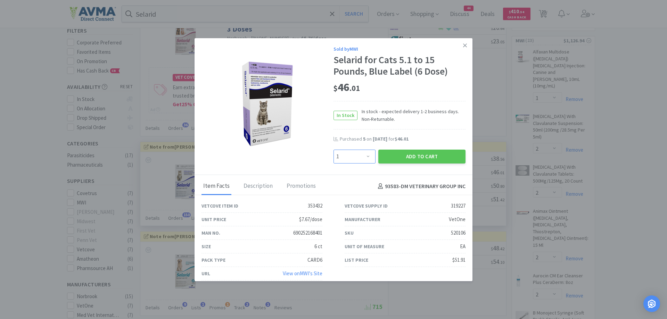
click at [364, 157] on select "Enter Quantity 1 2 3 4 5 6 7 8 9 10 11 12 13 14 15 16 17 18 19 20 Enter Quantity" at bounding box center [355, 157] width 42 height 14
select select "5"
click at [334, 150] on select "Enter Quantity 1 2 3 4 5 6 7 8 9 10 11 12 13 14 15 16 17 18 19 20 Enter Quantity" at bounding box center [355, 157] width 42 height 14
click at [306, 182] on div "Promotions" at bounding box center [301, 186] width 33 height 17
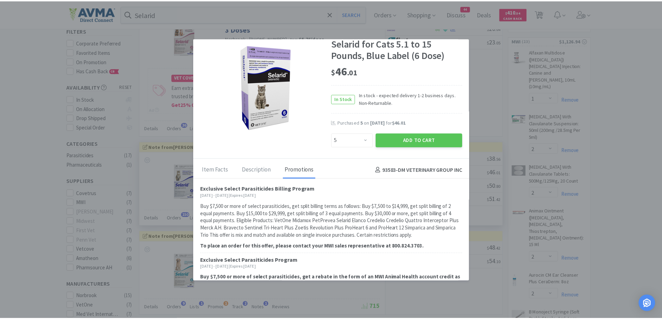
scroll to position [0, 0]
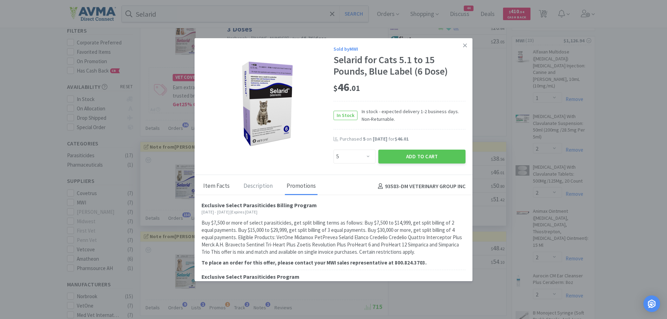
click at [215, 190] on div "Item Facts" at bounding box center [217, 186] width 30 height 17
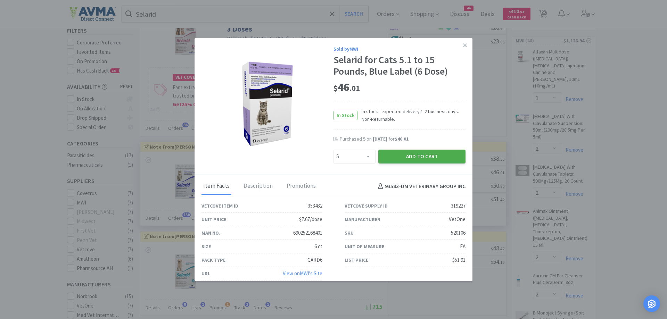
click at [404, 153] on button "Add to Cart" at bounding box center [421, 157] width 87 height 14
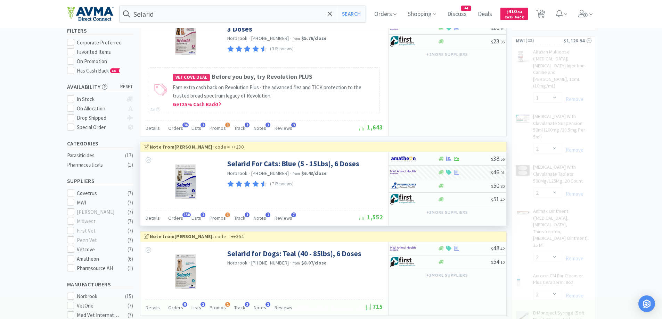
select select "5"
select select "1"
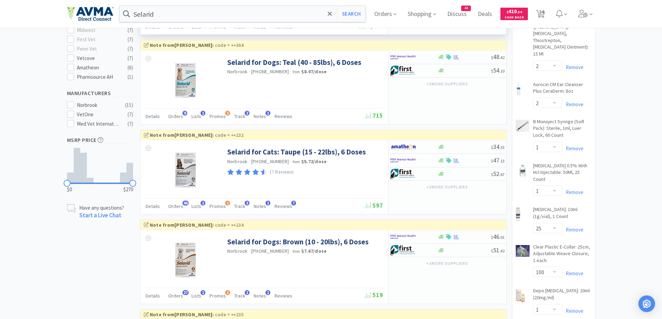
scroll to position [278, 0]
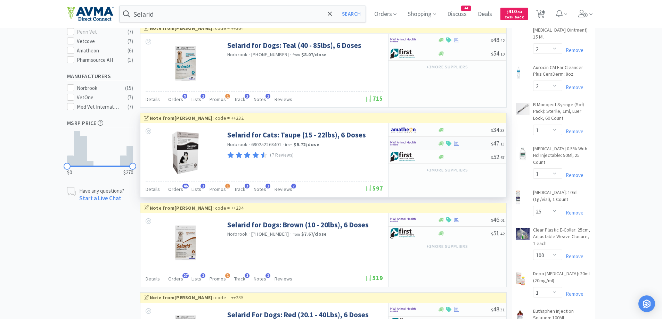
click at [433, 143] on div at bounding box center [414, 144] width 48 height 12
select select "1"
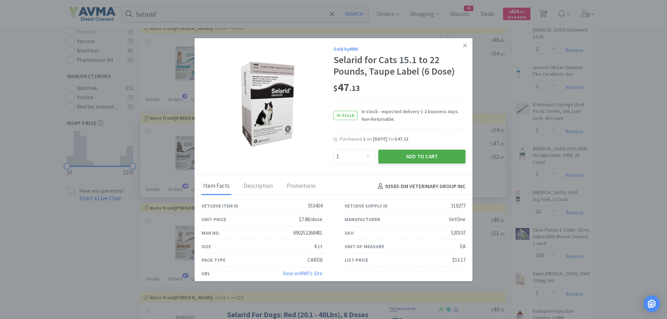
click at [394, 159] on button "Add to Cart" at bounding box center [421, 157] width 87 height 14
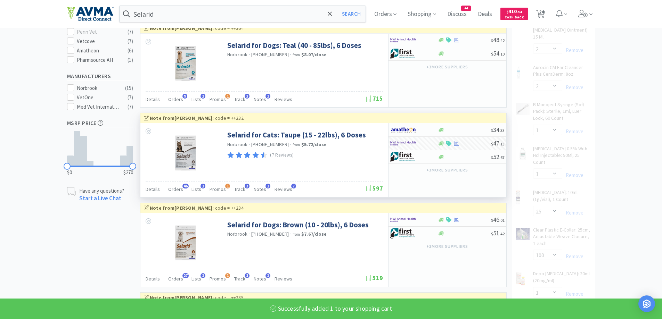
select select "1"
select select "5"
select select "1"
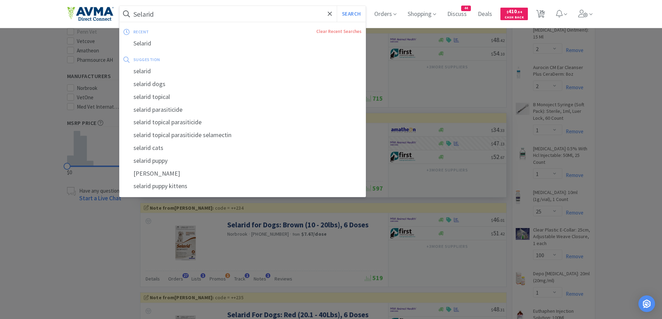
click at [188, 14] on input "Selarid" at bounding box center [243, 14] width 246 height 16
paste input "[MEDICAL_DATA] 200mg"
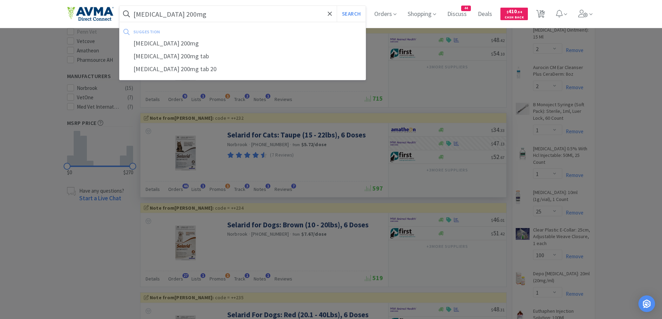
type input "[MEDICAL_DATA] 200mg"
click at [337, 6] on button "Search" at bounding box center [351, 14] width 29 height 16
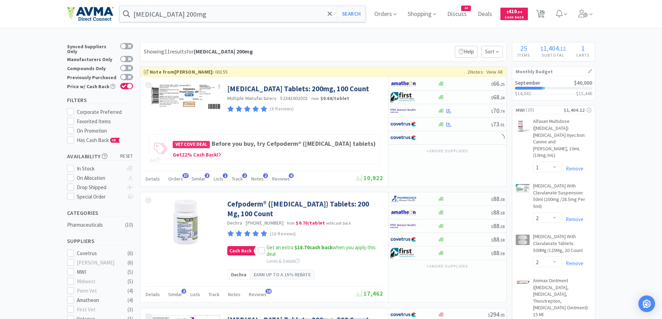
click at [363, 44] on div "Showing 11 results for [MEDICAL_DATA] 200mg Filters Help Sort" at bounding box center [323, 51] width 367 height 19
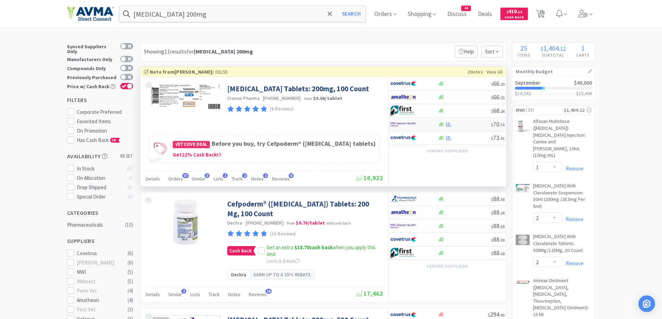
click at [436, 119] on div at bounding box center [414, 124] width 48 height 12
select select "1"
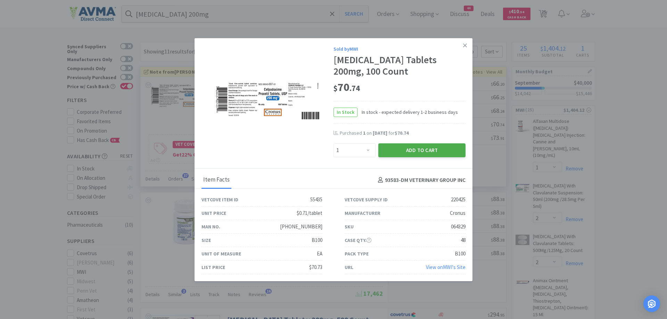
click at [389, 151] on button "Add to Cart" at bounding box center [421, 150] width 87 height 14
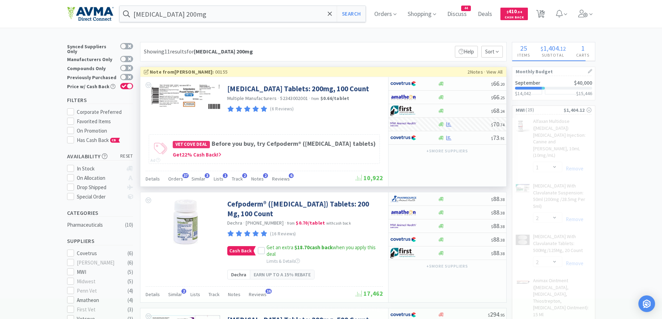
select select "10"
select select "1"
select select "12"
select select "1"
select select "2"
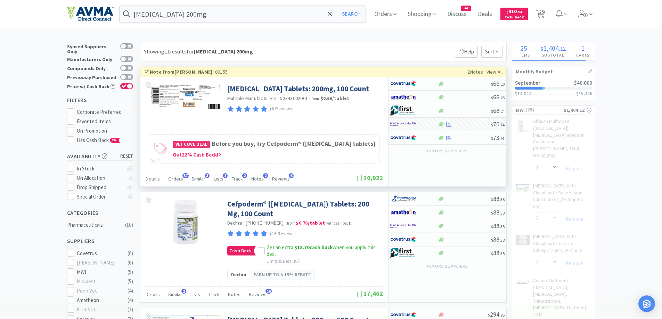
select select "1"
select select "5"
select select "1"
select select "5"
select select "1"
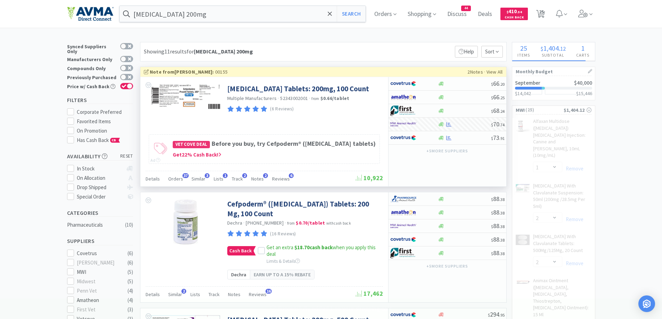
select select "1"
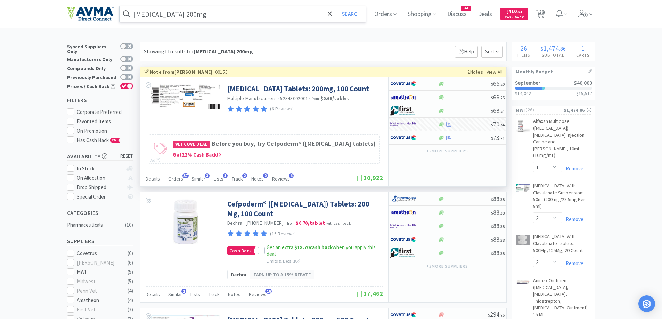
click at [218, 12] on input "[MEDICAL_DATA] 200mg" at bounding box center [243, 14] width 246 height 16
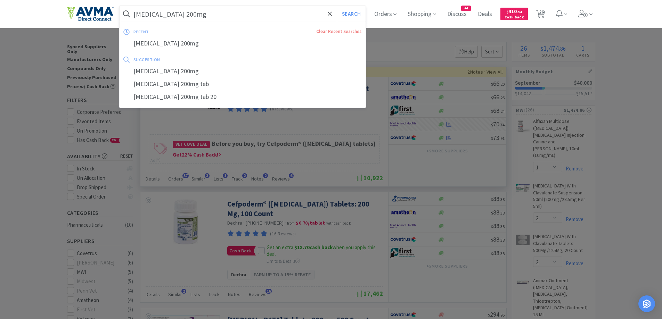
paste input "Selarid"
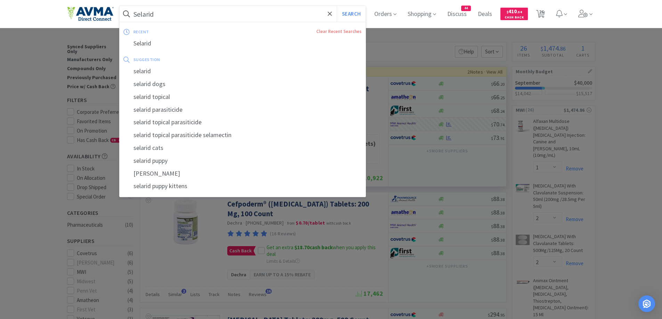
type input "Selarid"
click at [337, 6] on button "Search" at bounding box center [351, 14] width 29 height 16
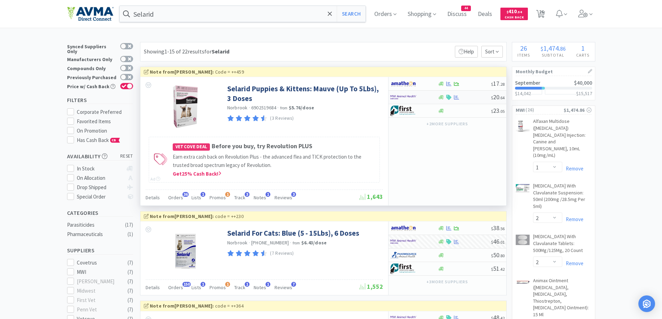
click at [428, 99] on div at bounding box center [409, 97] width 38 height 12
select select "1"
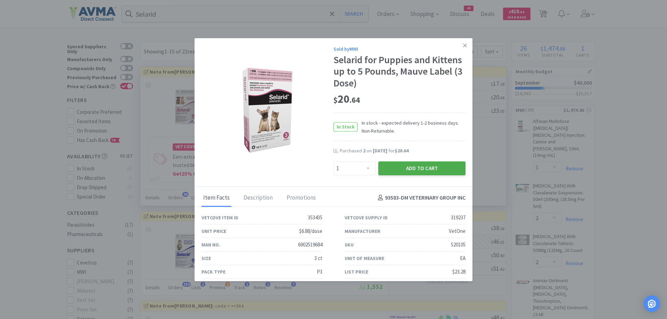
click at [409, 172] on button "Add to Cart" at bounding box center [421, 169] width 87 height 14
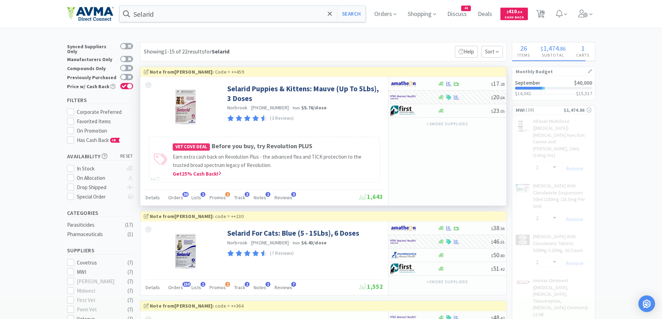
select select "1"
select select "5"
select select "1"
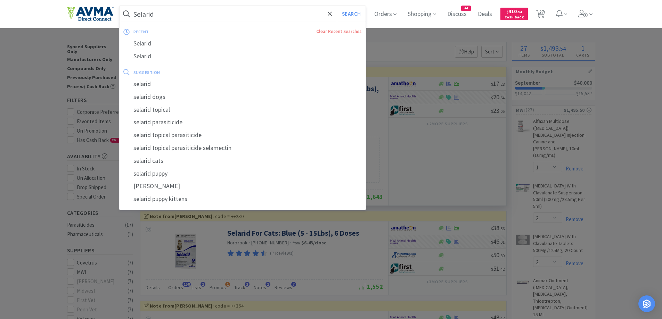
click at [192, 15] on input "Selarid" at bounding box center [243, 14] width 246 height 16
paste input "odathesia"
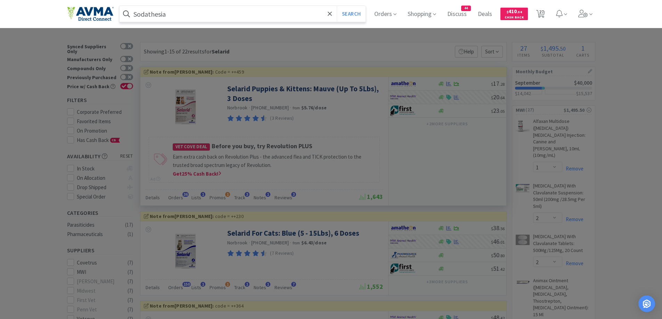
type input "Sodathesia"
click at [337, 6] on button "Search" at bounding box center [351, 14] width 29 height 16
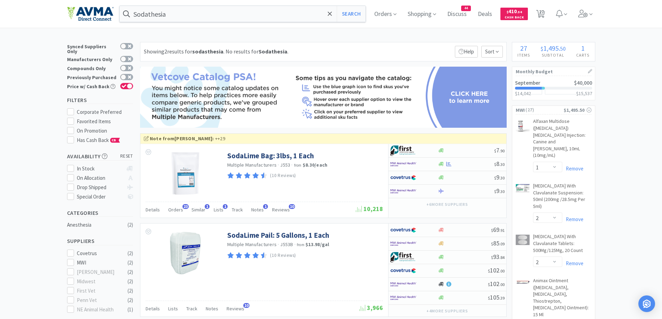
scroll to position [69, 0]
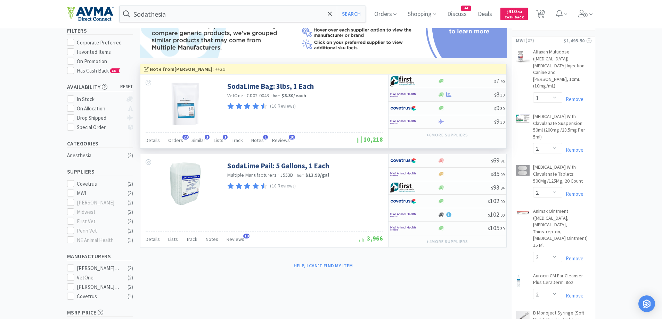
click at [414, 90] on img at bounding box center [403, 95] width 26 height 10
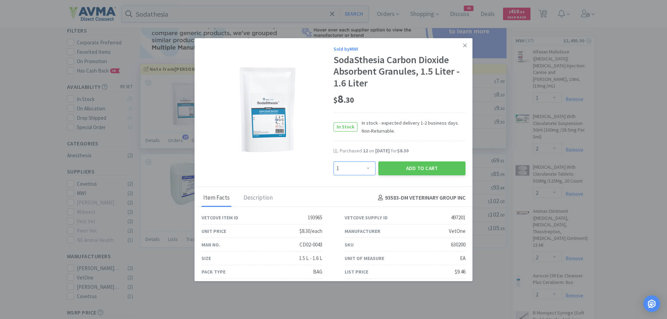
click at [347, 174] on select "Enter Quantity 1 2 3 4 5 6 7 8 9 10 11 12 13 14 15 16 17 18 19 20 Enter Quantity" at bounding box center [355, 169] width 42 height 14
select select "12"
click at [334, 162] on select "Enter Quantity 1 2 3 4 5 6 7 8 9 10 11 12 13 14 15 16 17 18 19 20 Enter Quantity" at bounding box center [355, 169] width 42 height 14
click at [408, 169] on button "Add to Cart" at bounding box center [421, 169] width 87 height 14
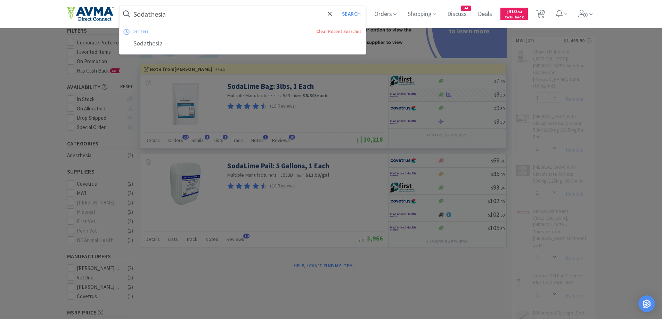
click at [200, 15] on input "Sodathesia" at bounding box center [243, 14] width 246 height 16
select select "12"
select select "5"
paste input "Thyrosyn 0.4mg"
type input "Thyrosyn 0.4mg"
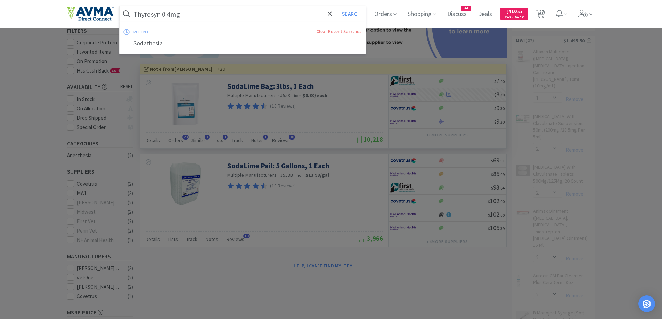
select select "1"
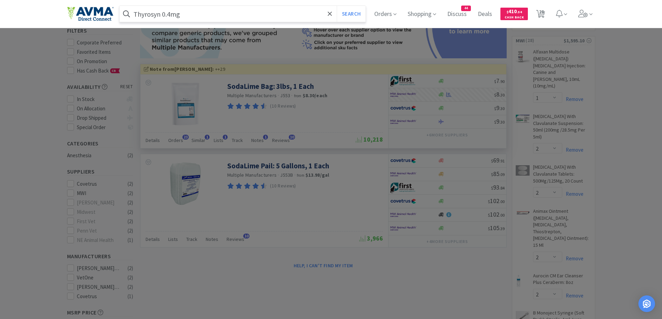
type input "Thyrosyn 0.4mg"
click at [337, 6] on button "Search" at bounding box center [351, 14] width 29 height 16
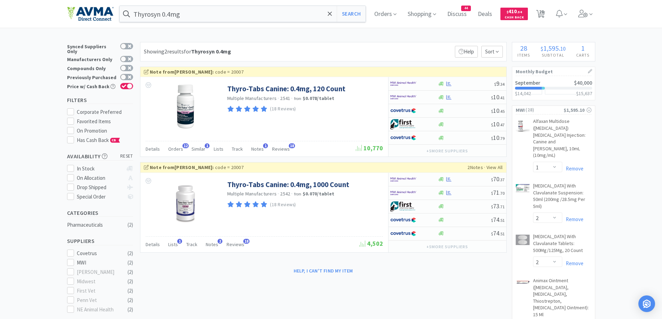
click at [423, 82] on div at bounding box center [409, 84] width 38 height 12
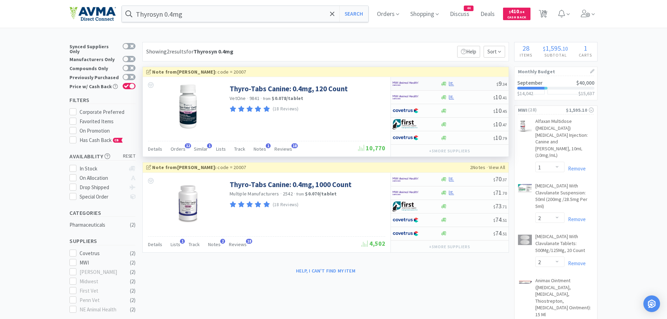
select select "1"
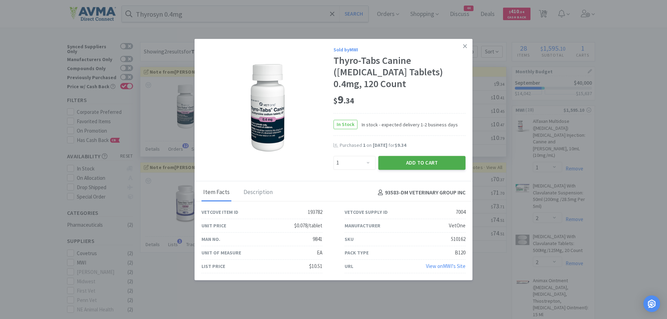
click at [428, 167] on button "Add to Cart" at bounding box center [421, 163] width 87 height 14
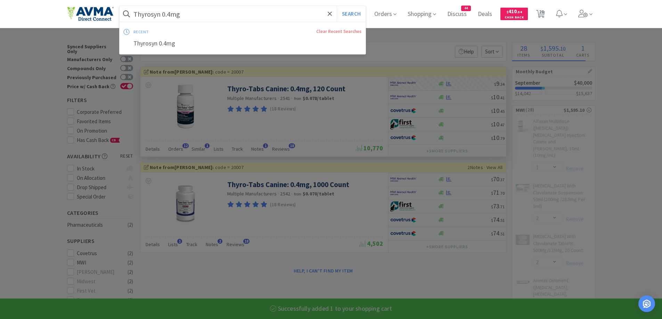
click at [231, 11] on input "Thyrosyn 0.4mg" at bounding box center [243, 14] width 246 height 16
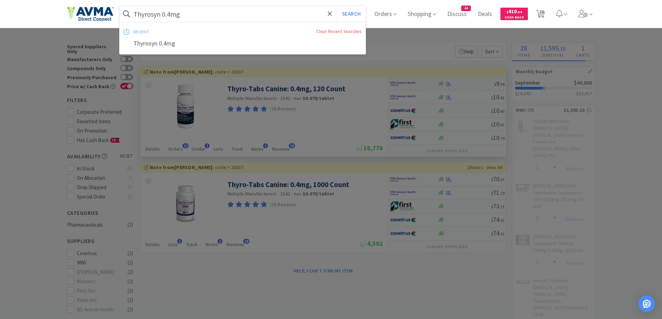
select select "1"
paste input "7mg"
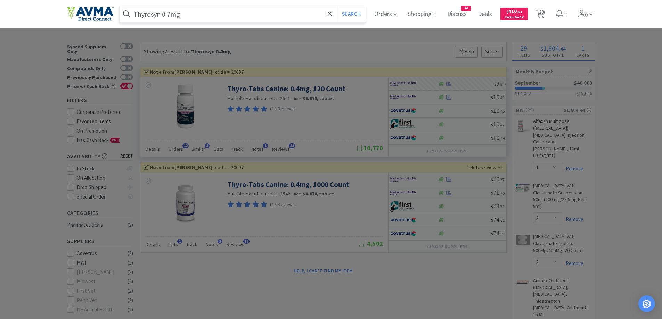
type input "Thyrosyn 0.7mg"
click at [337, 6] on button "Search" at bounding box center [351, 14] width 29 height 16
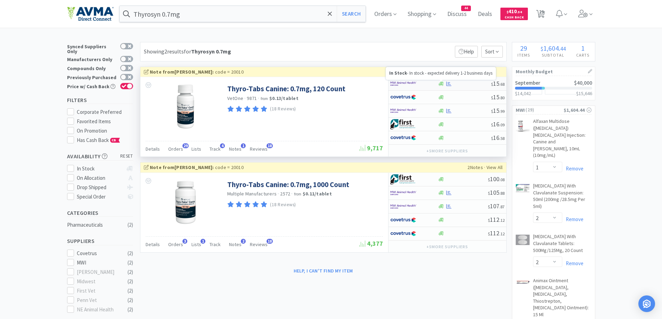
click at [440, 84] on icon at bounding box center [440, 83] width 5 height 5
select select "1"
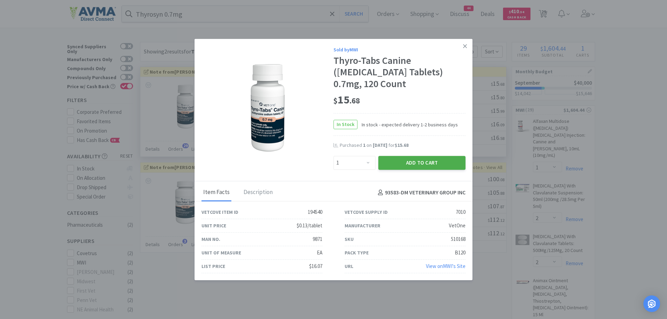
click at [397, 165] on button "Add to Cart" at bounding box center [421, 163] width 87 height 14
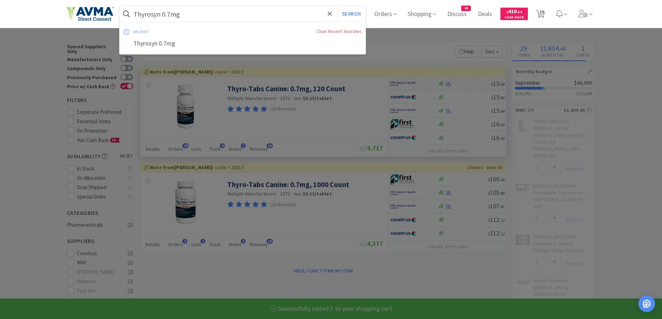
click at [220, 20] on input "Thyrosyn 0.7mg" at bounding box center [243, 14] width 246 height 16
select select "1"
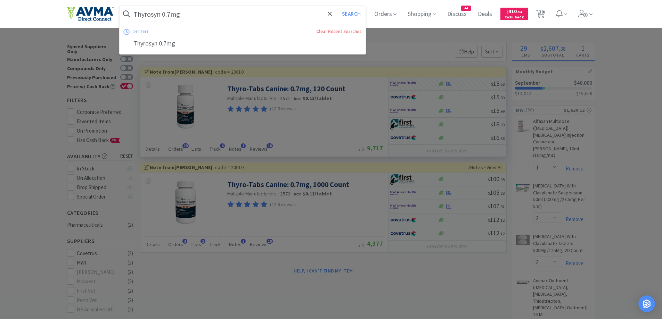
paste input "razodone 100"
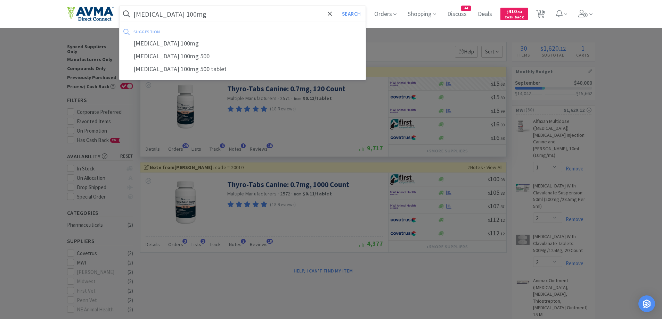
type input "[MEDICAL_DATA] 100mg"
click at [337, 6] on button "Search" at bounding box center [351, 14] width 29 height 16
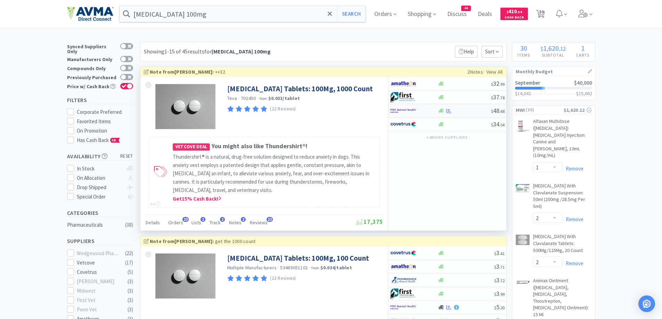
click at [423, 111] on div at bounding box center [409, 111] width 38 height 12
select select "1"
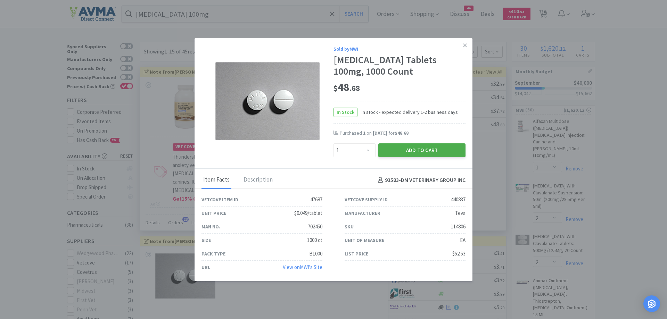
click at [420, 154] on button "Add to Cart" at bounding box center [421, 150] width 87 height 14
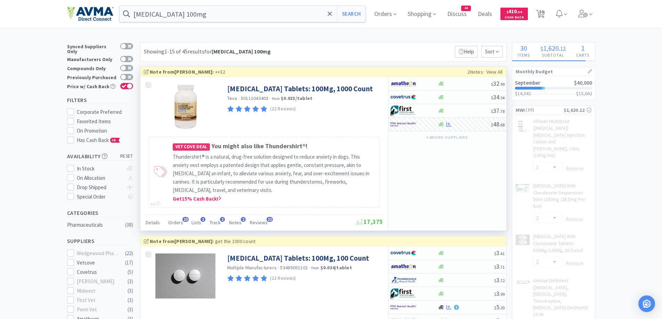
select select "1"
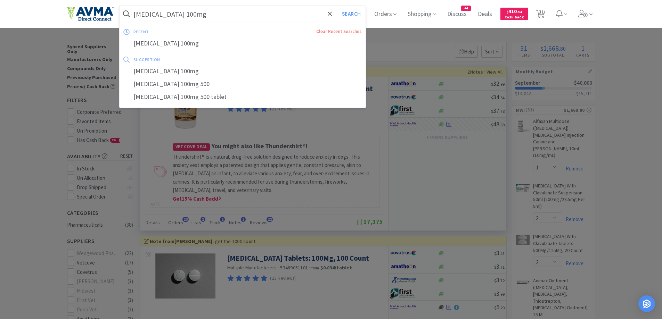
click at [219, 8] on input "[MEDICAL_DATA] 100mg" at bounding box center [243, 14] width 246 height 16
paste input "5"
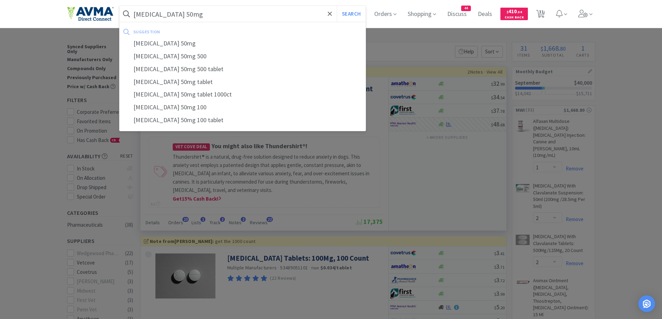
type input "[MEDICAL_DATA] 50mg"
click at [337, 6] on button "Search" at bounding box center [351, 14] width 29 height 16
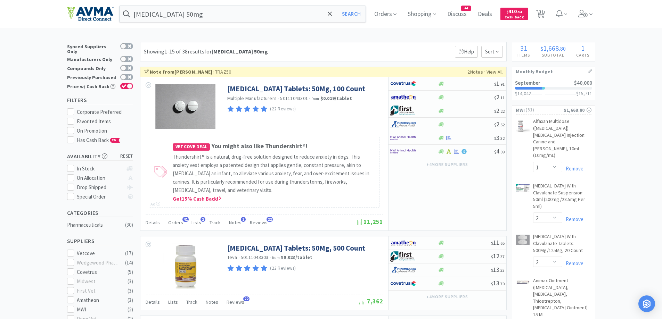
click at [309, 43] on div "Showing 1-15 of 38 results for [MEDICAL_DATA] 50mg Filters Help Sort" at bounding box center [323, 51] width 367 height 19
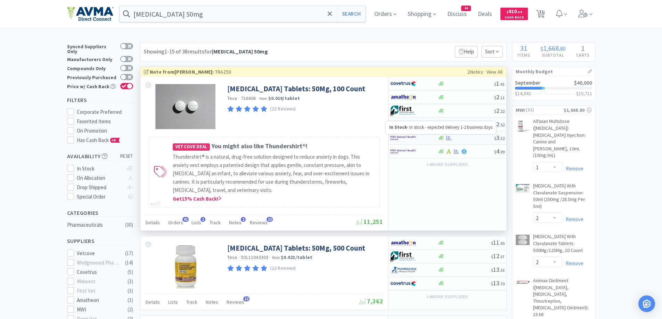
click at [440, 137] on icon at bounding box center [440, 138] width 5 height 4
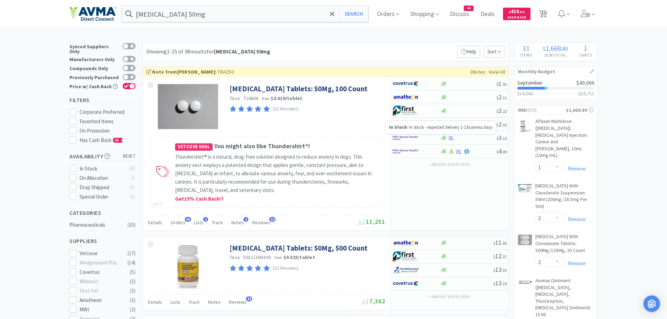
select select "1"
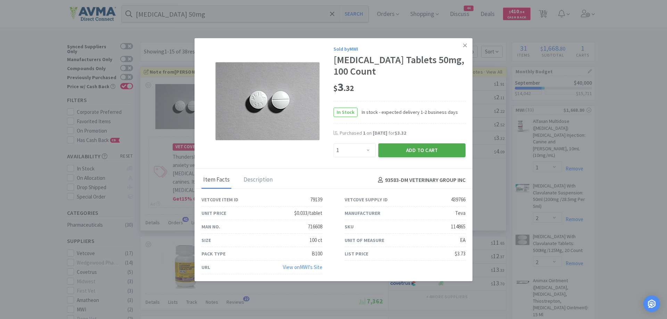
click at [405, 150] on button "Add to Cart" at bounding box center [421, 150] width 87 height 14
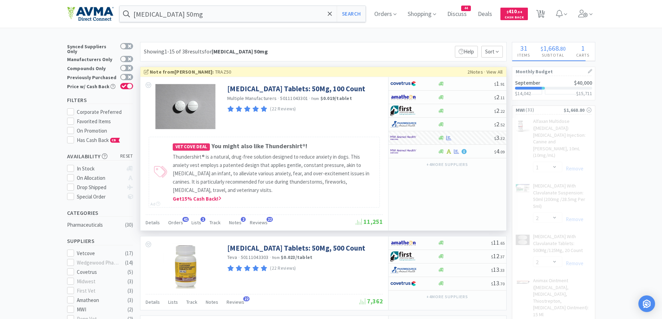
select select "1"
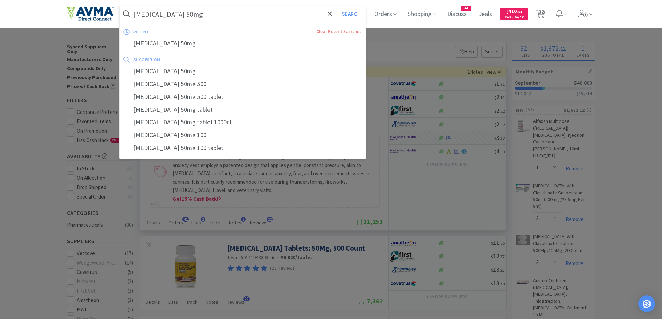
click at [207, 15] on input "[MEDICAL_DATA] 50mg" at bounding box center [243, 14] width 246 height 16
paste input "[MEDICAL_DATA] 1"
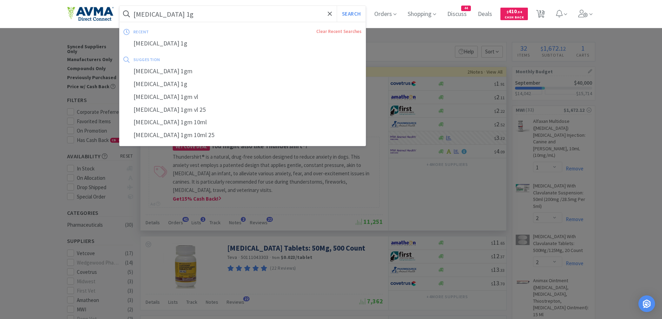
click at [337, 6] on button "Search" at bounding box center [351, 14] width 29 height 16
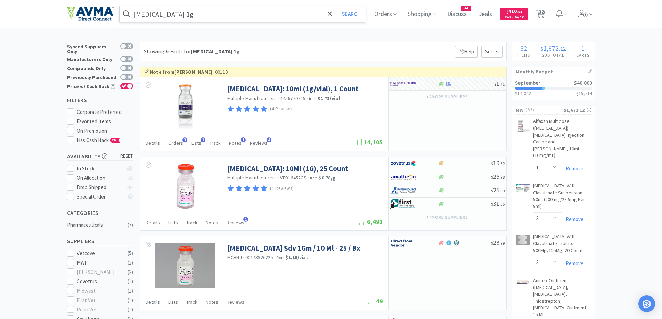
click at [266, 17] on input "[MEDICAL_DATA] 1g" at bounding box center [243, 14] width 246 height 16
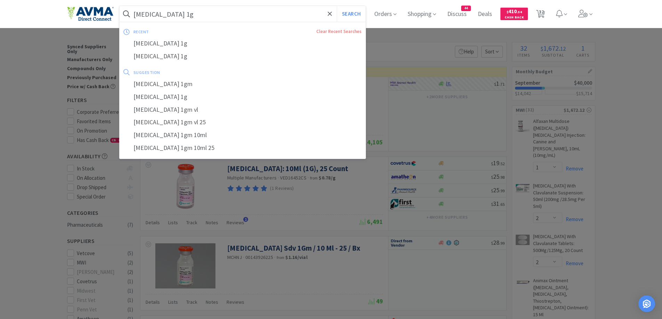
paste input "Apoquel 16m"
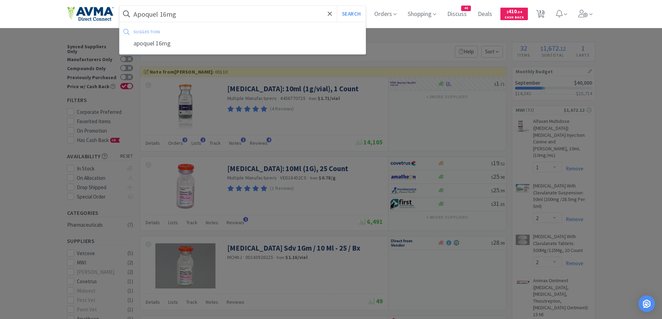
type input "Apoquel 16mg"
click at [337, 6] on button "Search" at bounding box center [351, 14] width 29 height 16
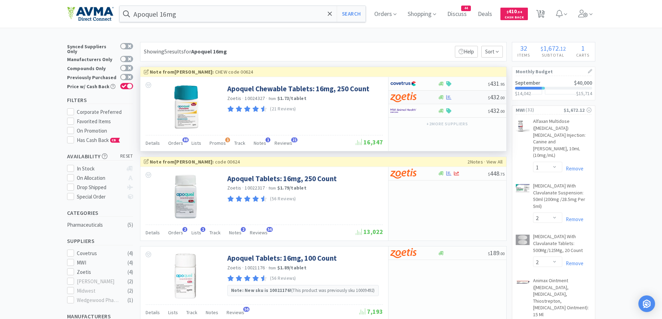
click at [427, 98] on div at bounding box center [409, 97] width 38 height 12
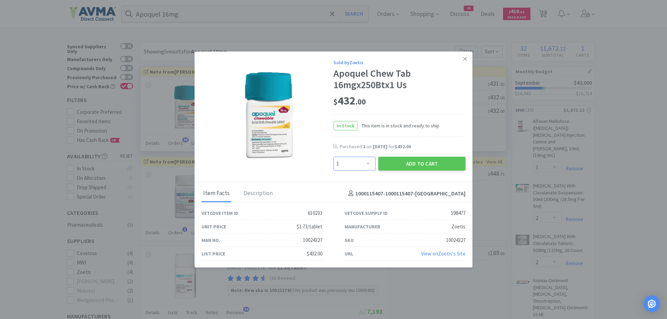
drag, startPoint x: 364, startPoint y: 164, endPoint x: 365, endPoint y: 159, distance: 4.6
click at [364, 164] on select "Enter Quantity 1 2 3 4 5 6 7 8 9 10 11 12 13 14 15 16 17 18 19 20 Enter Quantity" at bounding box center [355, 164] width 42 height 14
select select "2"
click at [334, 157] on select "Enter Quantity 1 2 3 4 5 6 7 8 9 10 11 12 13 14 15 16 17 18 19 20 Enter Quantity" at bounding box center [355, 164] width 42 height 14
click at [429, 168] on button "Add to Cart" at bounding box center [421, 164] width 87 height 14
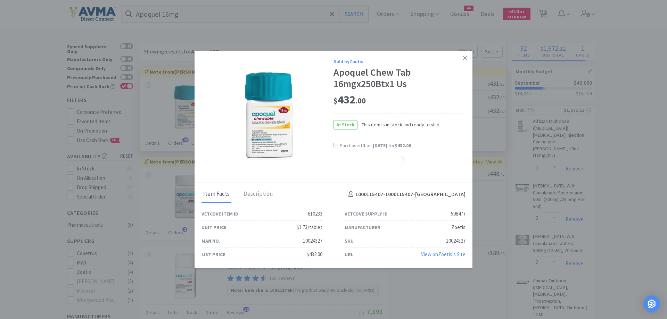
select select "2"
select select "1"
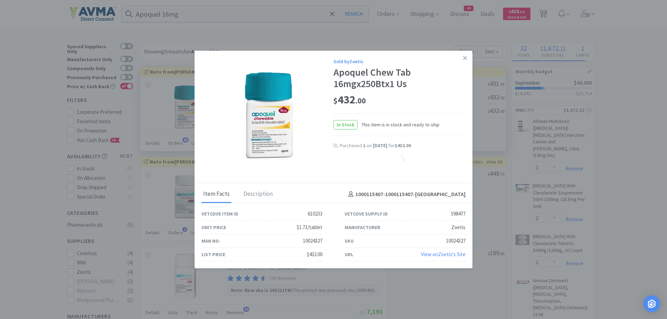
select select "1"
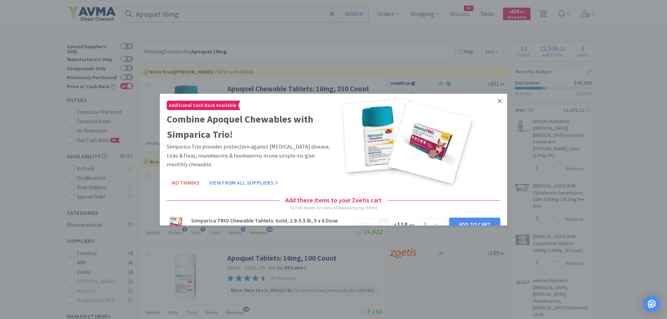
click at [500, 101] on link at bounding box center [500, 100] width 12 height 15
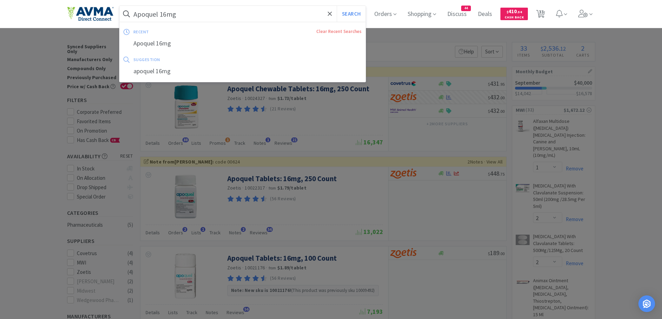
click at [201, 15] on input "Apoquel 16mg" at bounding box center [243, 14] width 246 height 16
paste input "Librela"
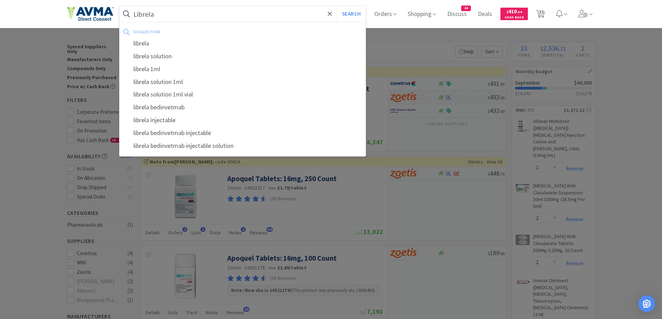
type input "Librela"
click at [337, 6] on button "Search" at bounding box center [351, 14] width 29 height 16
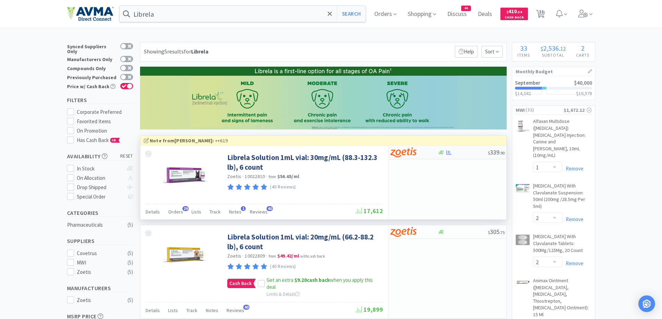
click at [435, 151] on div at bounding box center [414, 153] width 48 height 12
select select "1"
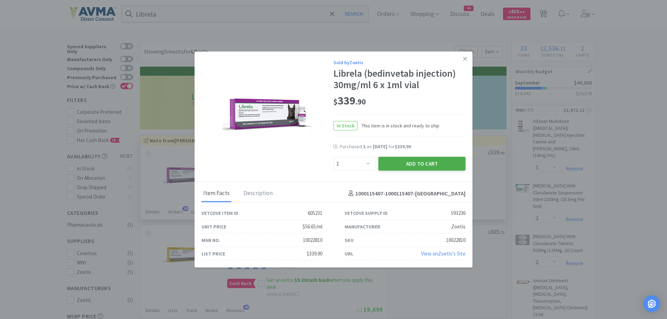
click at [412, 165] on button "Add to Cart" at bounding box center [421, 164] width 87 height 14
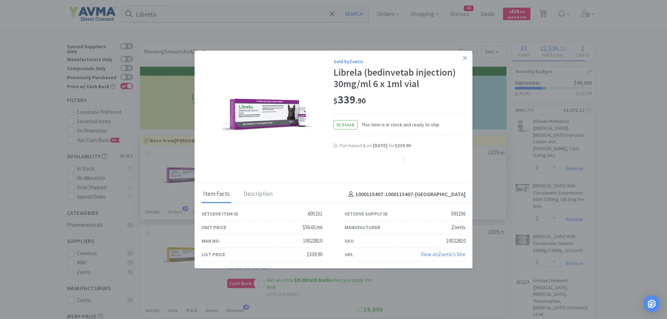
select select "1"
select select "5"
select select "10"
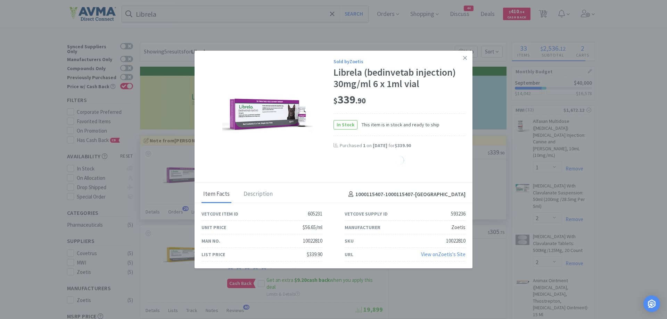
select select "10"
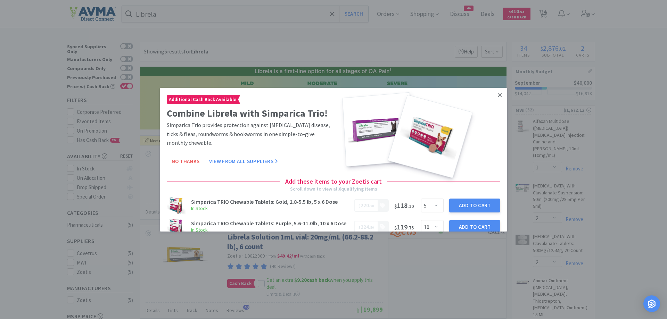
click at [497, 93] on link at bounding box center [500, 95] width 12 height 15
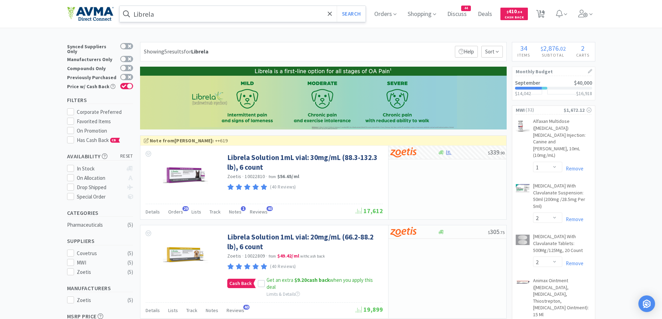
click at [183, 17] on input "Librela" at bounding box center [243, 14] width 246 height 16
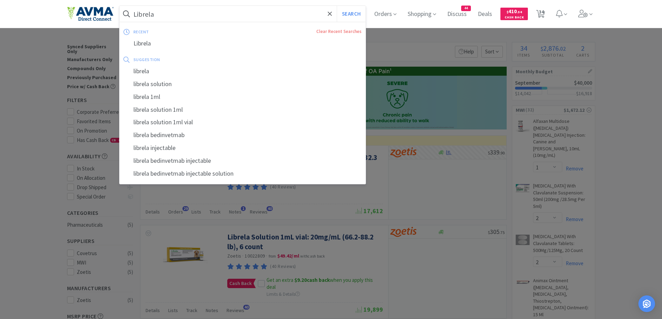
paste input "Cytopoint 40mg"
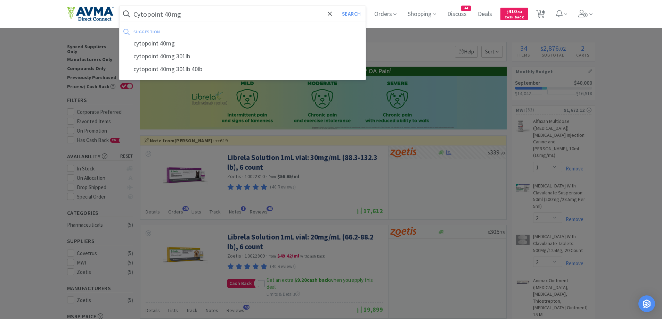
type input "Cytopoint 40mg"
click at [337, 6] on button "Search" at bounding box center [351, 14] width 29 height 16
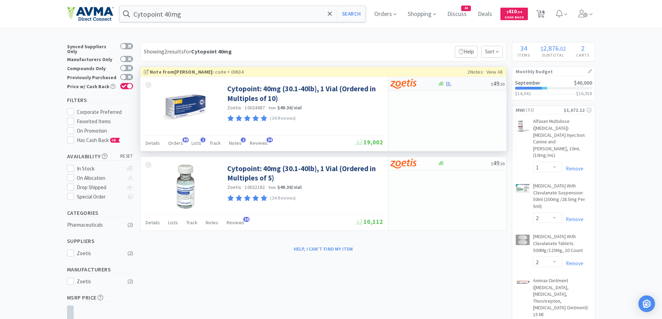
click at [437, 86] on div at bounding box center [414, 84] width 48 height 12
select select "10"
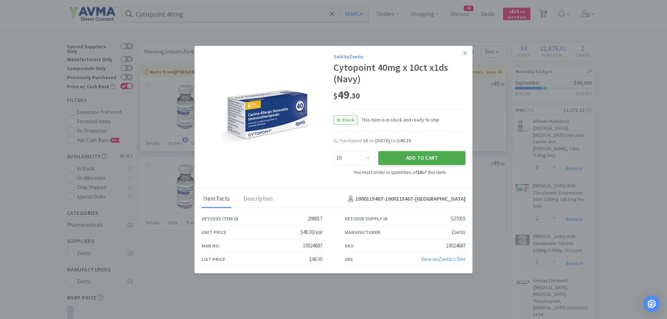
click at [449, 161] on button "Add to Cart" at bounding box center [421, 158] width 87 height 14
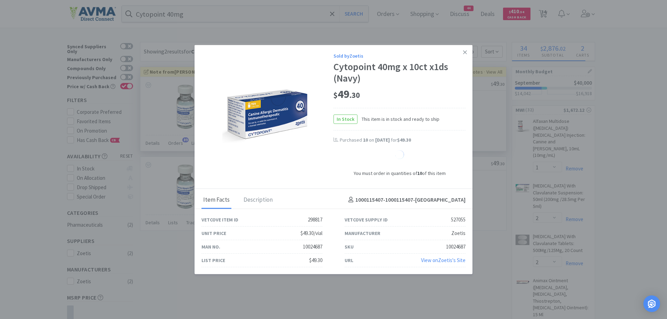
select select "10"
select select "1"
select select "5"
select select "10"
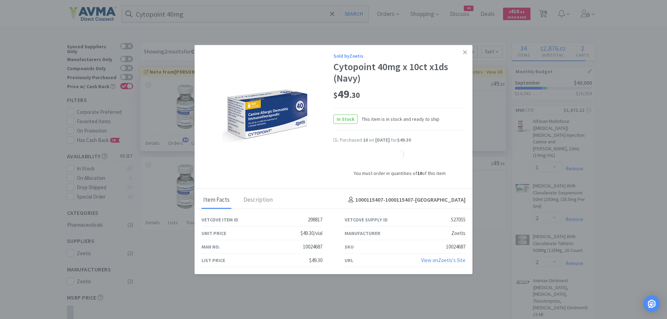
select select "10"
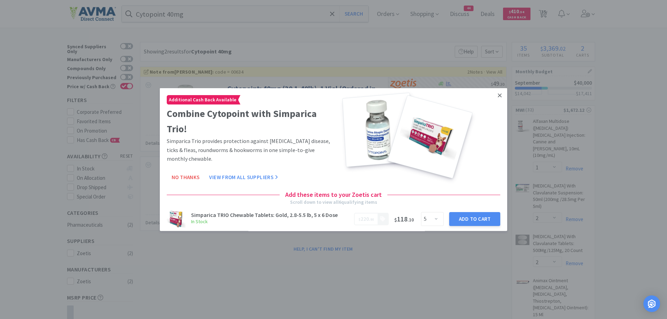
click at [498, 95] on icon at bounding box center [500, 95] width 4 height 6
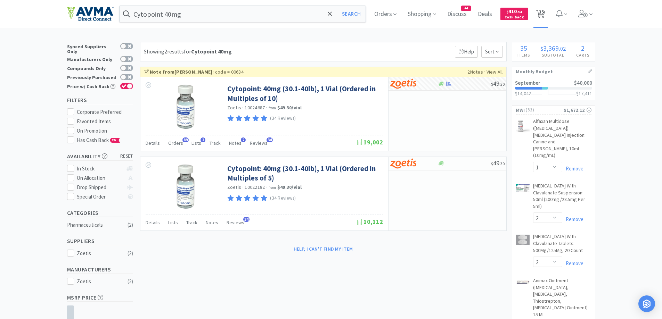
click at [545, 10] on icon at bounding box center [540, 14] width 9 height 8
select select "2"
select select "10"
select select "1"
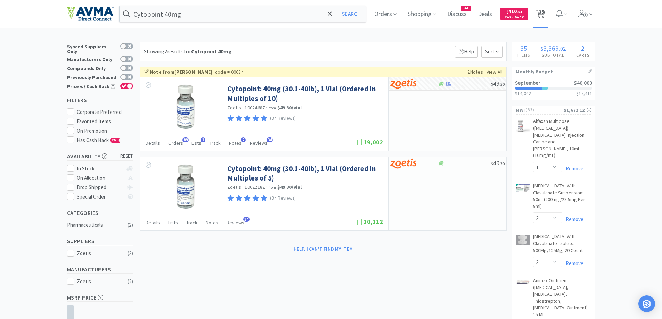
select select "2"
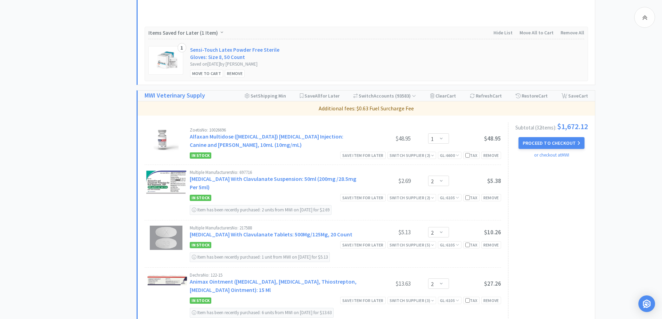
scroll to position [347, 0]
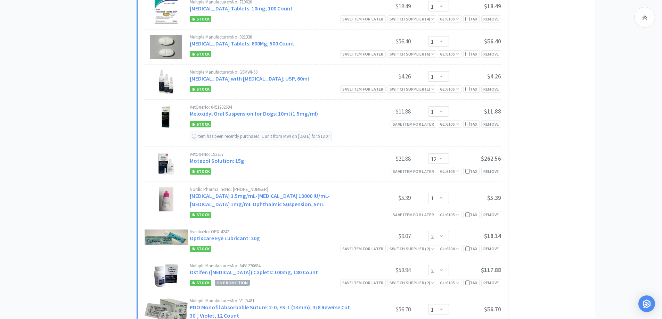
scroll to position [973, 0]
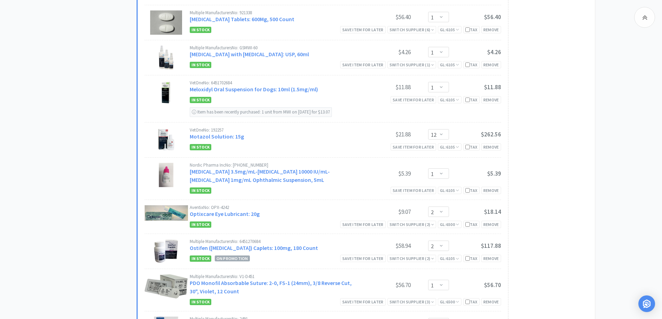
click at [579, 171] on div "Subtotal ( 32 item s ): $1,672.12 Proceed to Checkout or checkout at MWI" at bounding box center [548, 105] width 80 height 1257
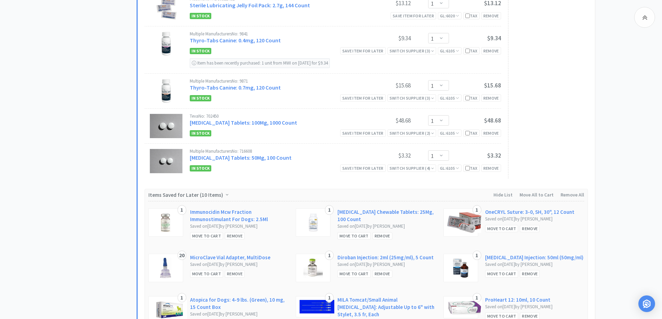
scroll to position [1459, 0]
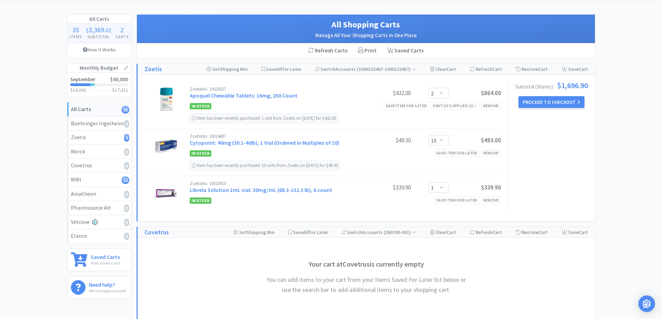
scroll to position [0, 0]
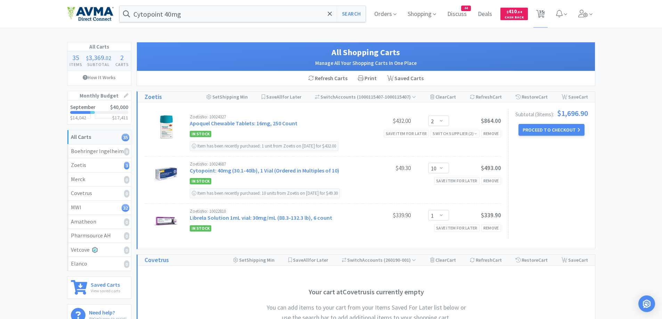
click at [225, 22] on div "Cytopoint 40mg Search Orders Shopping Discuss Discuss 44 Deals Deals $ 410 . 54…" at bounding box center [331, 14] width 528 height 28
click at [230, 15] on input "Cytopoint 40mg" at bounding box center [243, 14] width 246 height 16
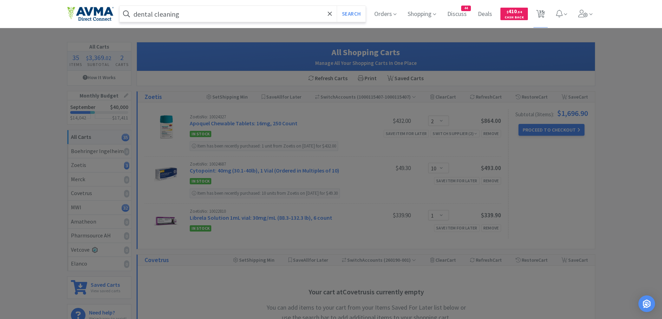
click at [337, 6] on button "Search" at bounding box center [351, 14] width 29 height 16
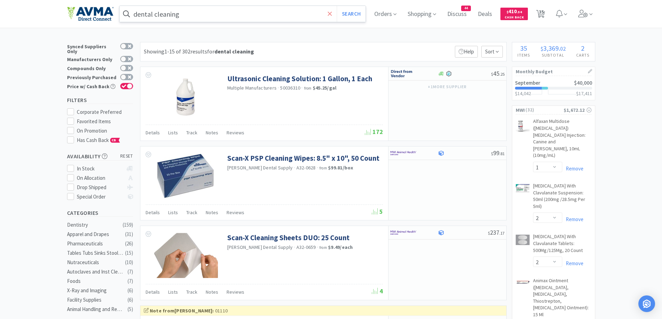
click at [332, 10] on icon at bounding box center [330, 13] width 5 height 7
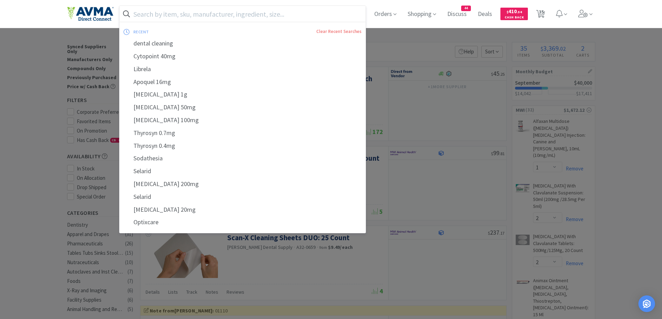
click at [200, 15] on input "text" at bounding box center [243, 14] width 246 height 16
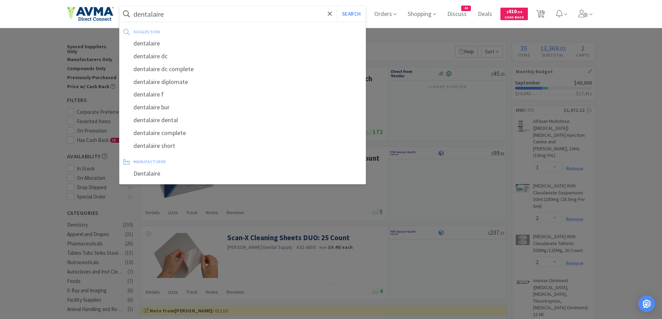
click at [337, 6] on button "Search" at bounding box center [351, 14] width 29 height 16
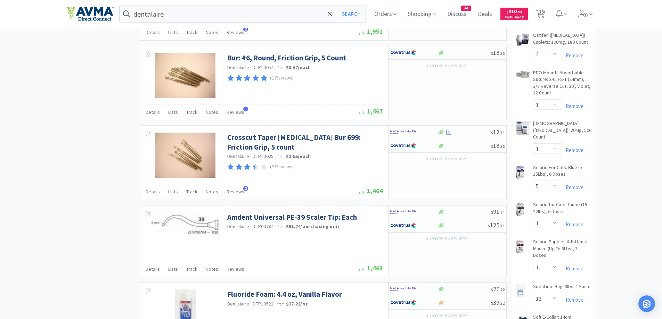
scroll to position [1042, 0]
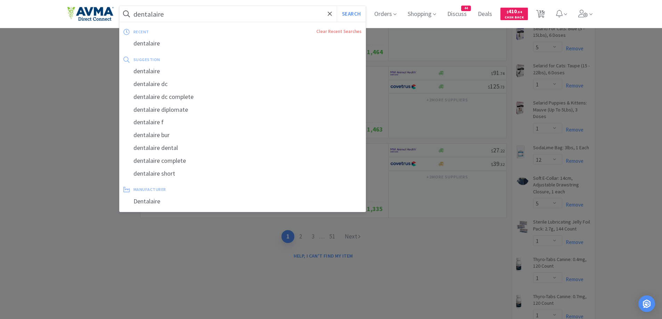
click at [202, 17] on input "dentalaire" at bounding box center [243, 14] width 246 height 16
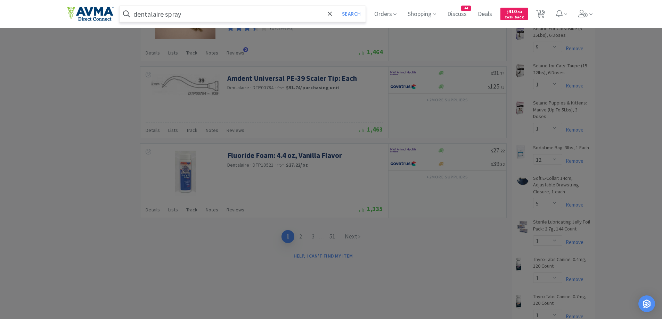
click at [337, 6] on button "Search" at bounding box center [351, 14] width 29 height 16
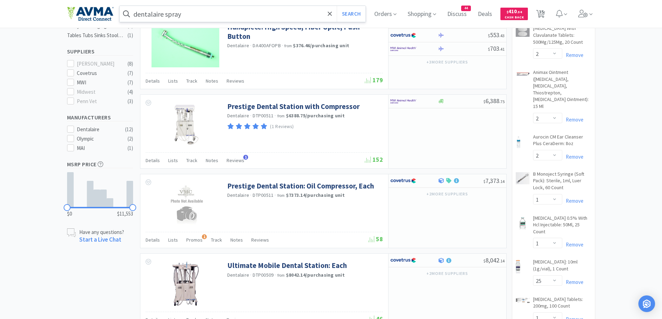
scroll to position [417, 0]
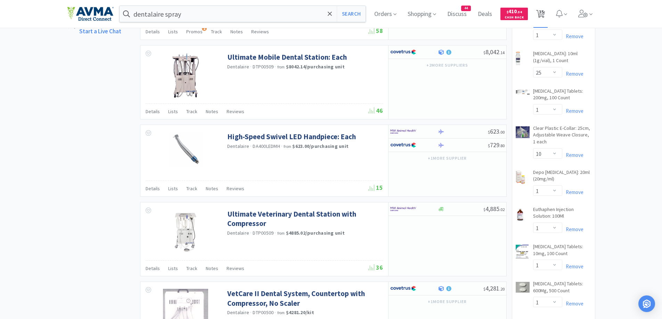
click at [542, 14] on span "35" at bounding box center [541, 12] width 5 height 28
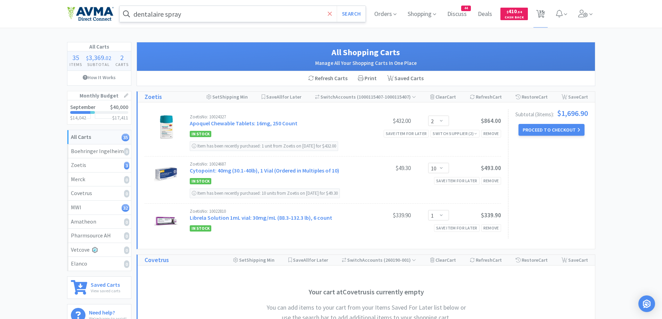
click at [329, 15] on icon at bounding box center [330, 13] width 4 height 4
click at [42, 92] on div at bounding box center [331, 159] width 662 height 319
click at [312, 11] on input "text" at bounding box center [243, 14] width 246 height 16
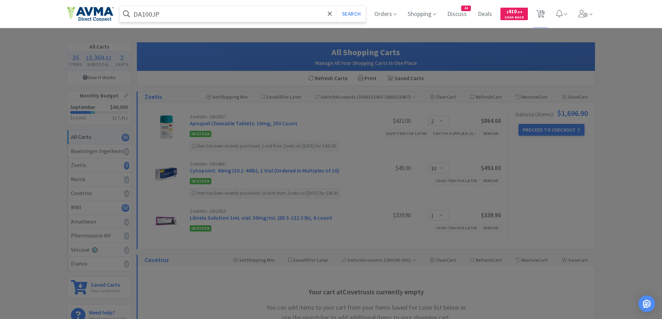
click at [337, 6] on button "Search" at bounding box center [351, 14] width 29 height 16
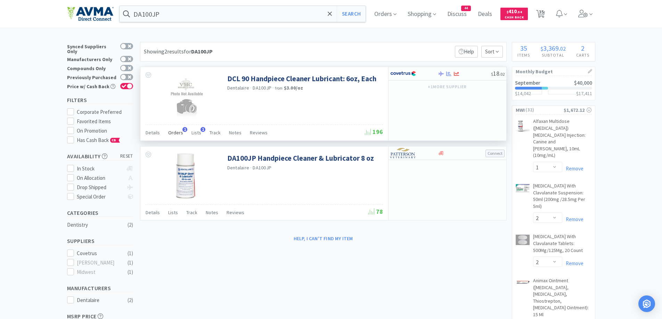
click at [178, 134] on span "Orders" at bounding box center [175, 133] width 15 height 6
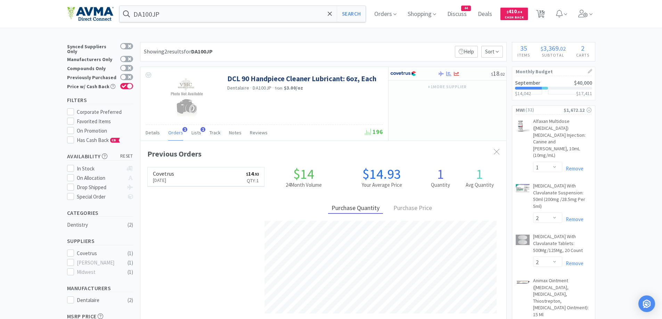
click at [355, 55] on div "Showing 2 results for DA100JP Filters Help Sort" at bounding box center [323, 51] width 367 height 19
click at [435, 74] on div at bounding box center [414, 74] width 48 height 12
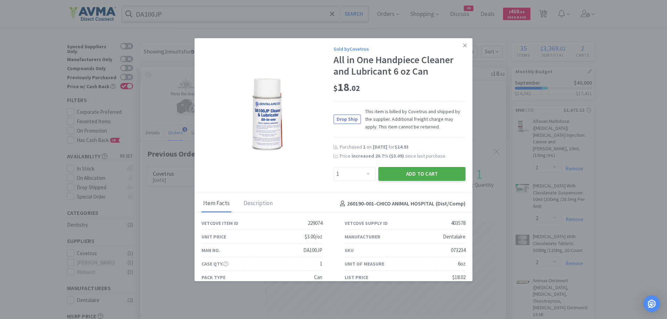
click at [409, 177] on button "Add to Cart" at bounding box center [421, 174] width 87 height 14
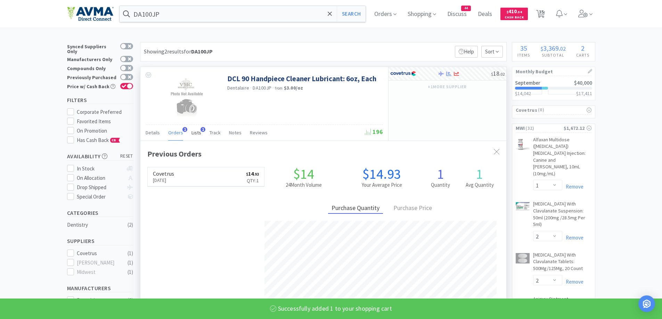
click at [193, 135] on span "Lists" at bounding box center [196, 133] width 10 height 6
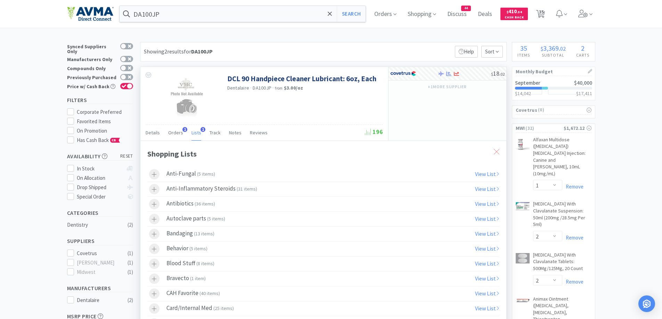
click at [491, 152] on div at bounding box center [496, 152] width 13 height 16
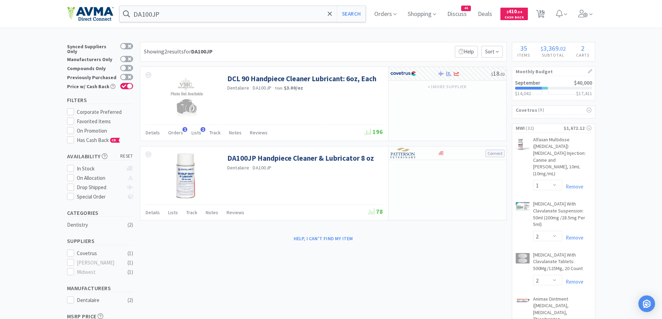
drag, startPoint x: 542, startPoint y: 11, endPoint x: 627, endPoint y: 30, distance: 87.8
click at [542, 11] on span "35" at bounding box center [541, 12] width 5 height 28
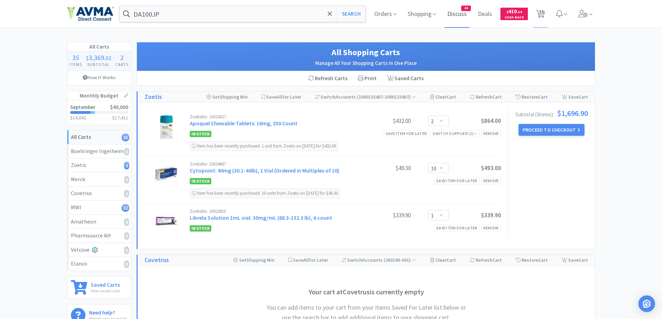
click at [462, 17] on span "Discuss" at bounding box center [456, 14] width 25 height 28
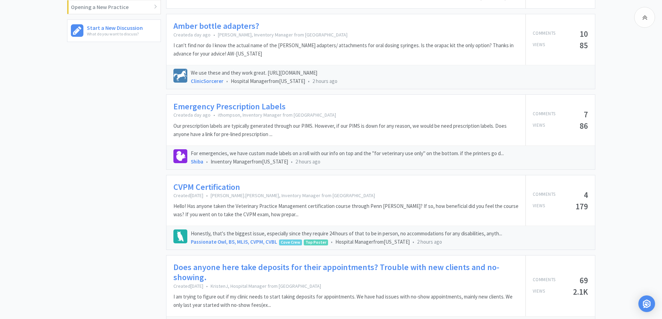
scroll to position [486, 0]
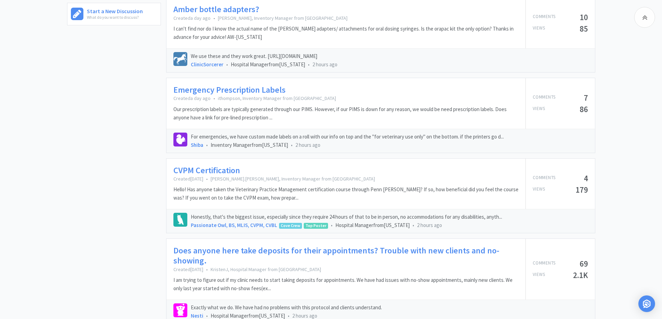
drag, startPoint x: 36, startPoint y: 103, endPoint x: 65, endPoint y: 136, distance: 43.9
click at [36, 103] on div "Batty 4 Bats Inventory Manager from [US_STATE] 40 Comments 7 Following 117 [DAT…" at bounding box center [331, 195] width 662 height 1237
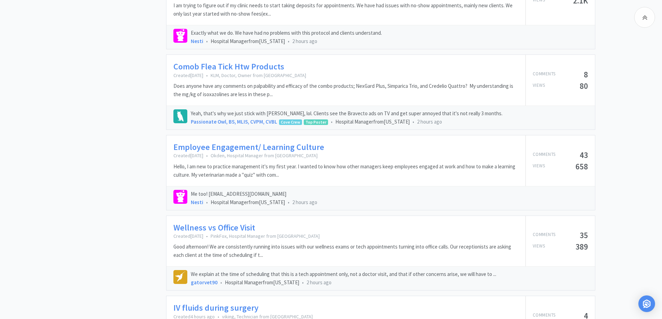
scroll to position [764, 0]
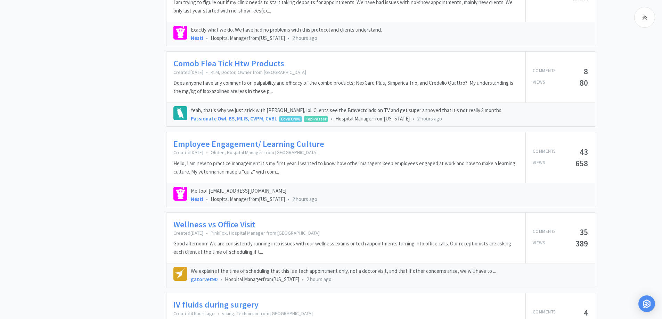
click at [269, 140] on link "Employee Engagement/ Learning Culture" at bounding box center [248, 144] width 151 height 10
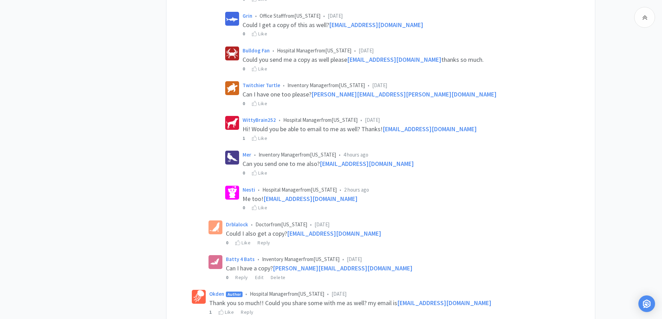
scroll to position [695, 0]
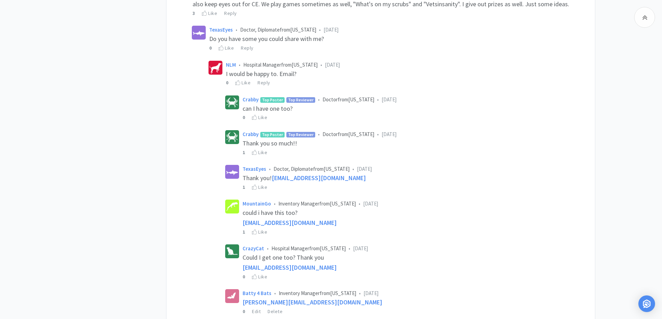
scroll to position [208, 0]
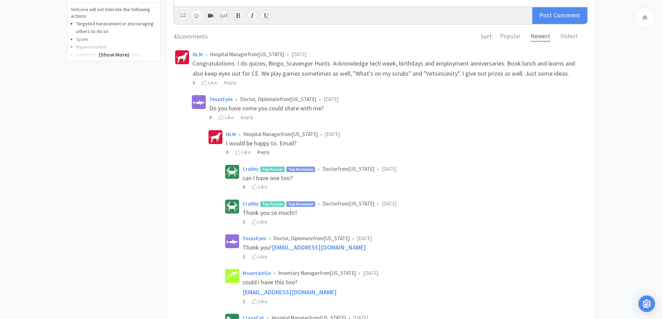
click at [263, 153] on div "Reply" at bounding box center [263, 152] width 13 height 8
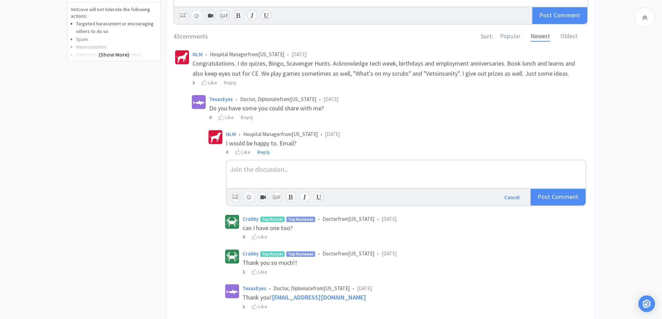
click at [253, 171] on div at bounding box center [406, 169] width 352 height 10
click at [415, 176] on div "Can I have a copy? [PERSON_NAME][EMAIL_ADDRESS][DOMAIN_NAME]" at bounding box center [406, 175] width 359 height 28
click at [486, 178] on div "Can I have a copy? [PERSON_NAME][EMAIL_ADDRESS][DOMAIN_NAME]" at bounding box center [406, 175] width 359 height 28
click at [573, 194] on span "Comment" at bounding box center [565, 197] width 27 height 8
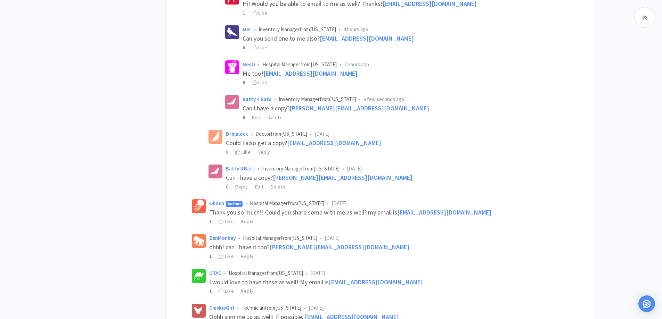
scroll to position [764, 0]
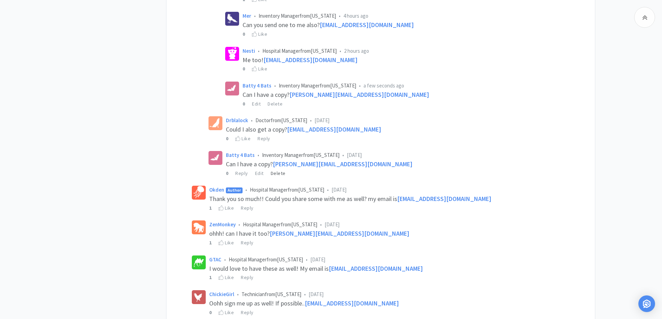
click at [273, 174] on div "Delete" at bounding box center [278, 174] width 15 height 8
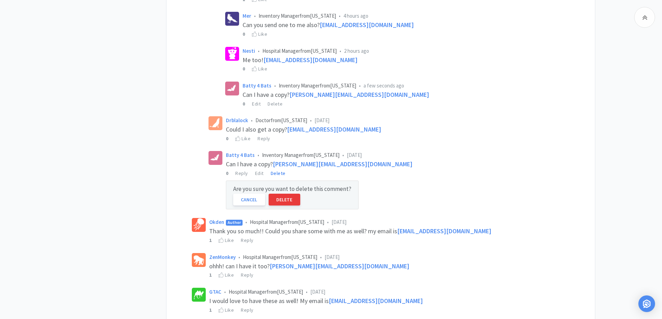
click at [287, 201] on button "Delete" at bounding box center [285, 200] width 32 height 12
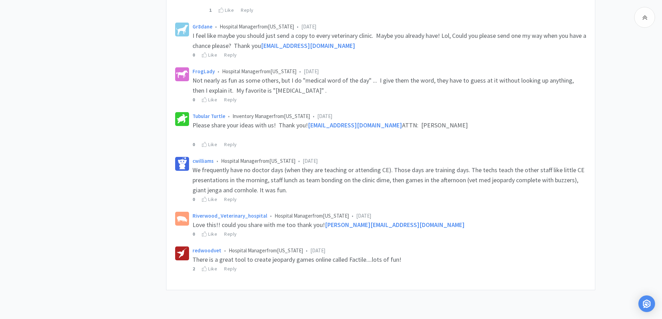
scroll to position [1799, 0]
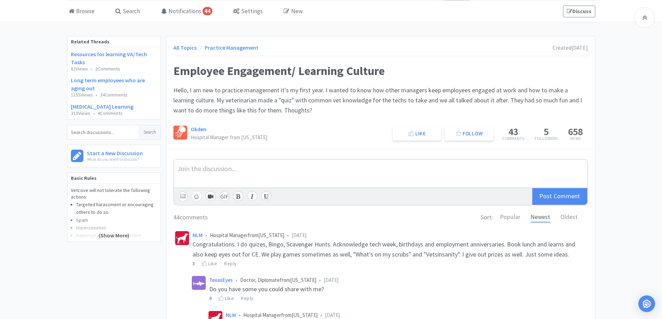
scroll to position [0, 0]
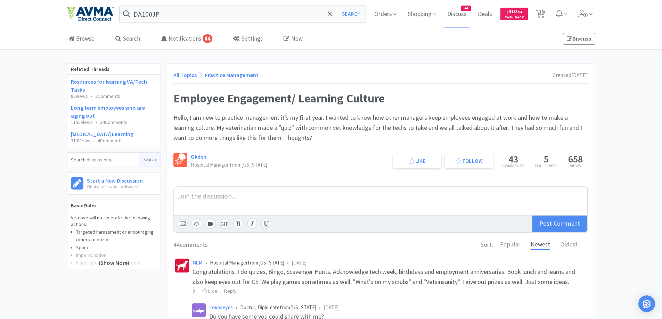
click at [190, 76] on link "All Topics" at bounding box center [184, 75] width 23 height 7
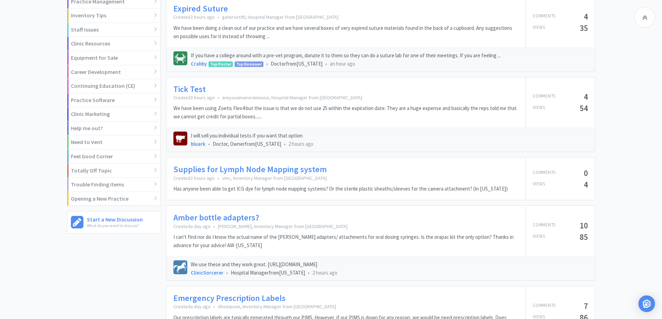
scroll to position [417, 0]
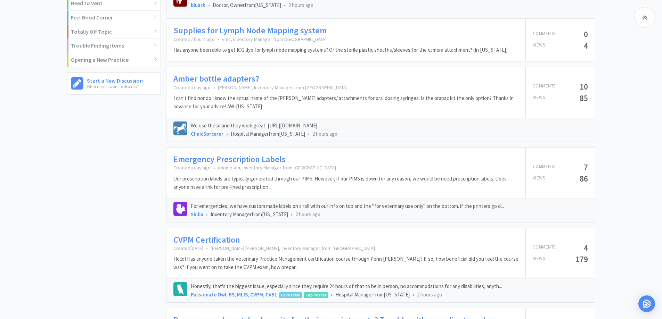
click at [116, 158] on div "Batty 4 Bats Inventory Manager from [US_STATE] 40 Comments 7 Following 117 [DAT…" at bounding box center [116, 265] width 99 height 1237
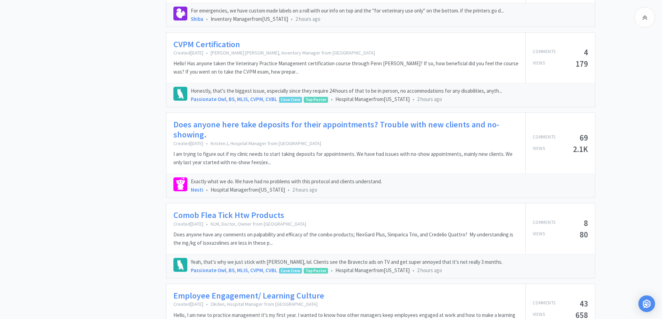
scroll to position [625, 0]
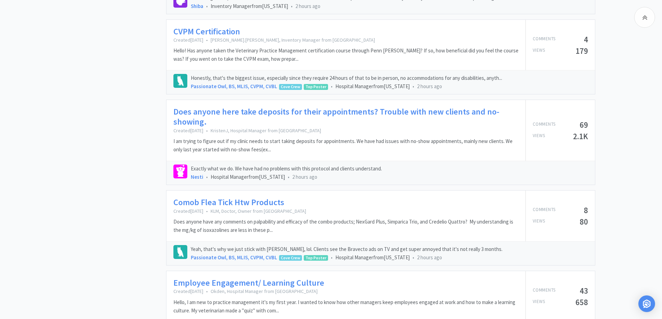
drag, startPoint x: 236, startPoint y: 115, endPoint x: 206, endPoint y: 119, distance: 29.8
click at [236, 115] on link "Does anyone here take deposits for their appointments? Trouble with new clients…" at bounding box center [345, 117] width 345 height 20
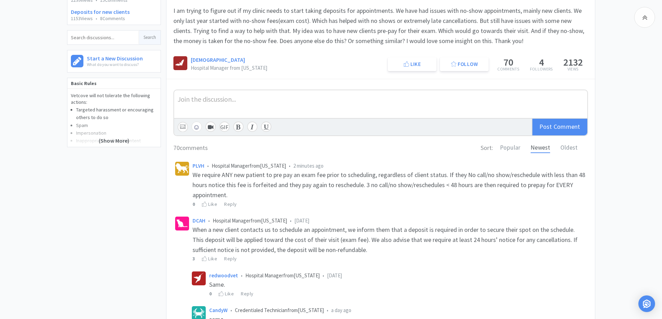
scroll to position [139, 0]
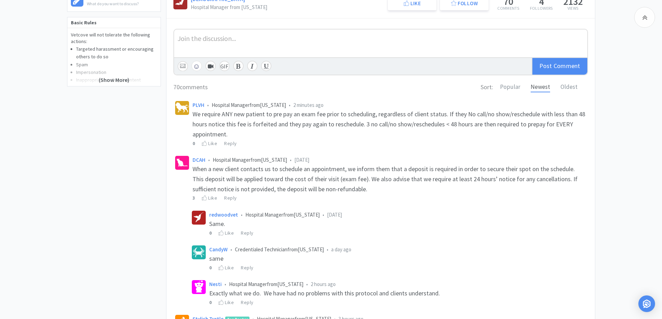
scroll to position [208, 0]
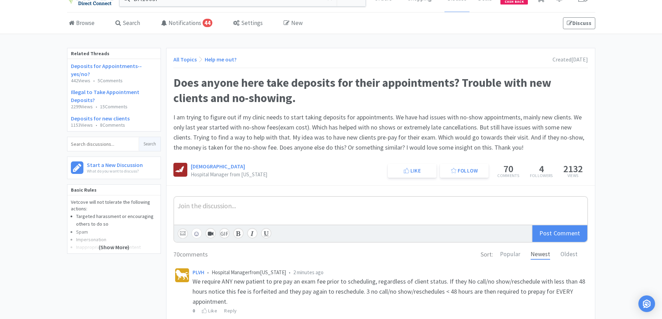
scroll to position [0, 0]
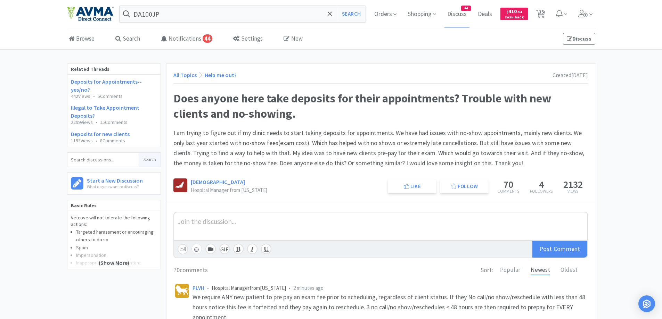
click at [184, 72] on link "All Topics" at bounding box center [184, 75] width 23 height 7
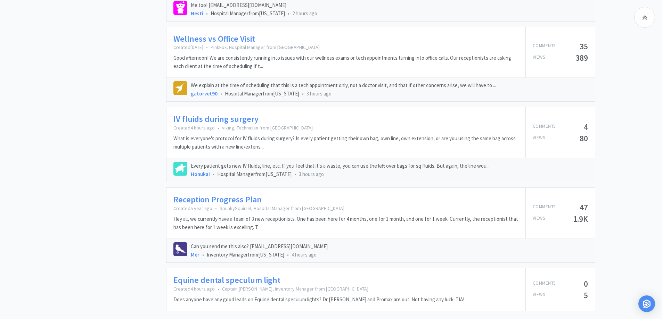
scroll to position [973, 0]
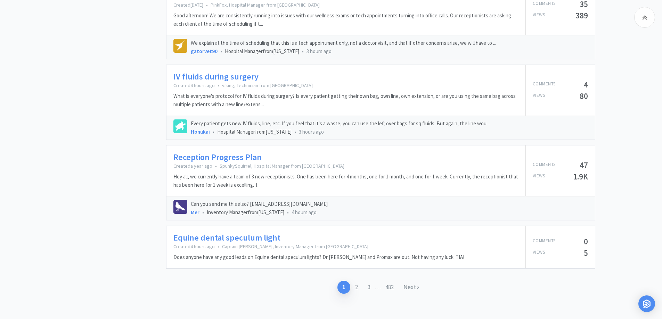
scroll to position [1002, 0]
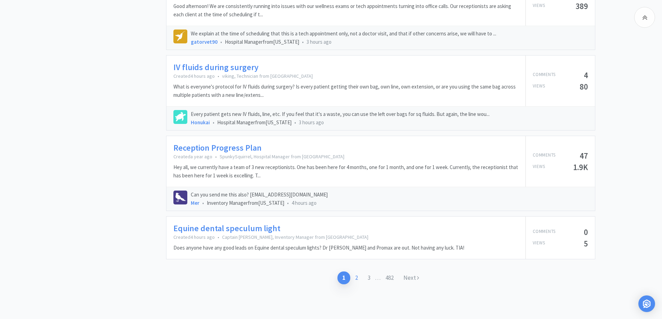
click at [356, 279] on link "2" at bounding box center [356, 278] width 13 height 13
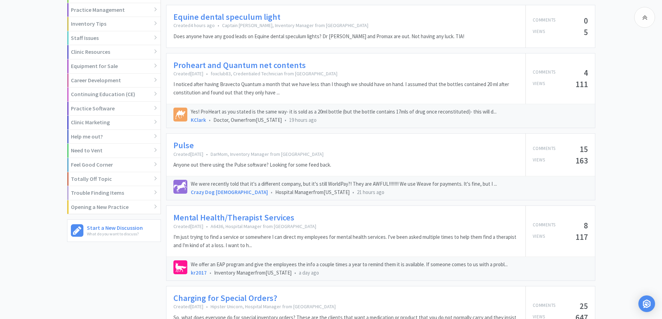
scroll to position [278, 0]
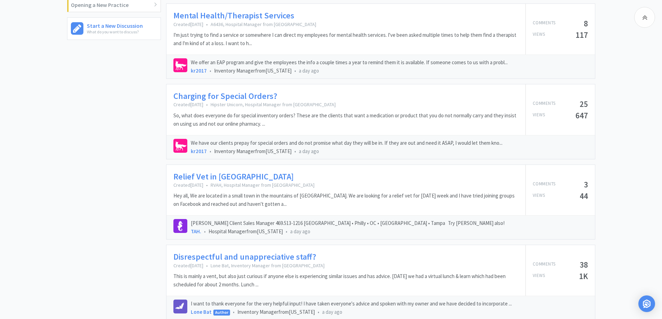
scroll to position [486, 0]
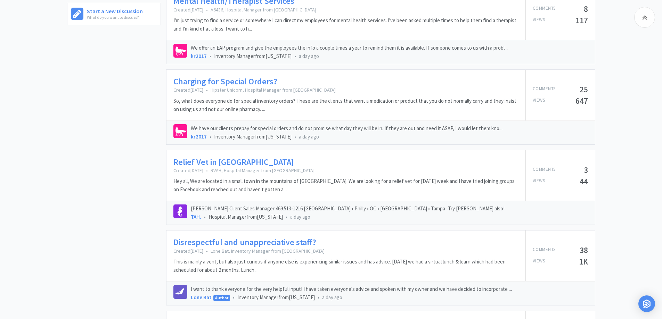
click at [239, 81] on link "Charging for Special Orders?" at bounding box center [225, 82] width 104 height 10
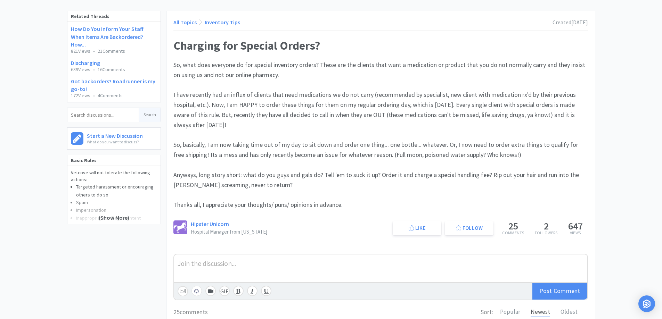
scroll to position [69, 0]
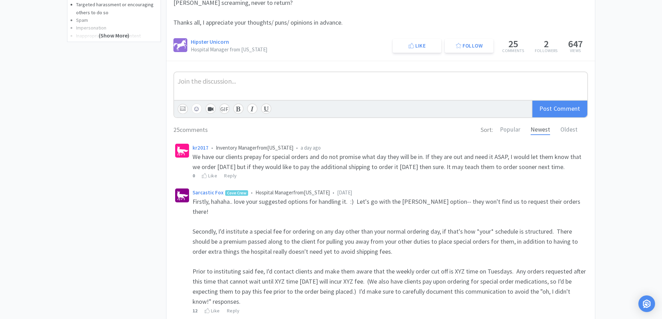
scroll to position [278, 0]
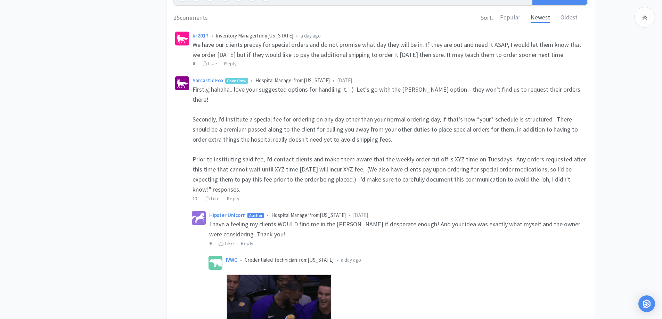
scroll to position [417, 0]
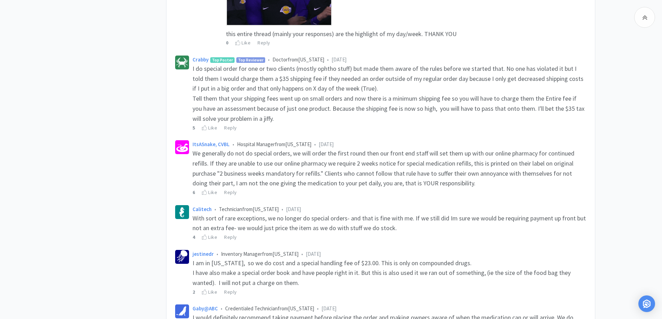
scroll to position [625, 0]
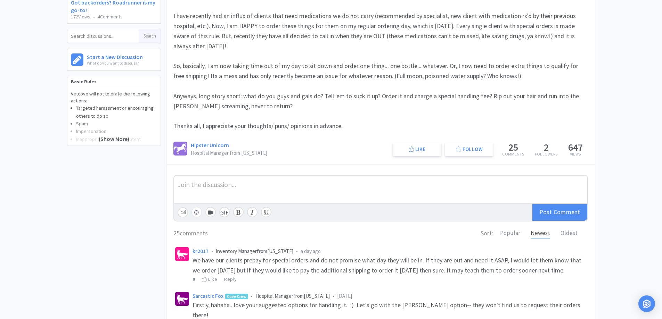
scroll to position [9, 0]
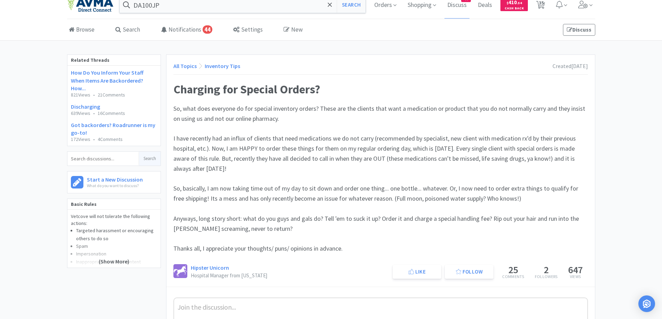
click at [180, 70] on div "All Topics Inventory Tips" at bounding box center [206, 66] width 67 height 9
click at [183, 66] on link "All Topics" at bounding box center [184, 66] width 23 height 7
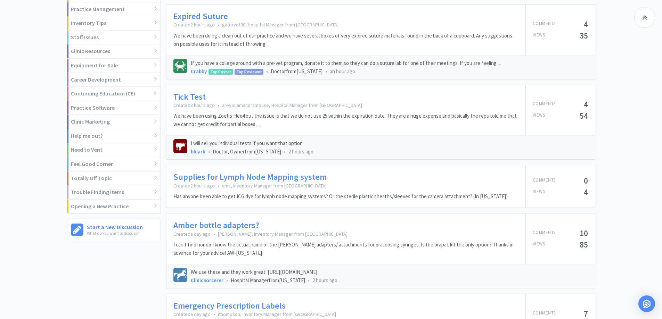
scroll to position [287, 0]
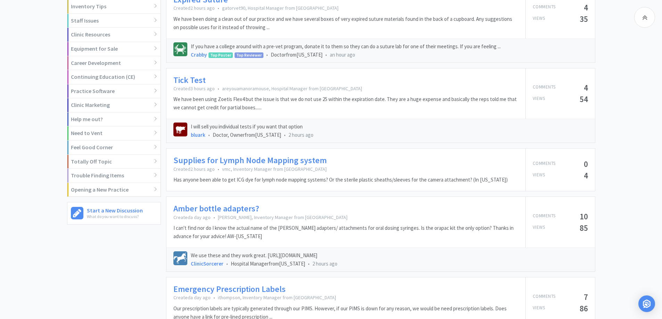
click at [253, 161] on link "Supplies for Lymph Node Mapping system" at bounding box center [249, 161] width 153 height 10
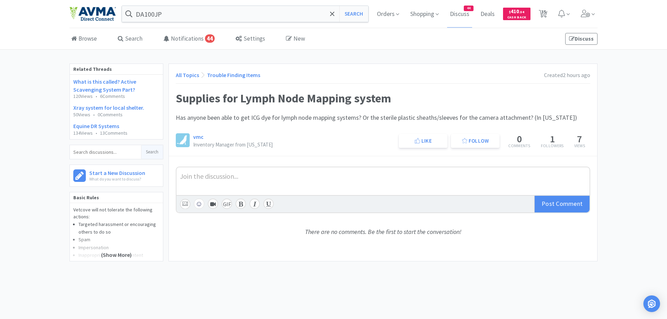
click at [182, 75] on link "All Topics" at bounding box center [187, 75] width 23 height 7
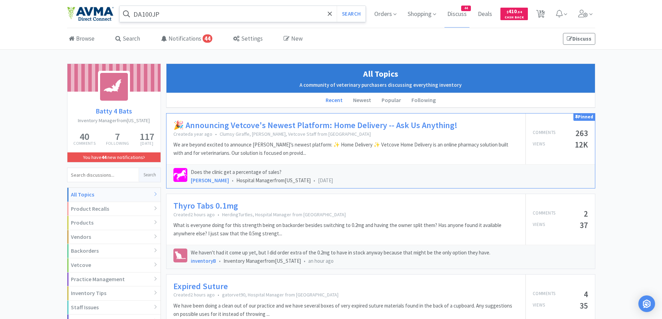
click at [170, 15] on input "DA100JP" at bounding box center [243, 14] width 246 height 16
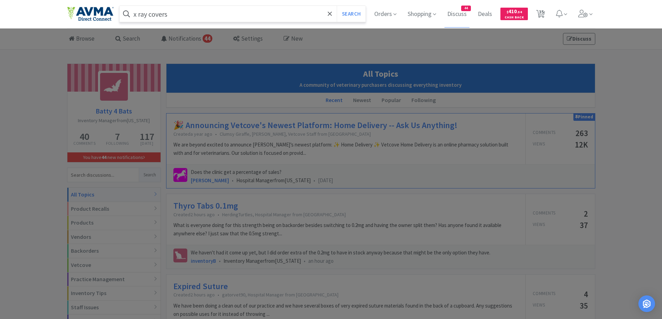
click at [337, 6] on button "Search" at bounding box center [351, 14] width 29 height 16
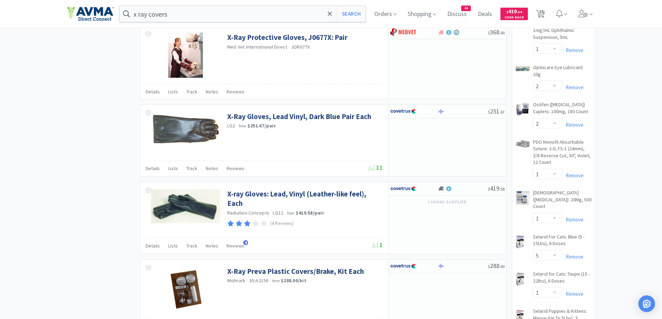
scroll to position [1042, 0]
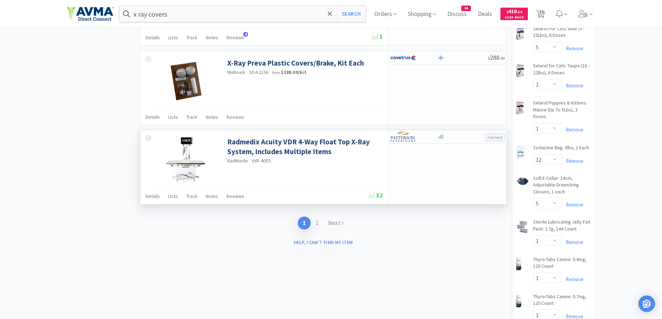
drag, startPoint x: 55, startPoint y: 160, endPoint x: 145, endPoint y: 180, distance: 92.8
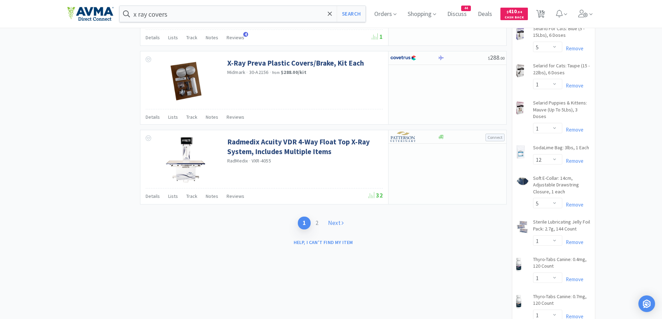
click at [338, 222] on link "Next" at bounding box center [335, 223] width 25 height 13
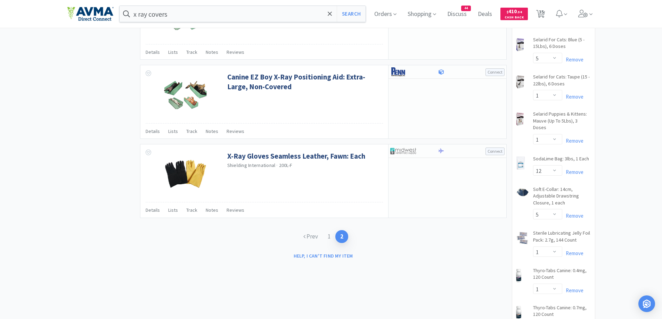
scroll to position [1042, 0]
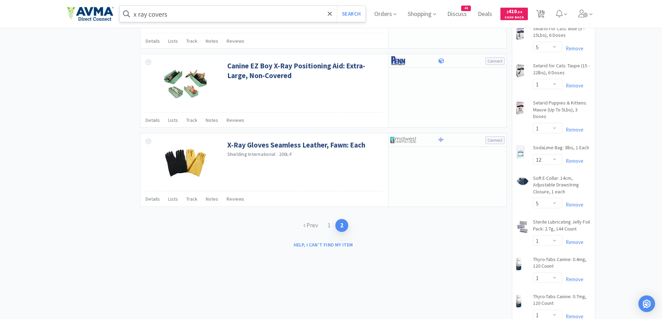
click at [200, 16] on input "x ray covers" at bounding box center [243, 14] width 246 height 16
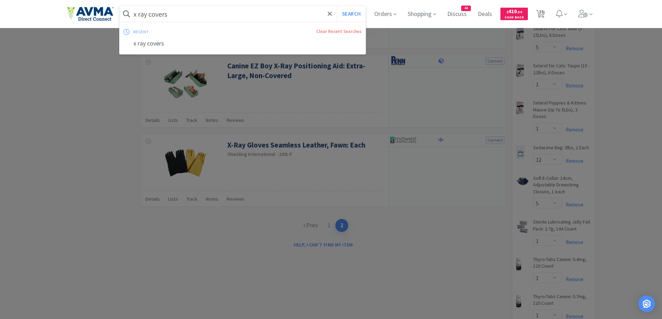
click at [200, 16] on input "x ray covers" at bounding box center [243, 14] width 246 height 16
click at [186, 10] on input "x ray covers" at bounding box center [243, 14] width 246 height 16
drag, startPoint x: 151, startPoint y: 16, endPoint x: 134, endPoint y: 16, distance: 17.0
click at [134, 16] on form "x [PERSON_NAME] Search" at bounding box center [243, 14] width 246 height 16
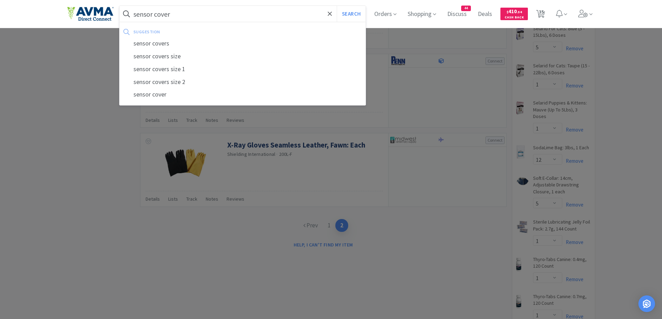
click at [337, 6] on button "Search" at bounding box center [351, 14] width 29 height 16
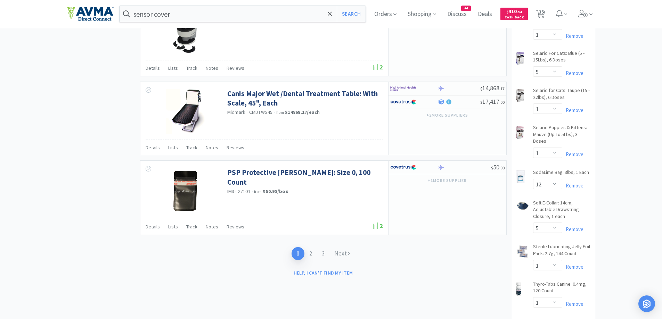
scroll to position [1112, 0]
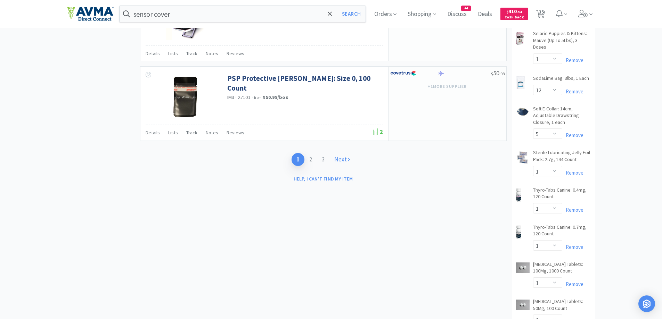
click at [343, 160] on link "Next" at bounding box center [341, 159] width 25 height 13
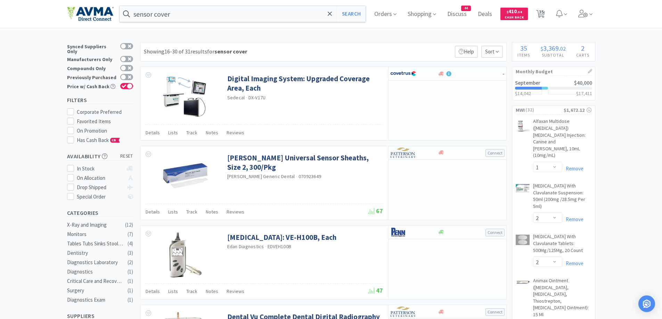
click at [400, 42] on div "Showing 16-30 of 31 results for sensor cover Filters Help Sort" at bounding box center [323, 51] width 367 height 19
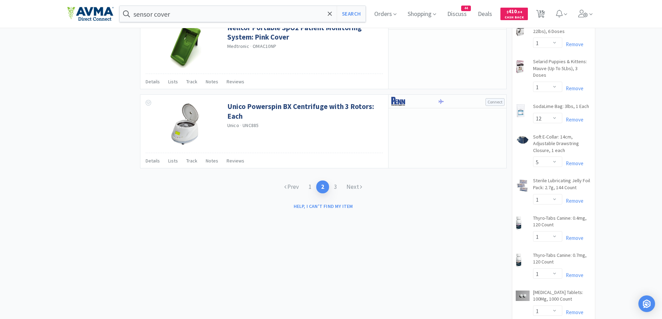
scroll to position [1112, 0]
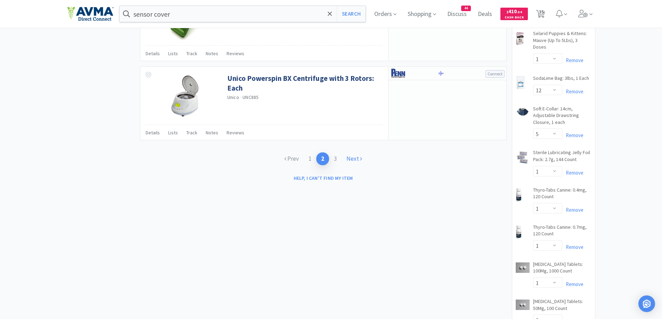
click at [352, 154] on link "Next" at bounding box center [354, 159] width 25 height 13
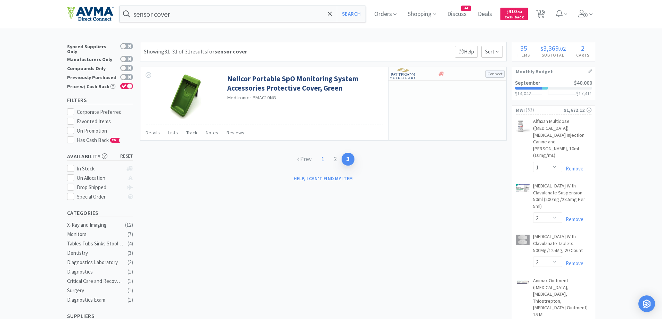
click at [318, 159] on link "1" at bounding box center [323, 159] width 13 height 13
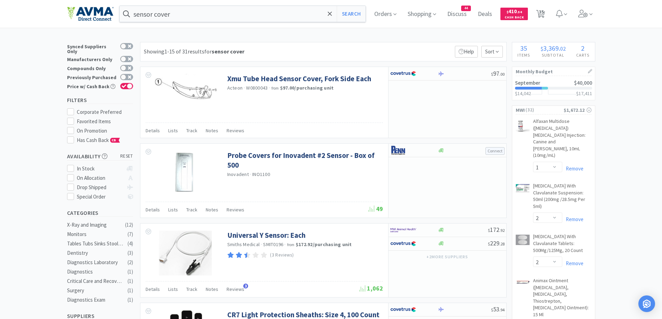
click at [545, 16] on span "35" at bounding box center [540, 14] width 9 height 10
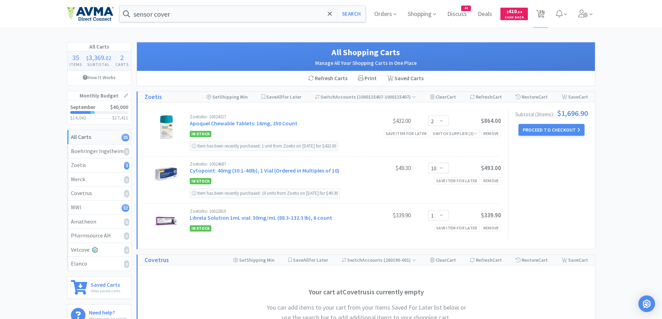
click at [193, 11] on input "sensor cover" at bounding box center [243, 14] width 246 height 16
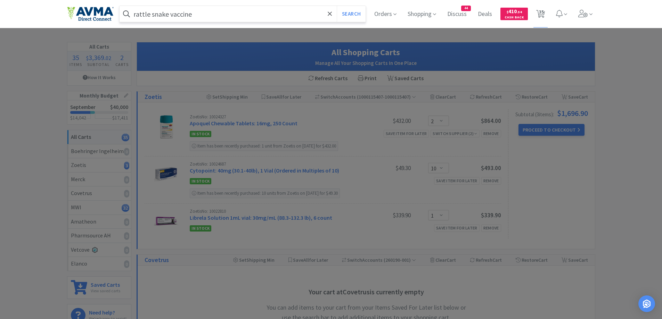
click at [337, 6] on button "Search" at bounding box center [351, 14] width 29 height 16
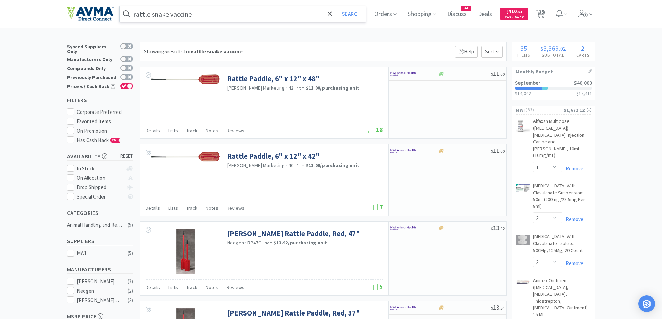
click at [154, 15] on input "rattle snake vaccine" at bounding box center [243, 14] width 246 height 16
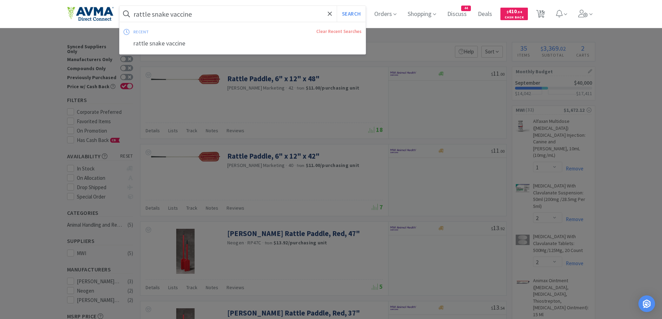
click at [154, 15] on input "rattle snake vaccine" at bounding box center [243, 14] width 246 height 16
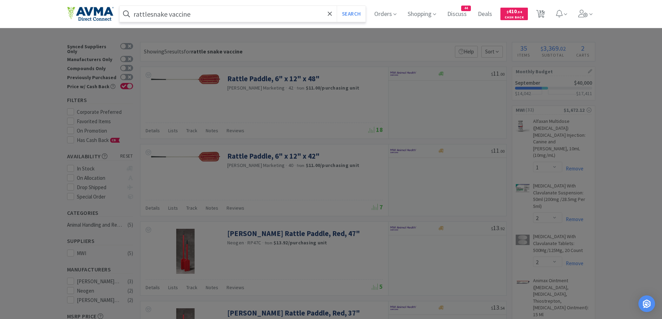
click at [337, 6] on button "Search" at bounding box center [351, 14] width 29 height 16
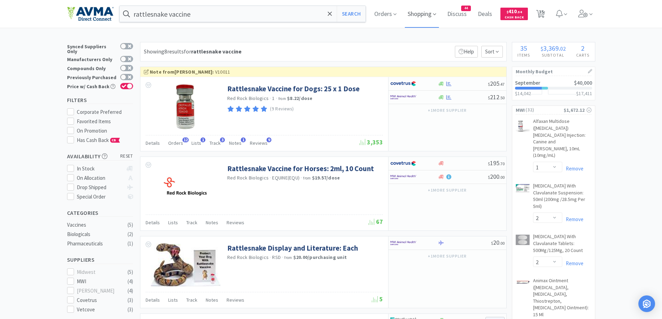
drag, startPoint x: 544, startPoint y: 13, endPoint x: 419, endPoint y: 5, distance: 124.7
click at [544, 13] on span "35" at bounding box center [541, 12] width 5 height 28
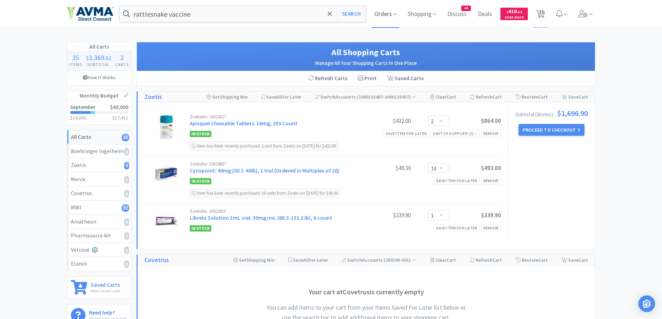
drag, startPoint x: 386, startPoint y: 16, endPoint x: 381, endPoint y: 18, distance: 4.8
click at [386, 16] on span "Orders" at bounding box center [385, 14] width 28 height 28
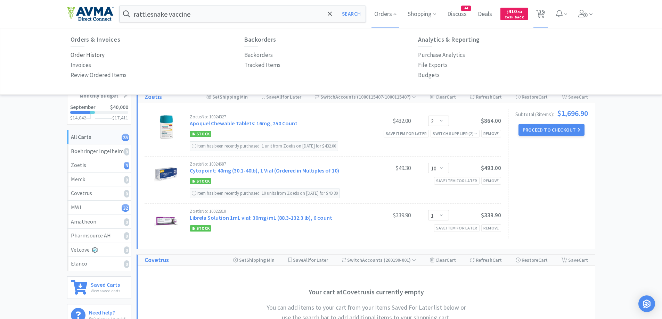
click at [90, 53] on p "Order History" at bounding box center [88, 54] width 34 height 9
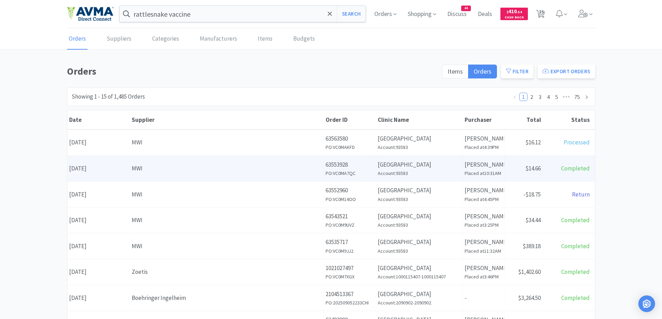
click at [538, 170] on span "$14.66" at bounding box center [532, 169] width 15 height 8
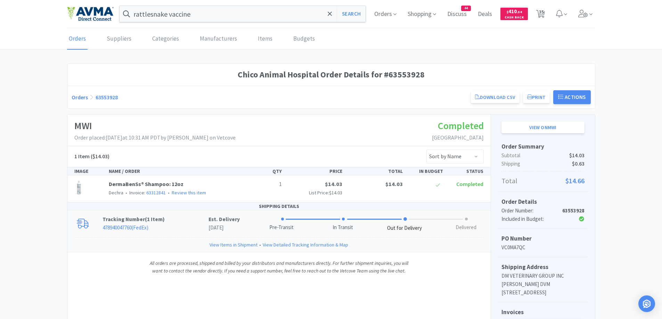
click at [202, 227] on p "478940047760 ( FedEx )" at bounding box center [155, 228] width 106 height 8
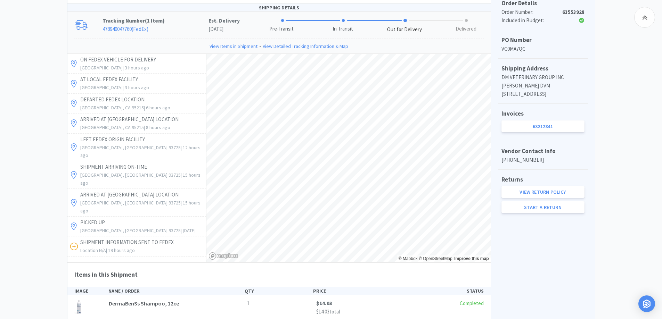
scroll to position [182, 0]
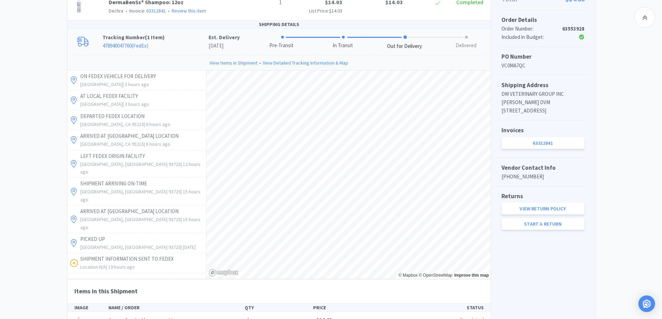
click at [139, 42] on p "478940047760 ( FedEx )" at bounding box center [155, 46] width 106 height 8
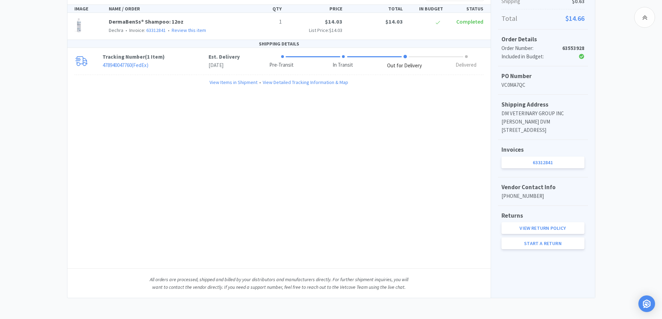
scroll to position [134, 0]
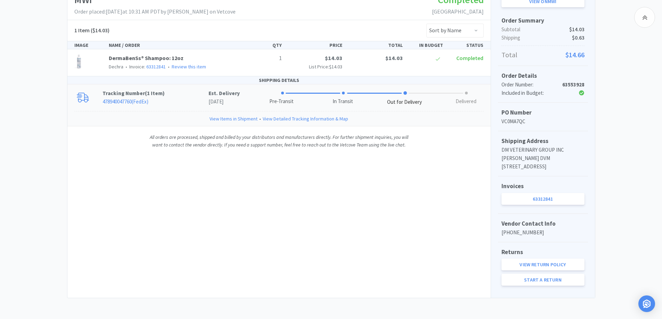
click at [148, 98] on link "478940047760 ( FedEx )" at bounding box center [125, 101] width 46 height 7
